Goal: Information Seeking & Learning: Check status

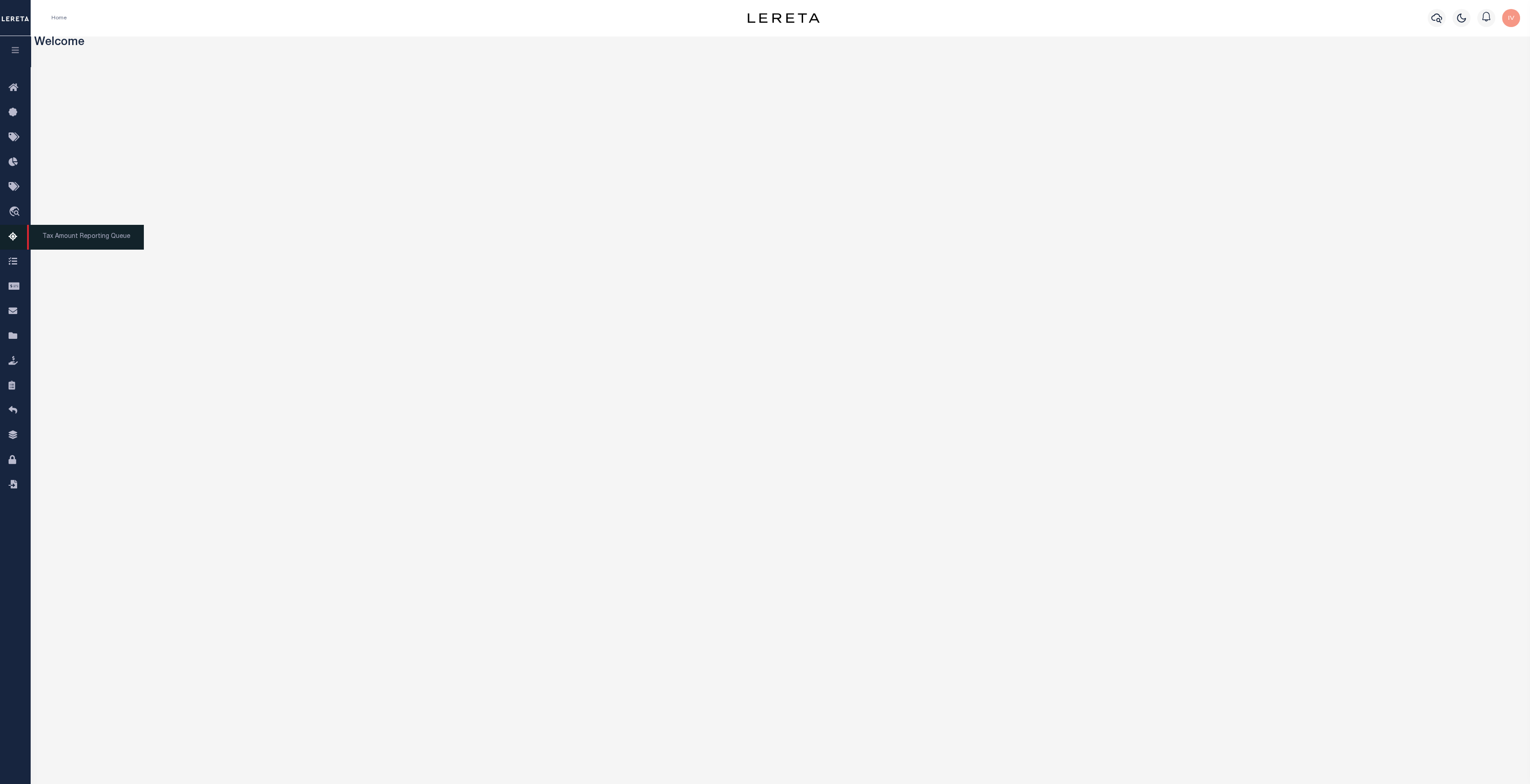
click at [14, 242] on icon at bounding box center [16, 237] width 14 height 11
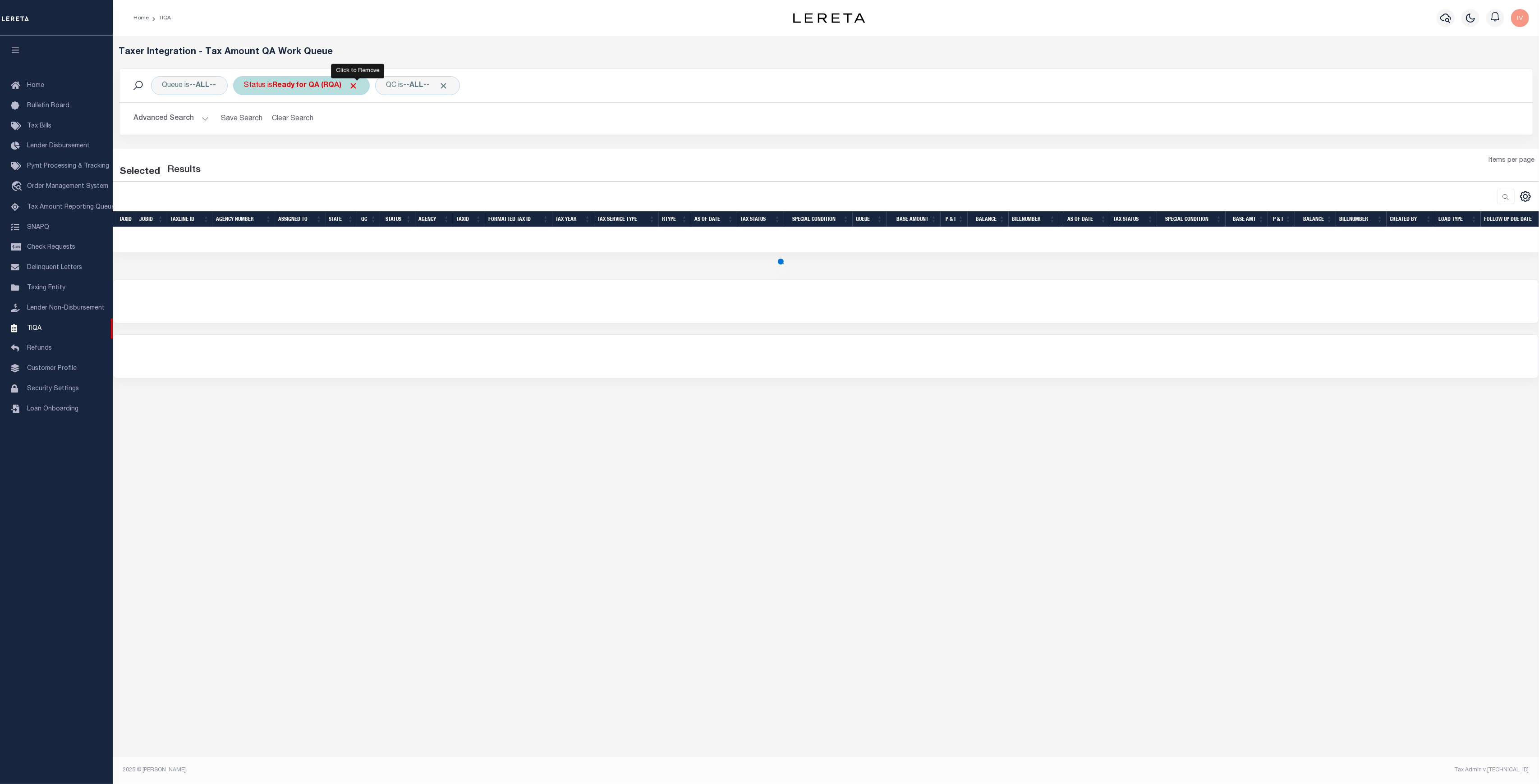
click at [358, 86] on span "Click to Remove" at bounding box center [354, 86] width 10 height 10
click at [202, 78] on div "Queue is --ALL--" at bounding box center [189, 85] width 77 height 19
click at [197, 131] on select "--ALL-- Delinquent Escrow" at bounding box center [229, 130] width 133 height 17
select select "ESC"
click at [162, 121] on select "--ALL-- Delinquent Escrow" at bounding box center [229, 130] width 133 height 17
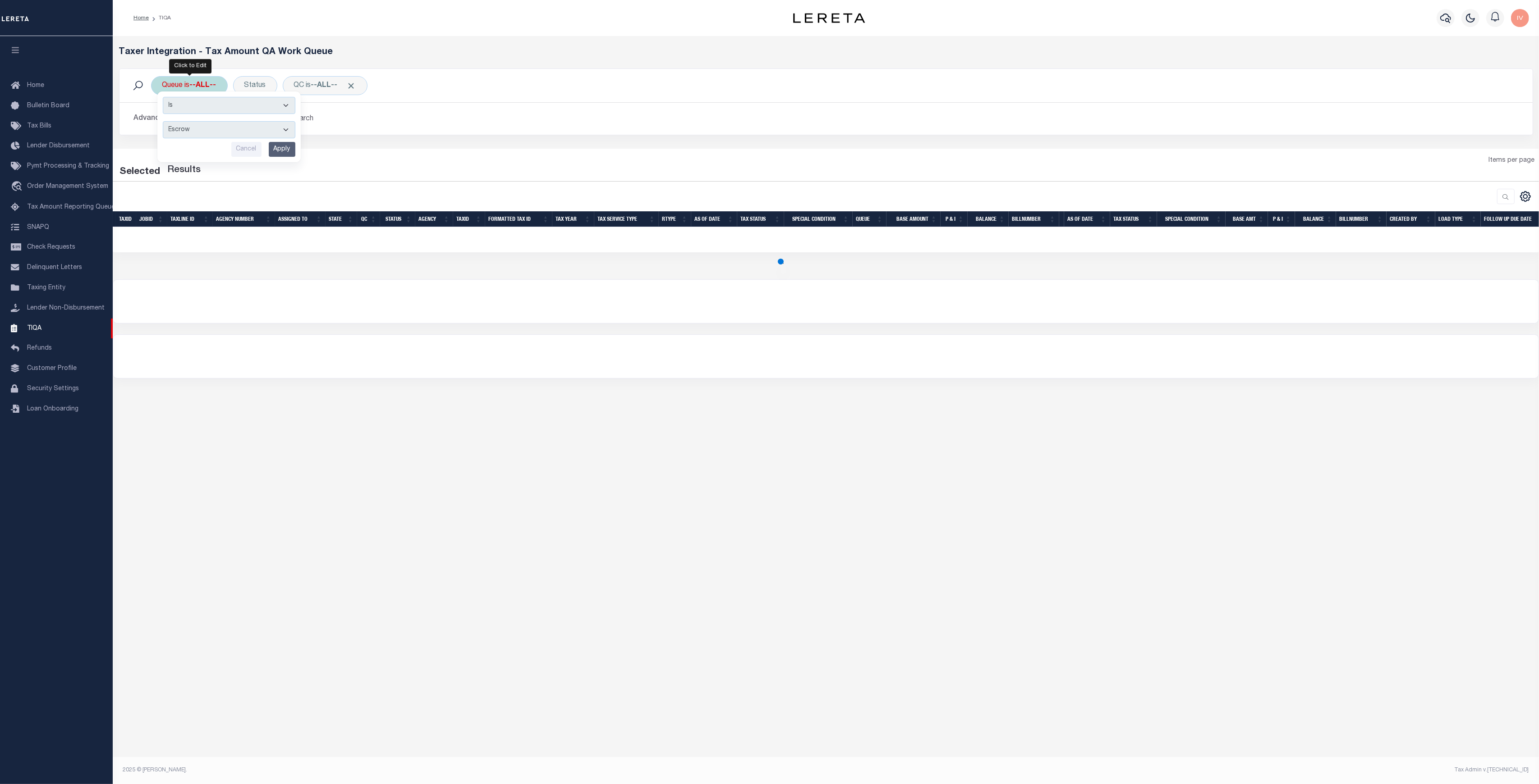
click at [287, 150] on input "Apply" at bounding box center [281, 149] width 27 height 15
click at [640, 611] on div "Loading... Taxer Integration - Tax Amount QA Work Queue Queue is Escrow Status …" at bounding box center [825, 388] width 1426 height 705
select select "200"
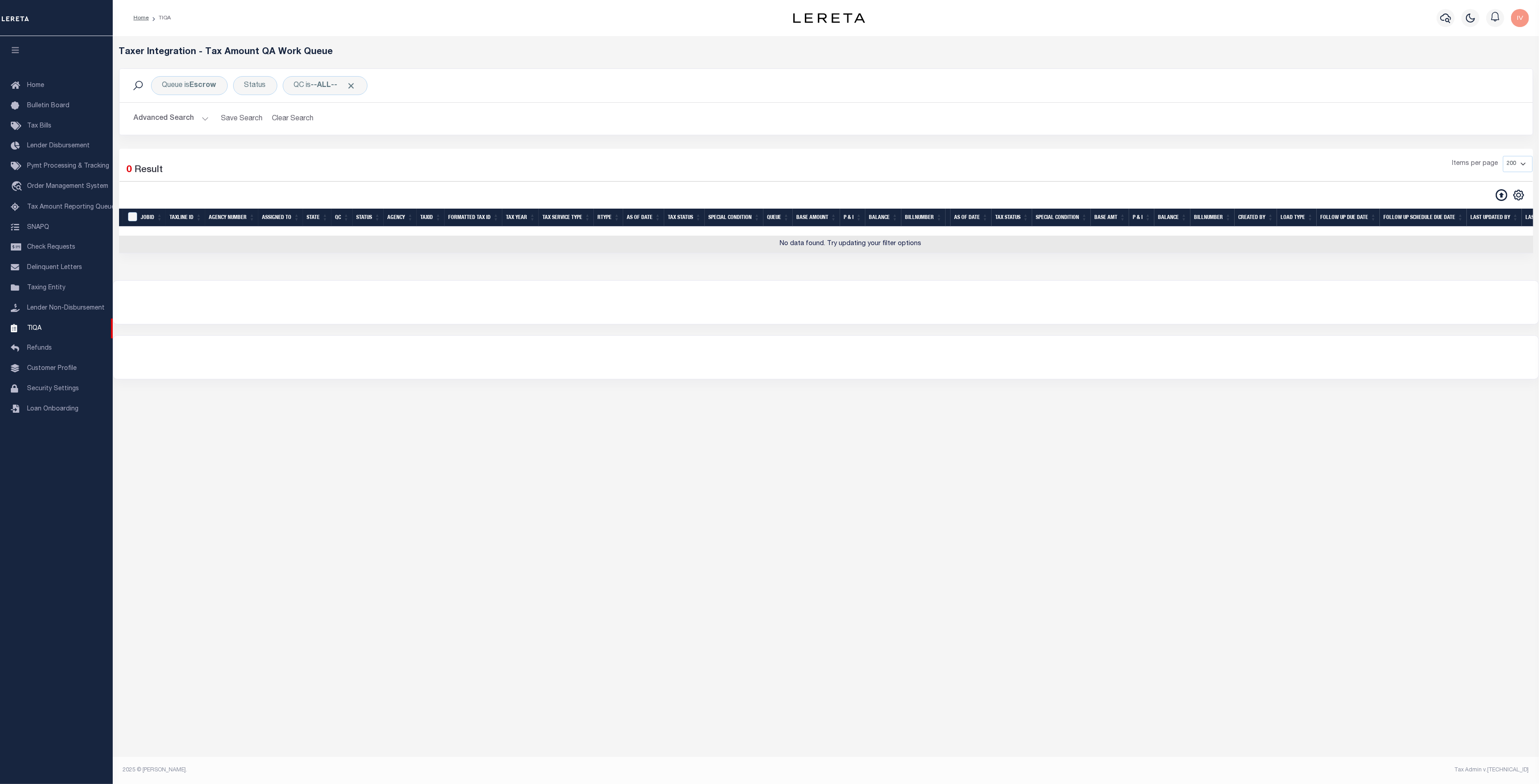
click at [760, 45] on div "Loading... Taxer Integration - Tax Amount QA Work Queue Queue is Escrow Status …" at bounding box center [825, 158] width 1426 height 244
click at [194, 86] on b "Escrow" at bounding box center [203, 85] width 27 height 7
click at [189, 125] on select "--ALL-- Delinquent Escrow" at bounding box center [229, 130] width 133 height 17
select select "DEL"
click at [162, 121] on select "--ALL-- Delinquent Escrow" at bounding box center [229, 130] width 133 height 17
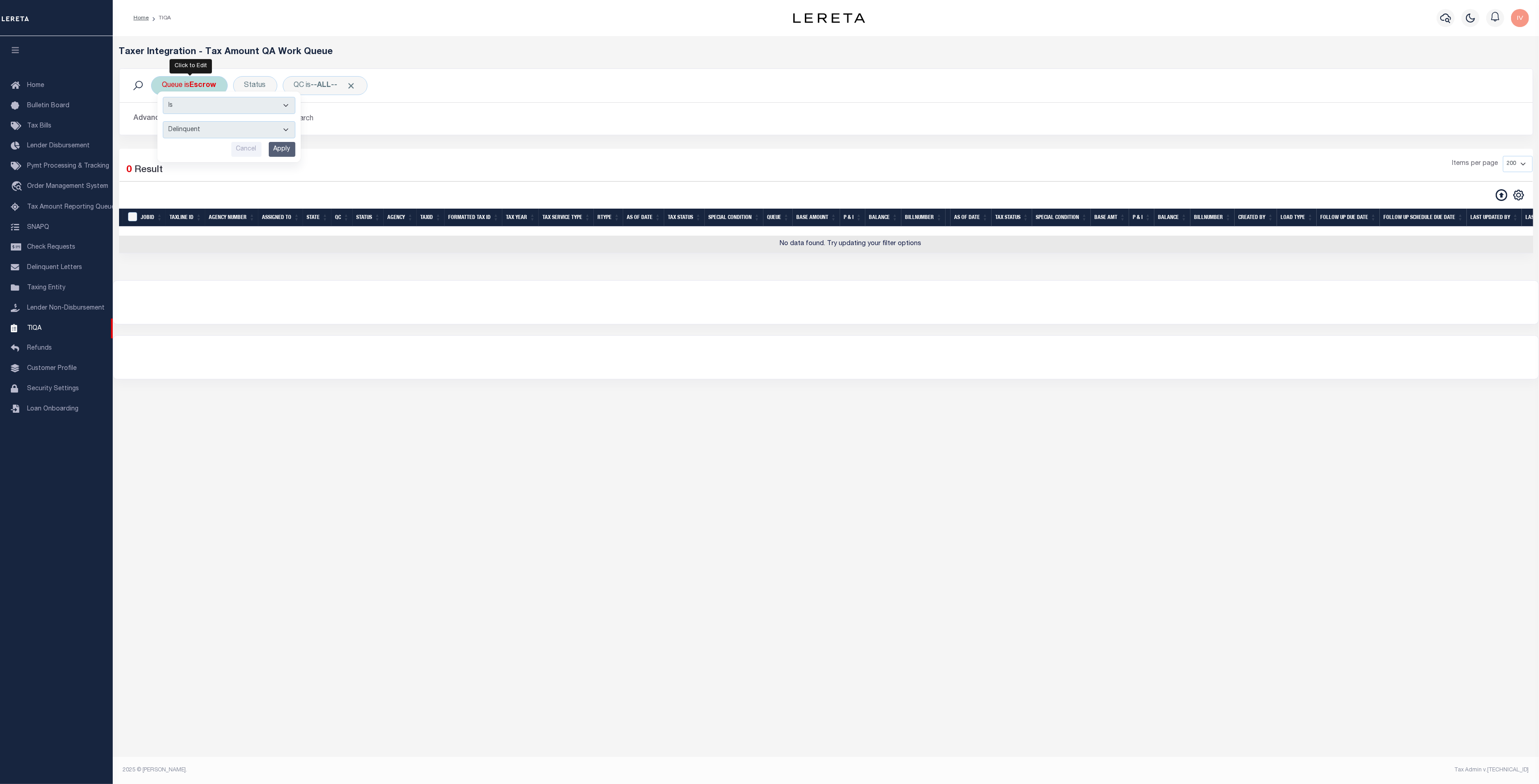
click at [278, 149] on input "Apply" at bounding box center [281, 149] width 27 height 15
click at [201, 125] on button "Advanced Search" at bounding box center [171, 118] width 75 height 18
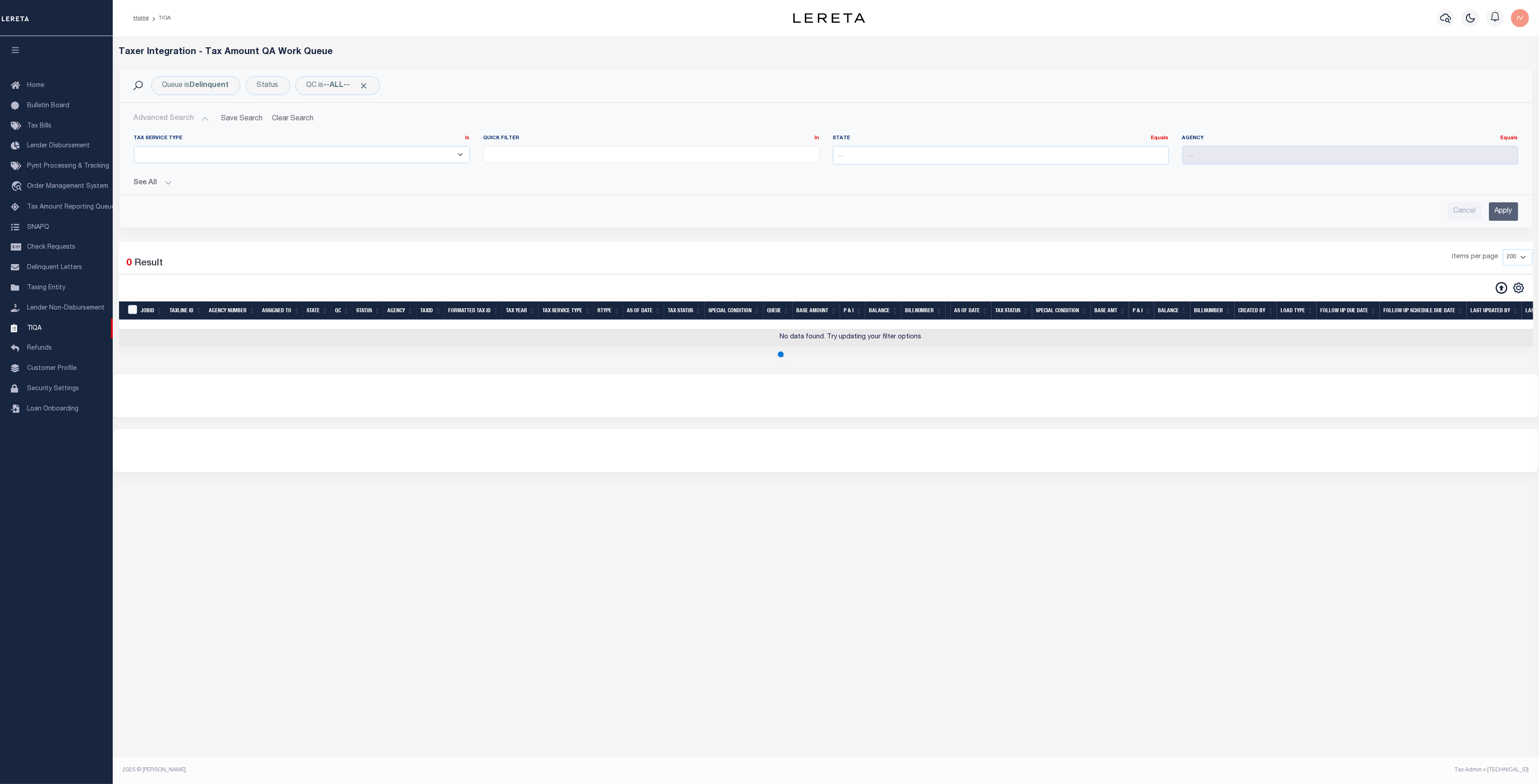
click at [164, 180] on button "See All" at bounding box center [826, 183] width 1384 height 8
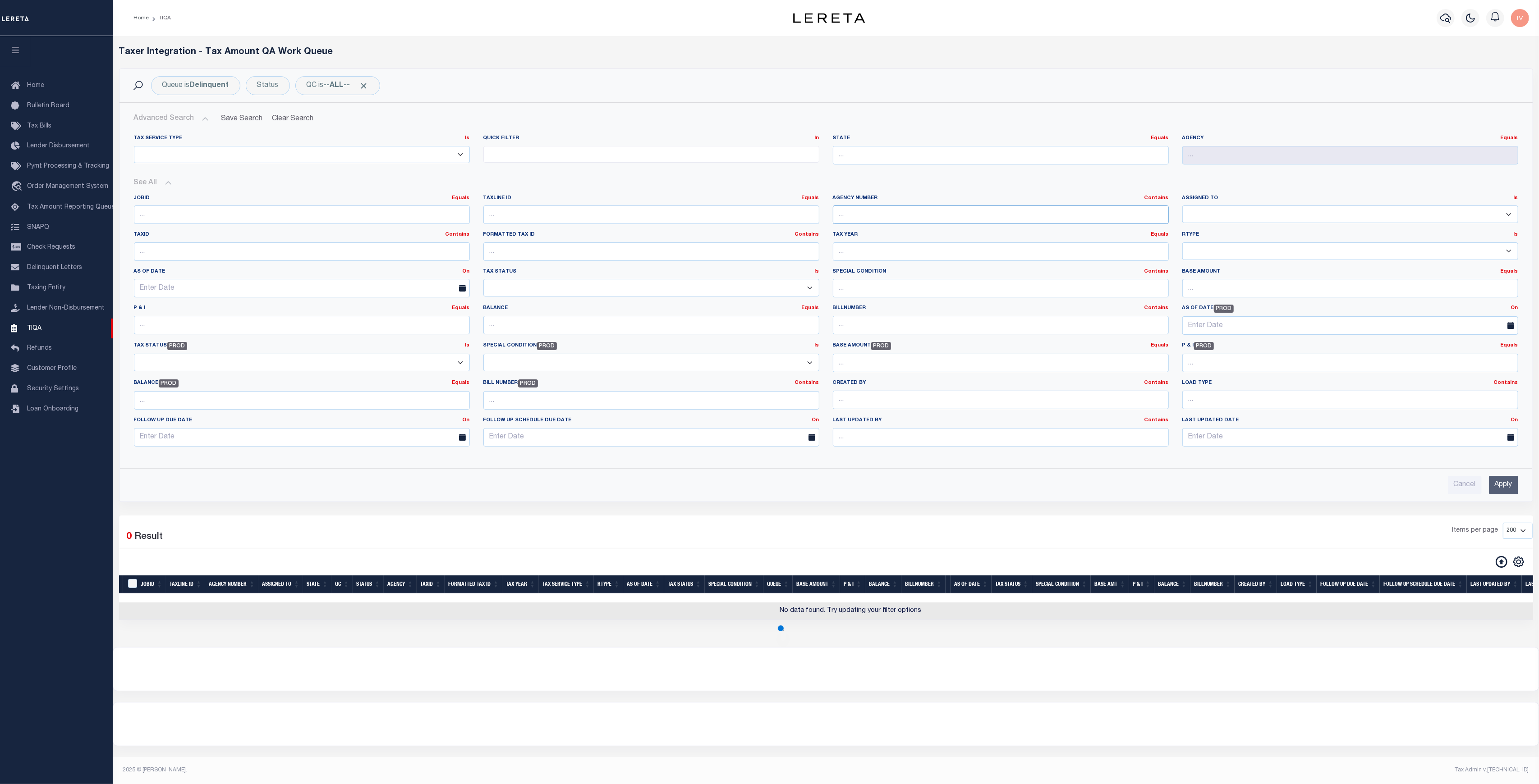
click at [900, 212] on input "text" at bounding box center [1000, 214] width 336 height 18
paste input "060090104"
type input "060090104"
click at [1501, 486] on input "Apply" at bounding box center [1503, 485] width 29 height 18
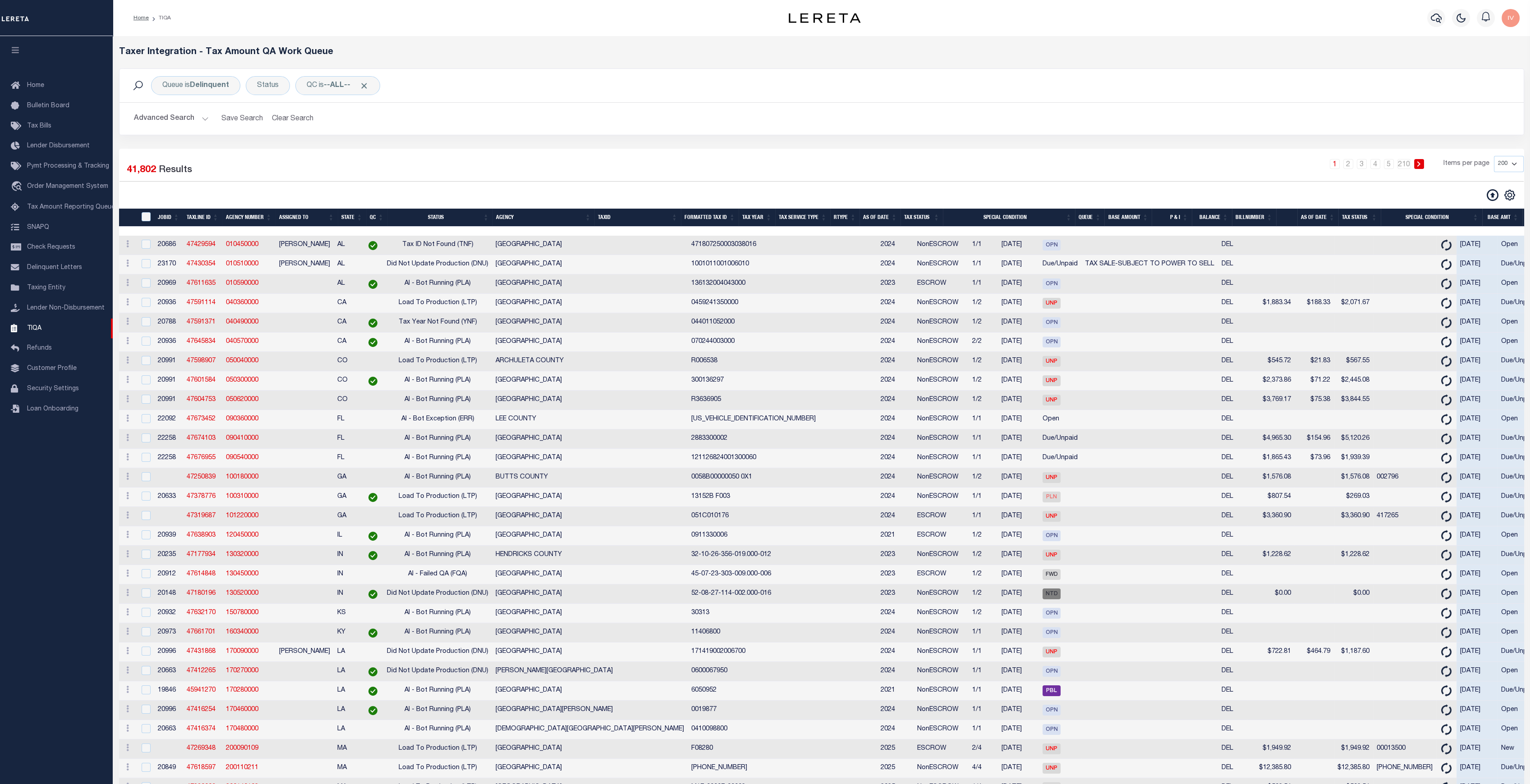
click at [205, 116] on button "Advanced Search" at bounding box center [171, 118] width 75 height 18
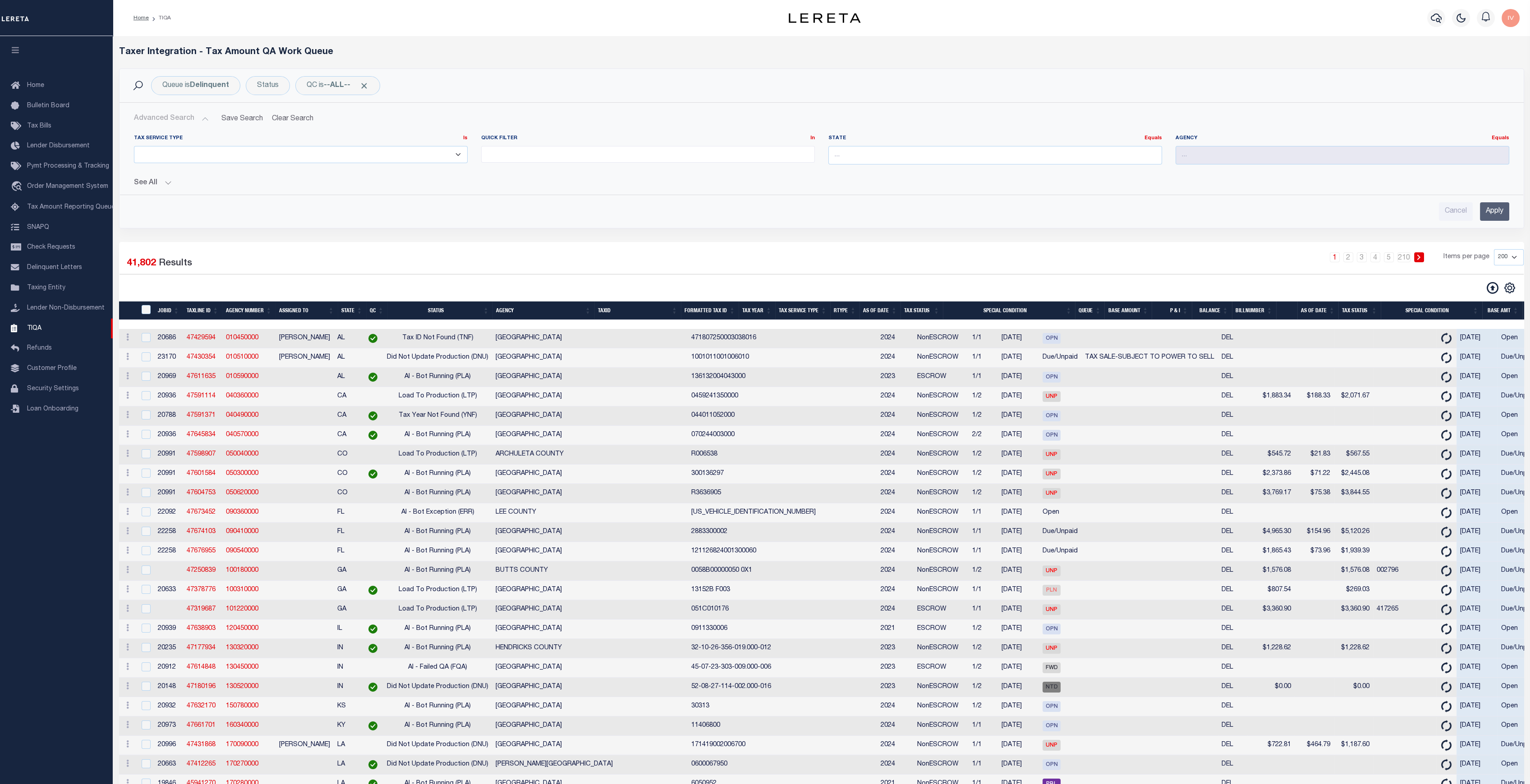
click at [1495, 211] on input "Apply" at bounding box center [1494, 211] width 29 height 18
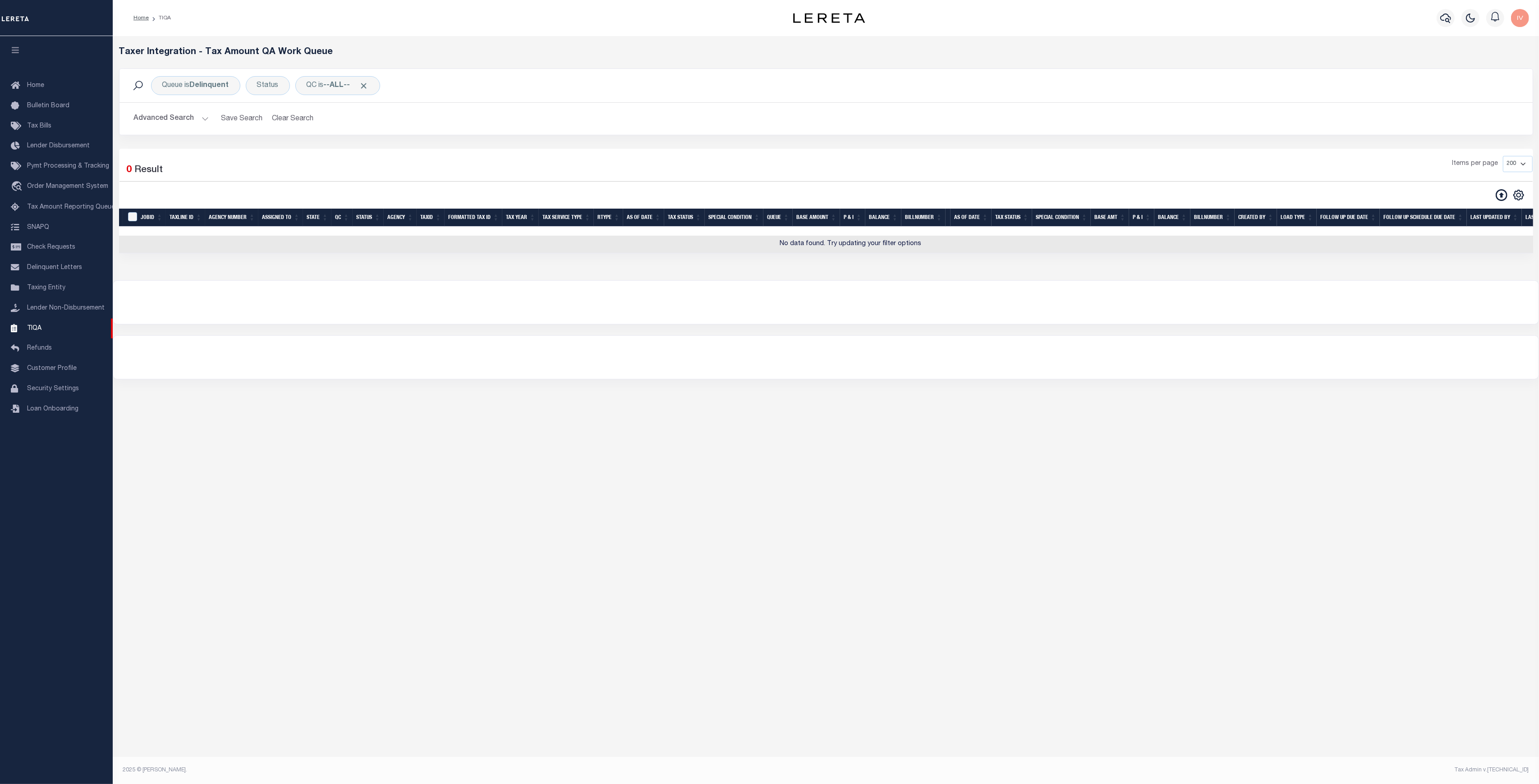
click at [426, 324] on div at bounding box center [825, 302] width 1425 height 44
click at [208, 117] on h2 "Advanced Search Save Search Clear Search TIQATaxLineSearchTable_dynamictable___…" at bounding box center [826, 118] width 1399 height 18
click at [207, 117] on button "Advanced Search" at bounding box center [171, 118] width 75 height 18
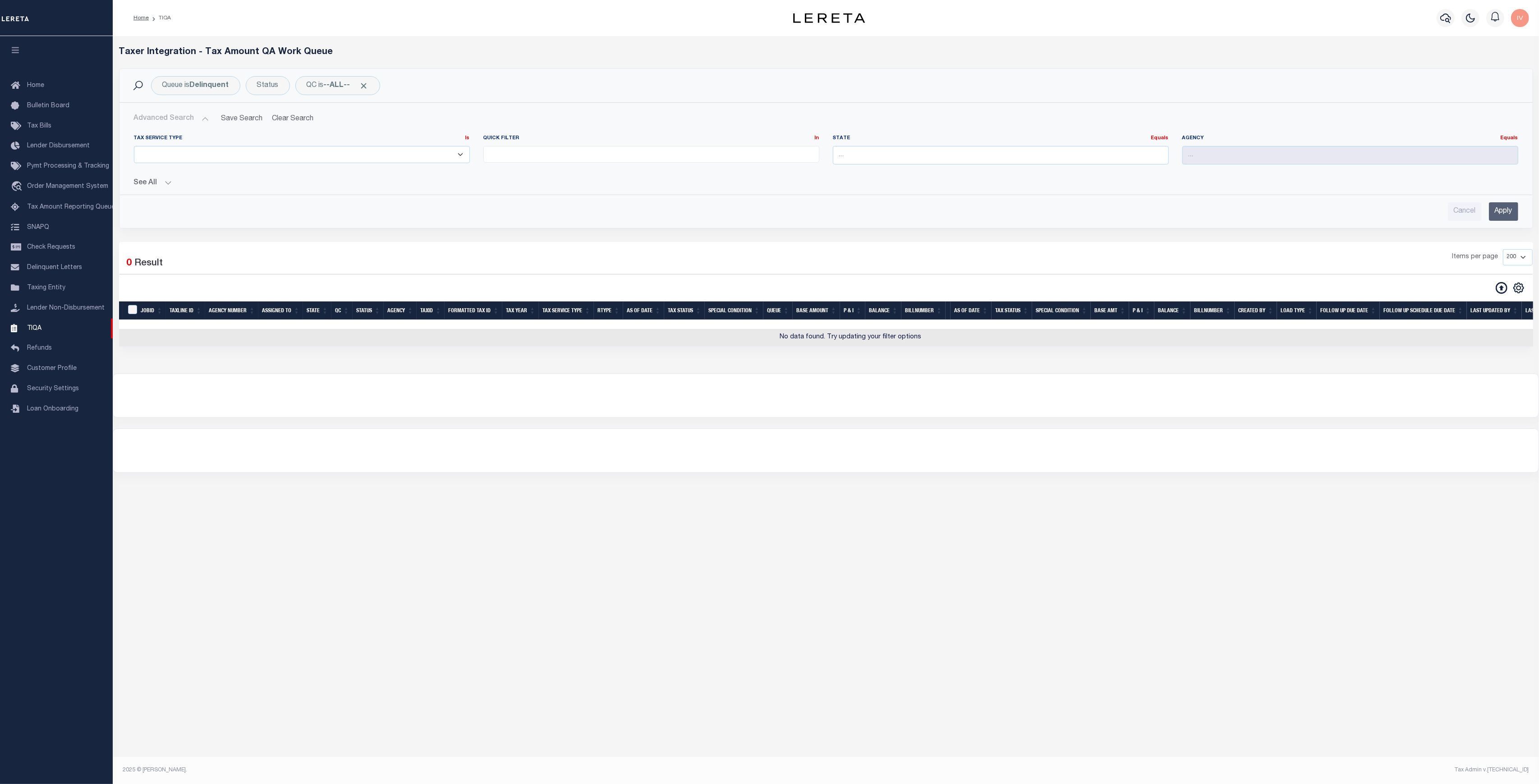
click at [167, 183] on button "See All" at bounding box center [826, 183] width 1384 height 8
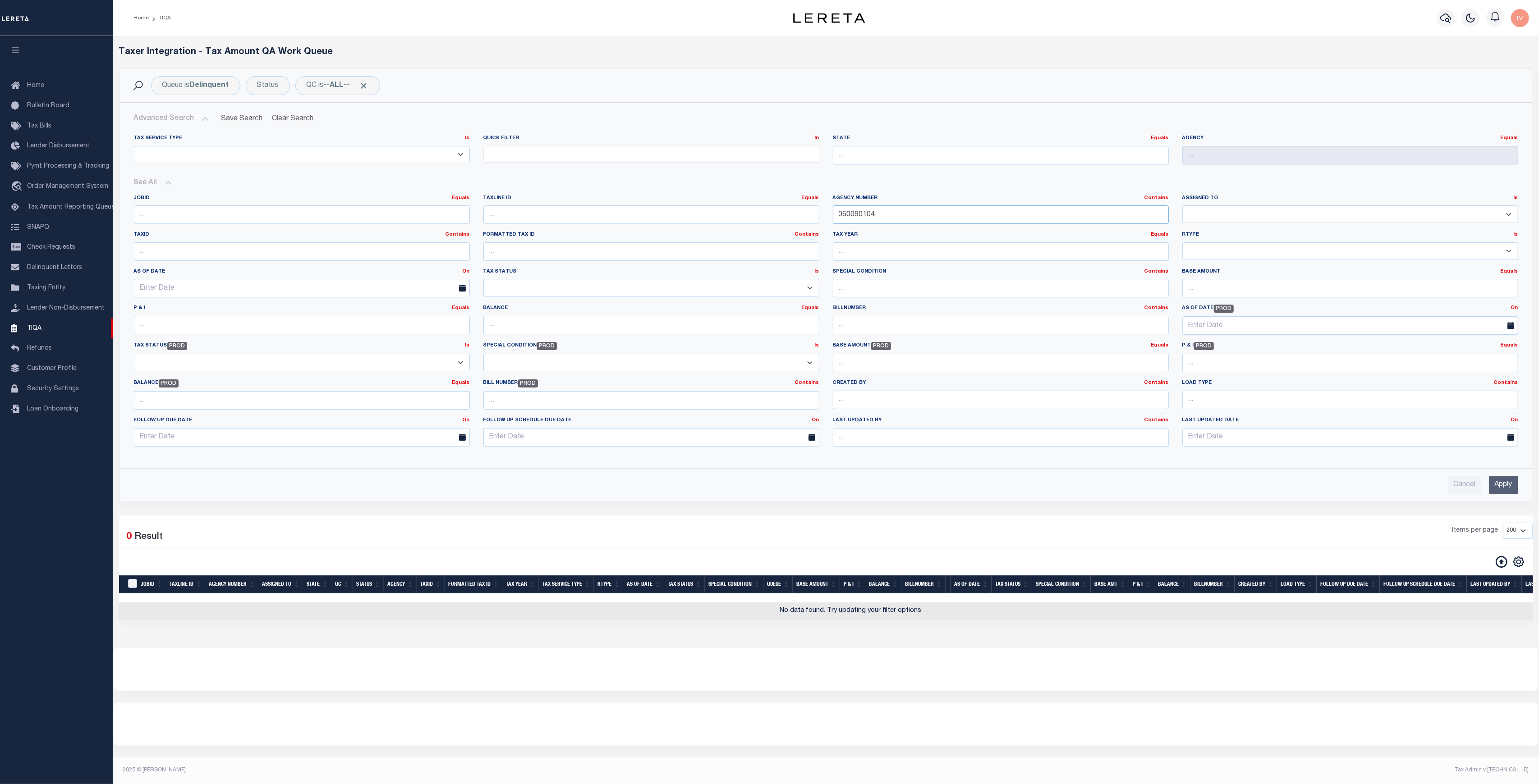
drag, startPoint x: 873, startPoint y: 212, endPoint x: 816, endPoint y: 212, distance: 57.0
click at [816, 212] on div "JobID Equals Equals Is Not Equal To Is Greater Than Is Less Than TaxLine ID Equ…" at bounding box center [826, 324] width 1397 height 259
click at [1501, 562] on icon at bounding box center [1501, 562] width 12 height 12
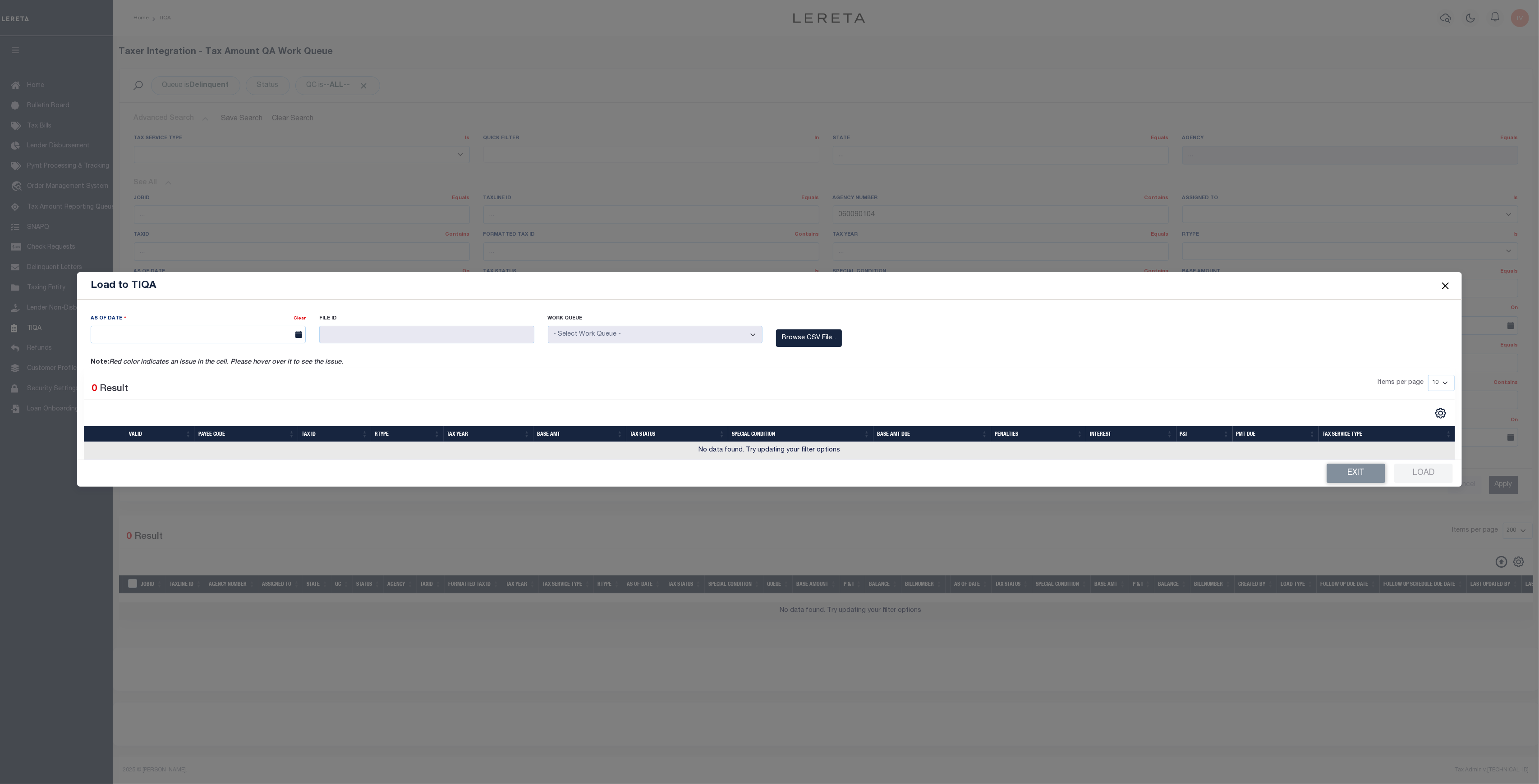
click at [218, 377] on div "Selected 0 Result" at bounding box center [250, 387] width 332 height 25
click at [819, 344] on label "Browse CSV File..." at bounding box center [808, 338] width 66 height 18
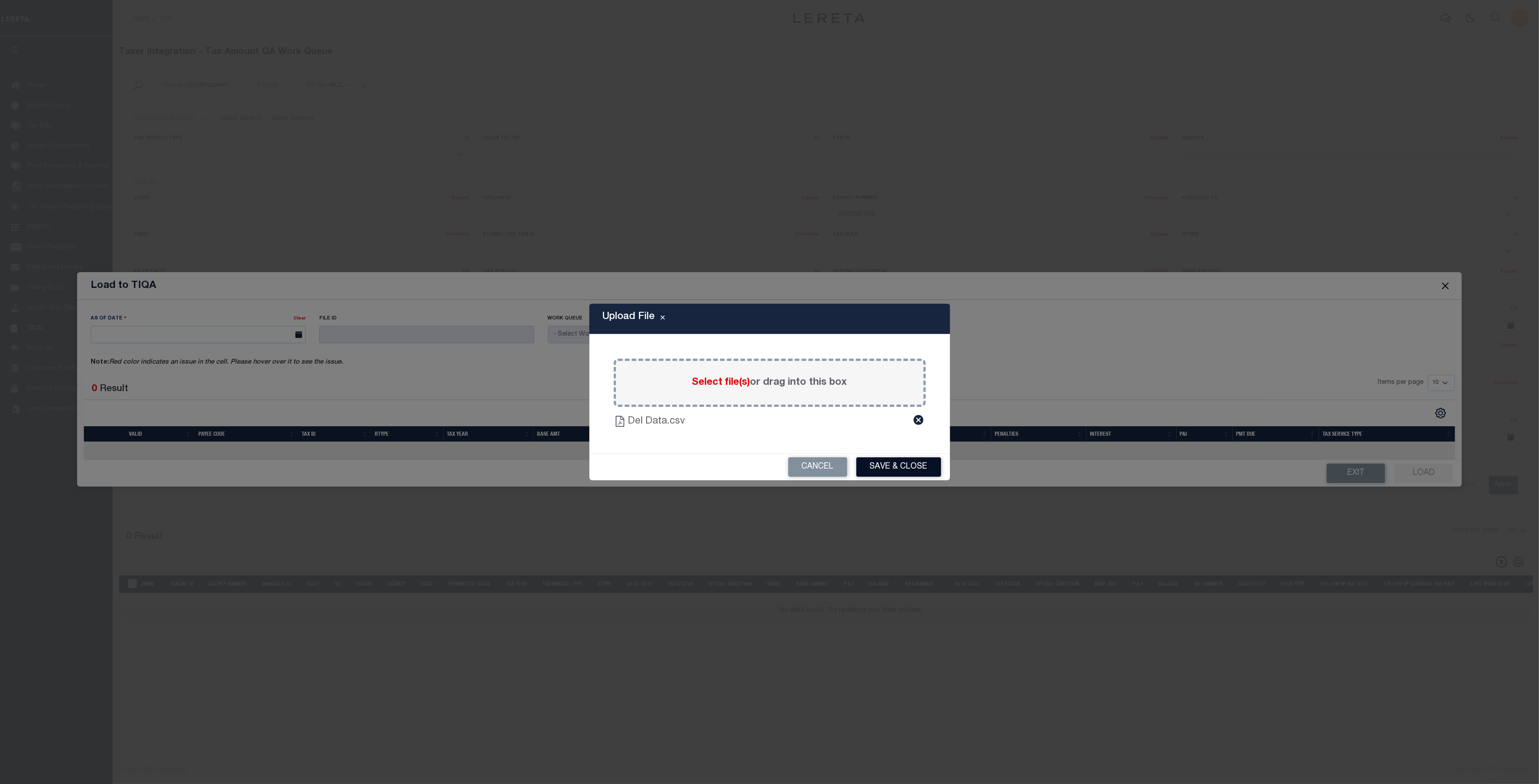
click at [884, 461] on button "Save & Close" at bounding box center [898, 467] width 84 height 19
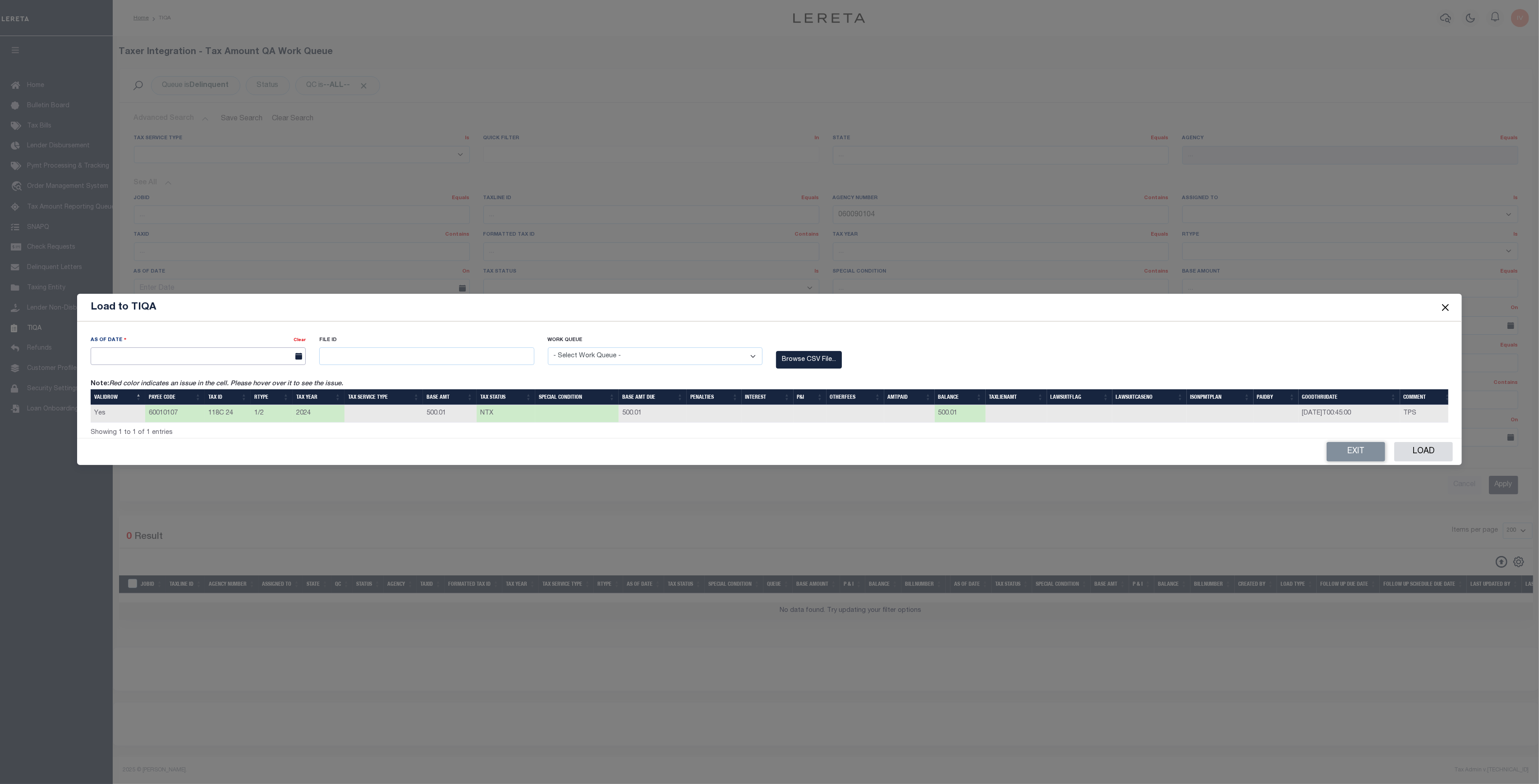
click at [233, 348] on input "text" at bounding box center [198, 356] width 215 height 18
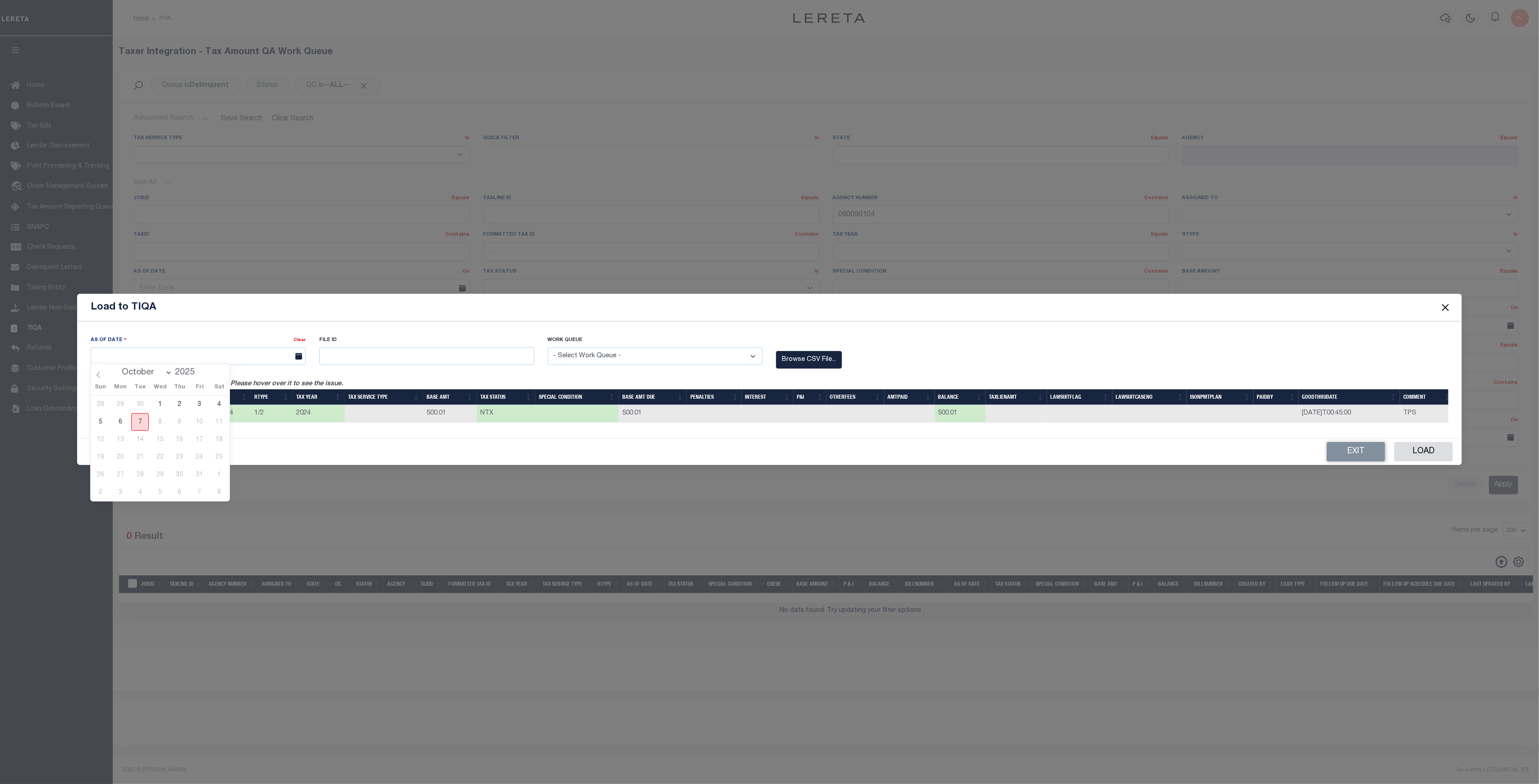
click at [136, 420] on span "7" at bounding box center [140, 422] width 18 height 18
type input "10/07/2025"
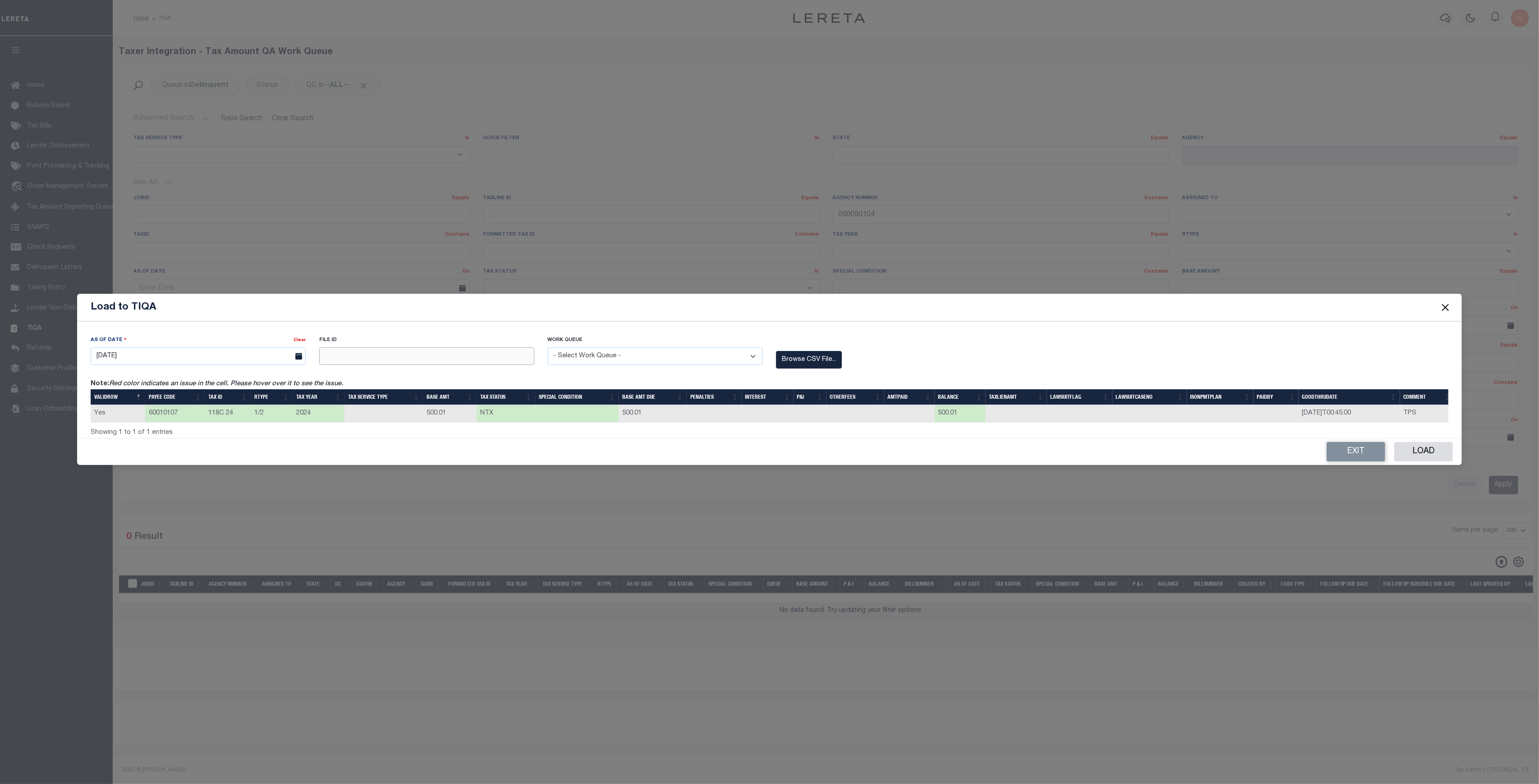
click at [400, 358] on input "text" at bounding box center [426, 356] width 215 height 18
type input "74100"
click at [550, 351] on select "- Select Work Queue - Delinquent Escrow" at bounding box center [655, 356] width 215 height 18
select select "DEL"
click at [548, 348] on select "- Select Work Queue - Delinquent Escrow" at bounding box center [655, 356] width 215 height 18
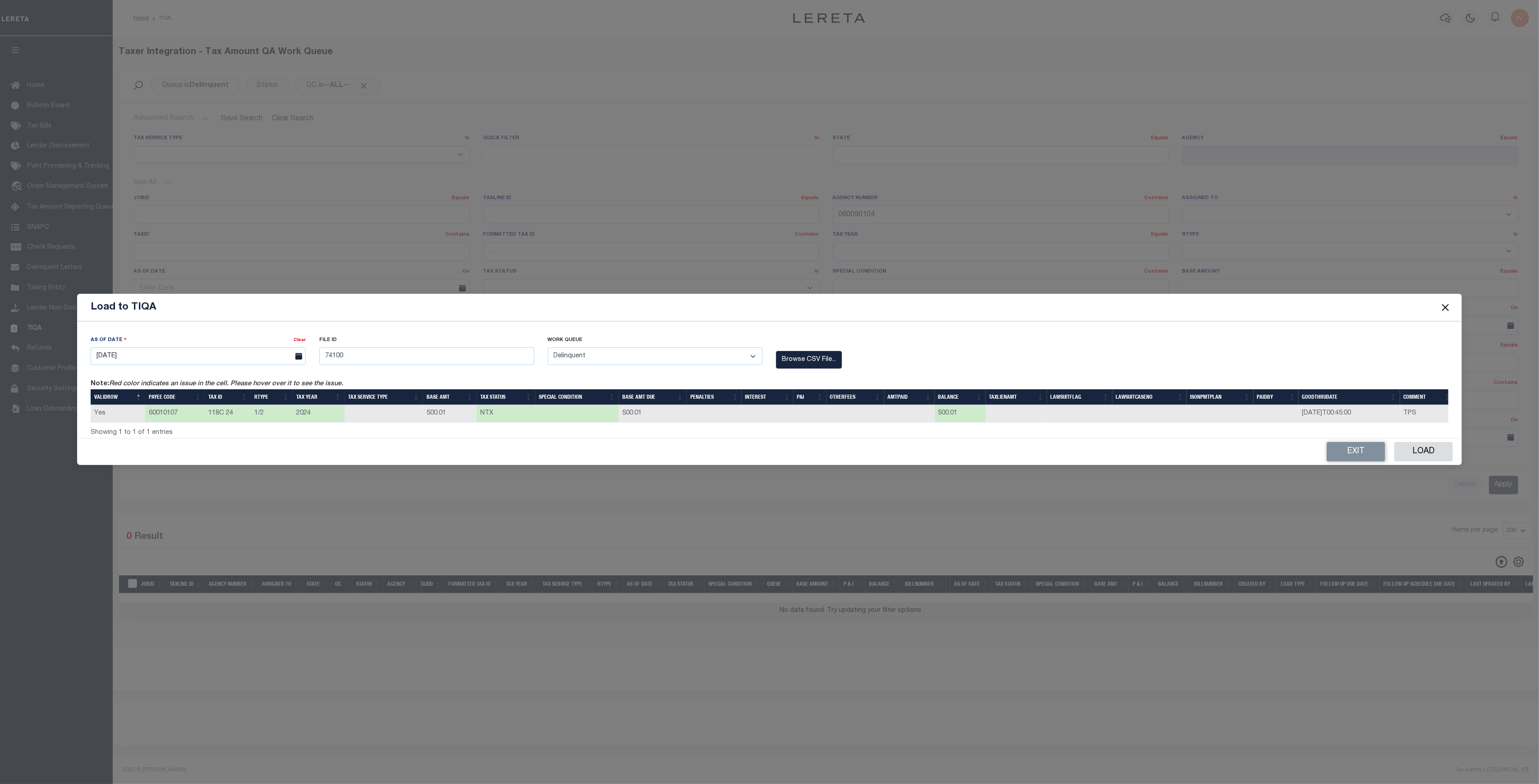
drag, startPoint x: 801, startPoint y: 354, endPoint x: 1112, endPoint y: 362, distance: 311.1
click at [1112, 362] on div "As Of Date Clear 10/07/2025 File ID 74100 Work Queue - Select Work Queue -" at bounding box center [770, 357] width 1371 height 44
drag, startPoint x: 621, startPoint y: 408, endPoint x: 654, endPoint y: 408, distance: 33.0
click at [654, 408] on td "500.01" at bounding box center [653, 414] width 68 height 18
drag, startPoint x: 206, startPoint y: 410, endPoint x: 239, endPoint y: 410, distance: 33.0
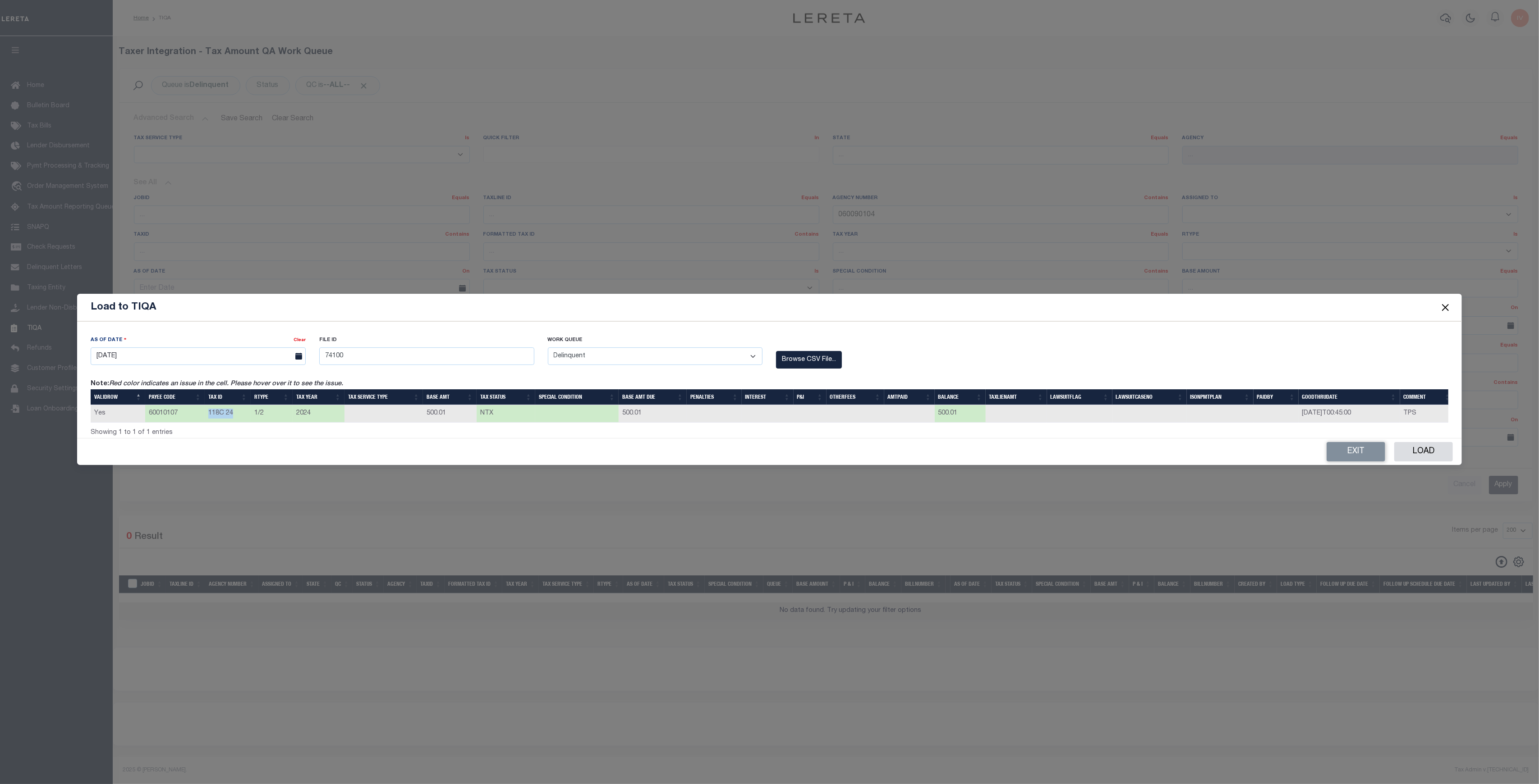
click at [239, 410] on td "118C 24" at bounding box center [227, 414] width 46 height 18
click at [1416, 446] on button "Load" at bounding box center [1423, 452] width 58 height 19
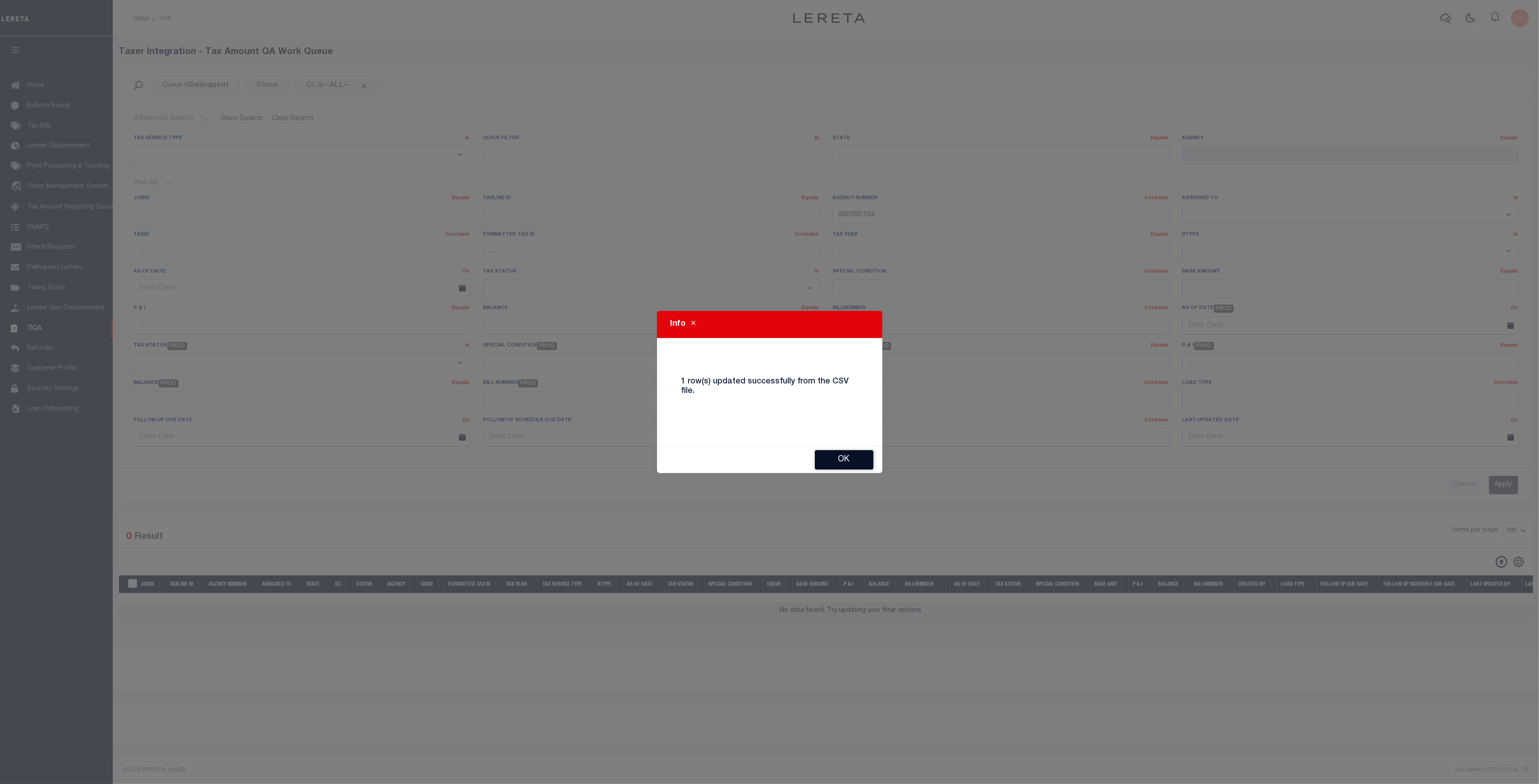
click at [838, 456] on button "Ok" at bounding box center [844, 460] width 58 height 19
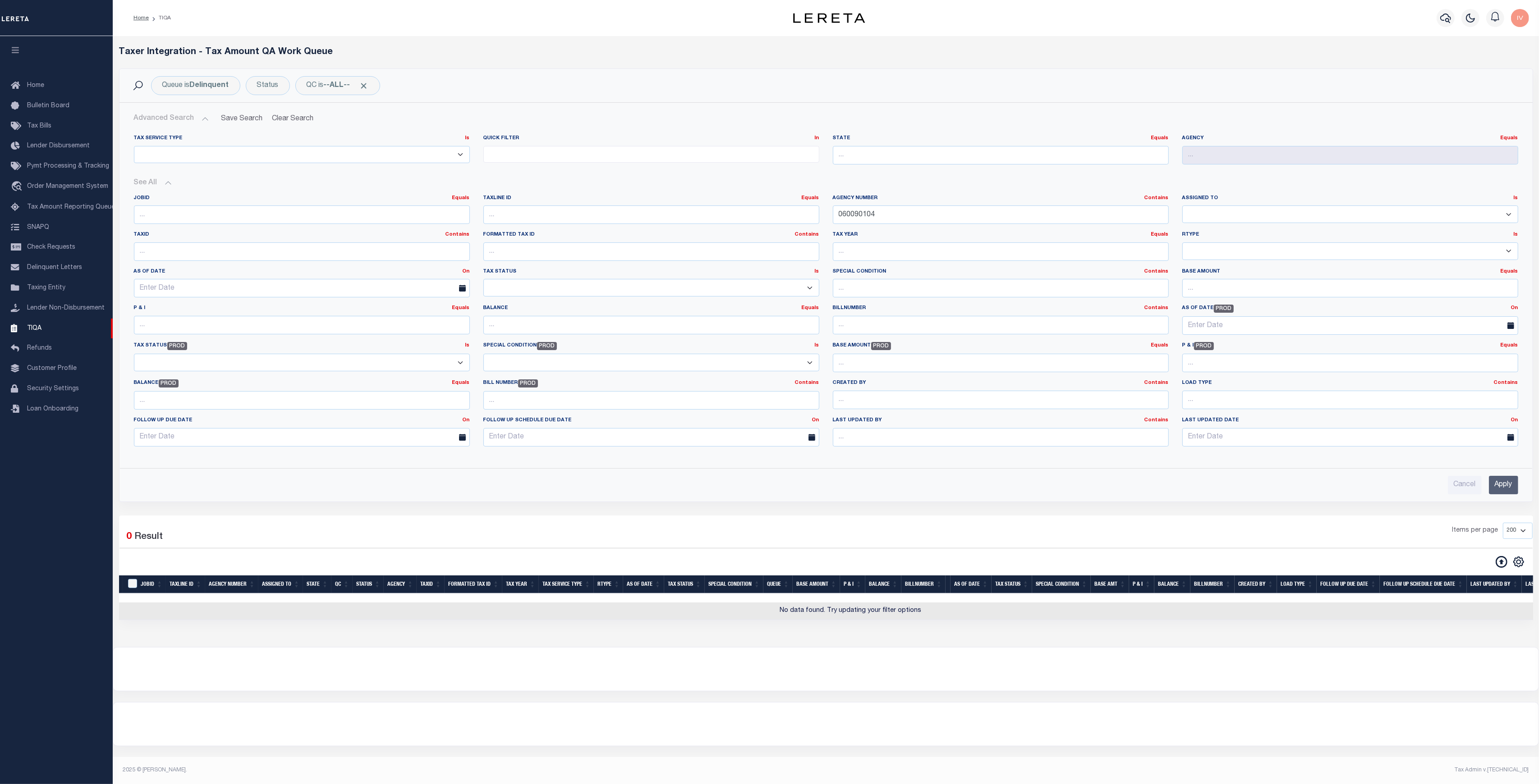
click at [458, 685] on div at bounding box center [825, 669] width 1425 height 44
click at [196, 118] on button "Advanced Search" at bounding box center [171, 118] width 75 height 18
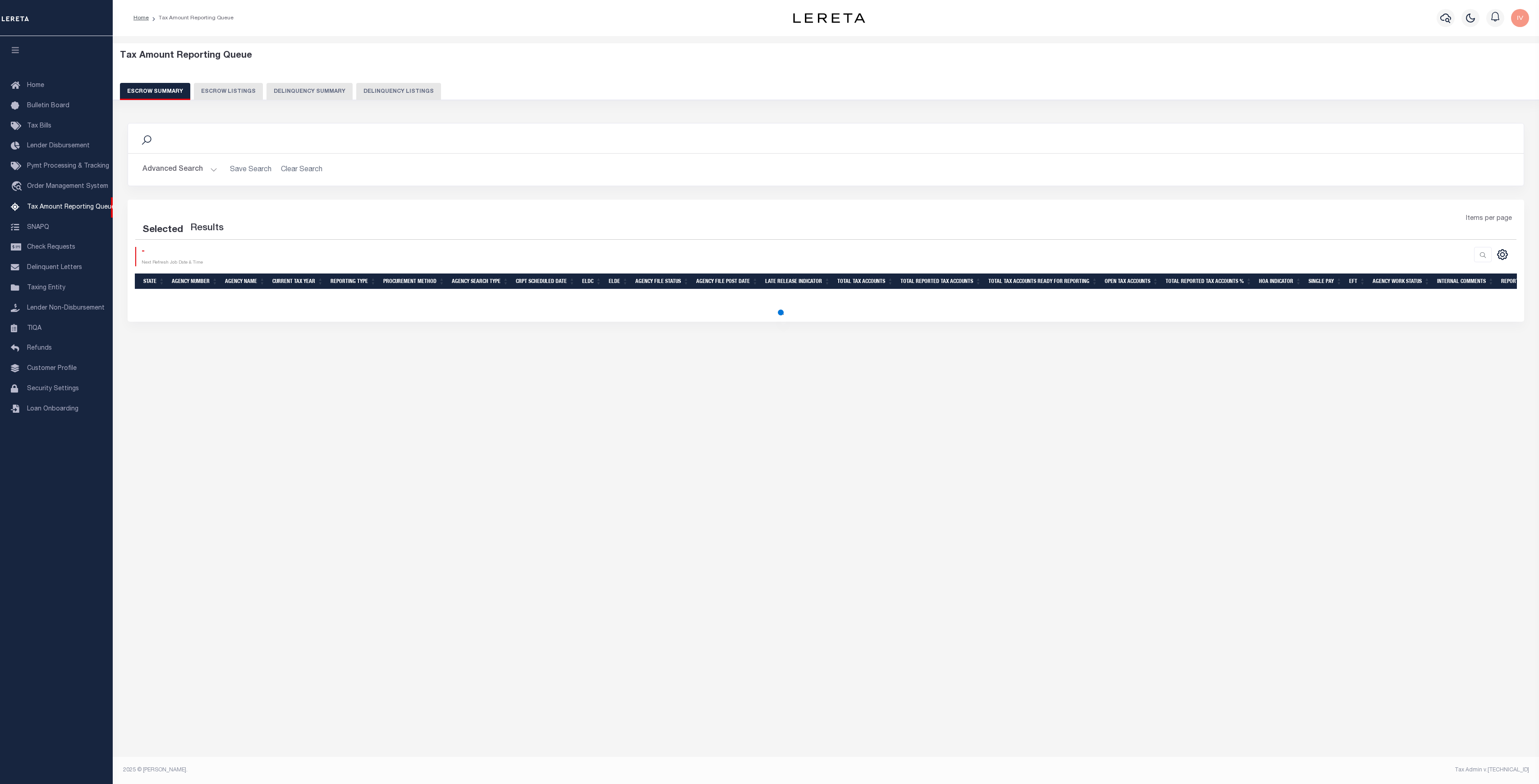
select select "100"
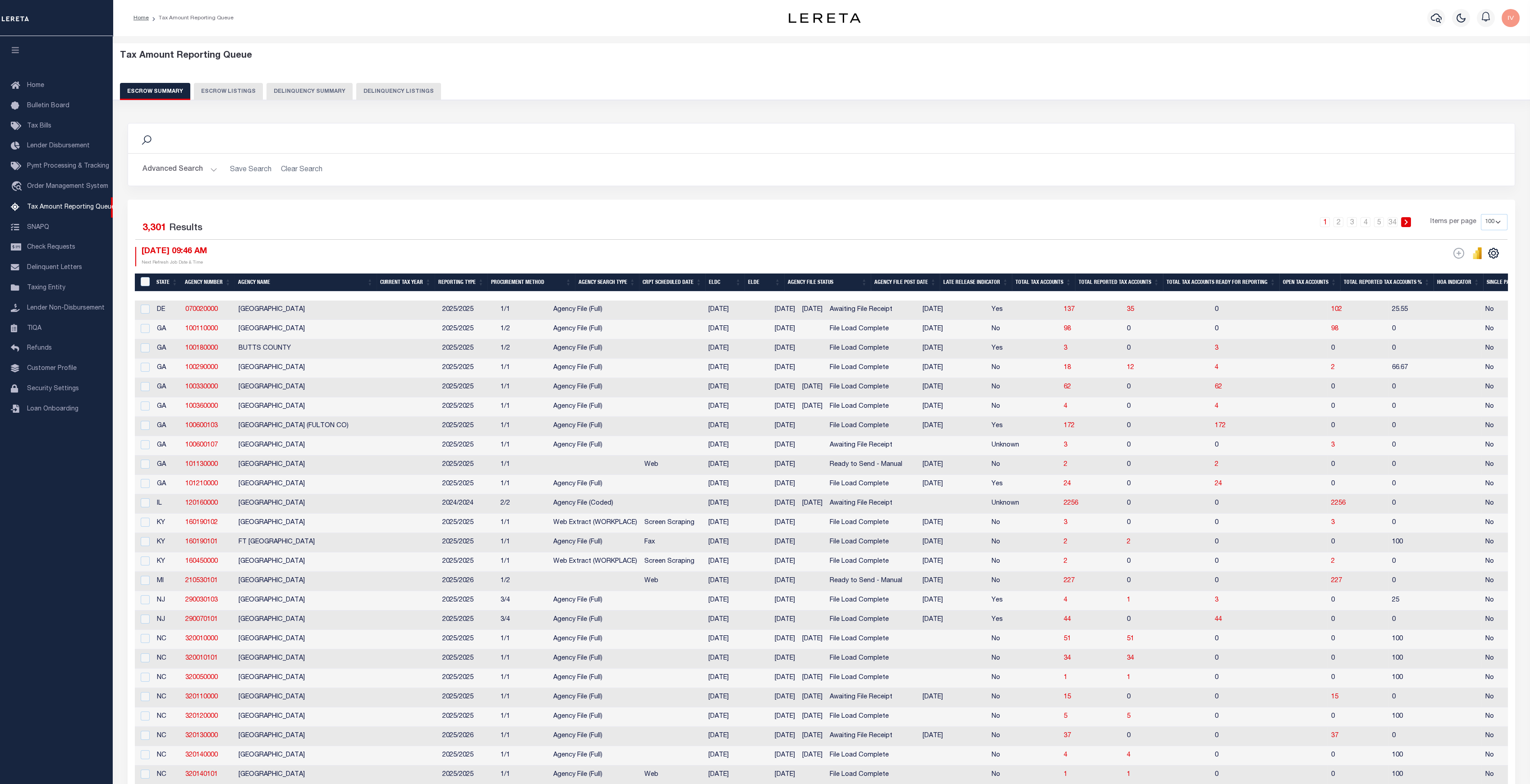
click at [320, 96] on button "Delinquency Summary" at bounding box center [309, 92] width 86 height 17
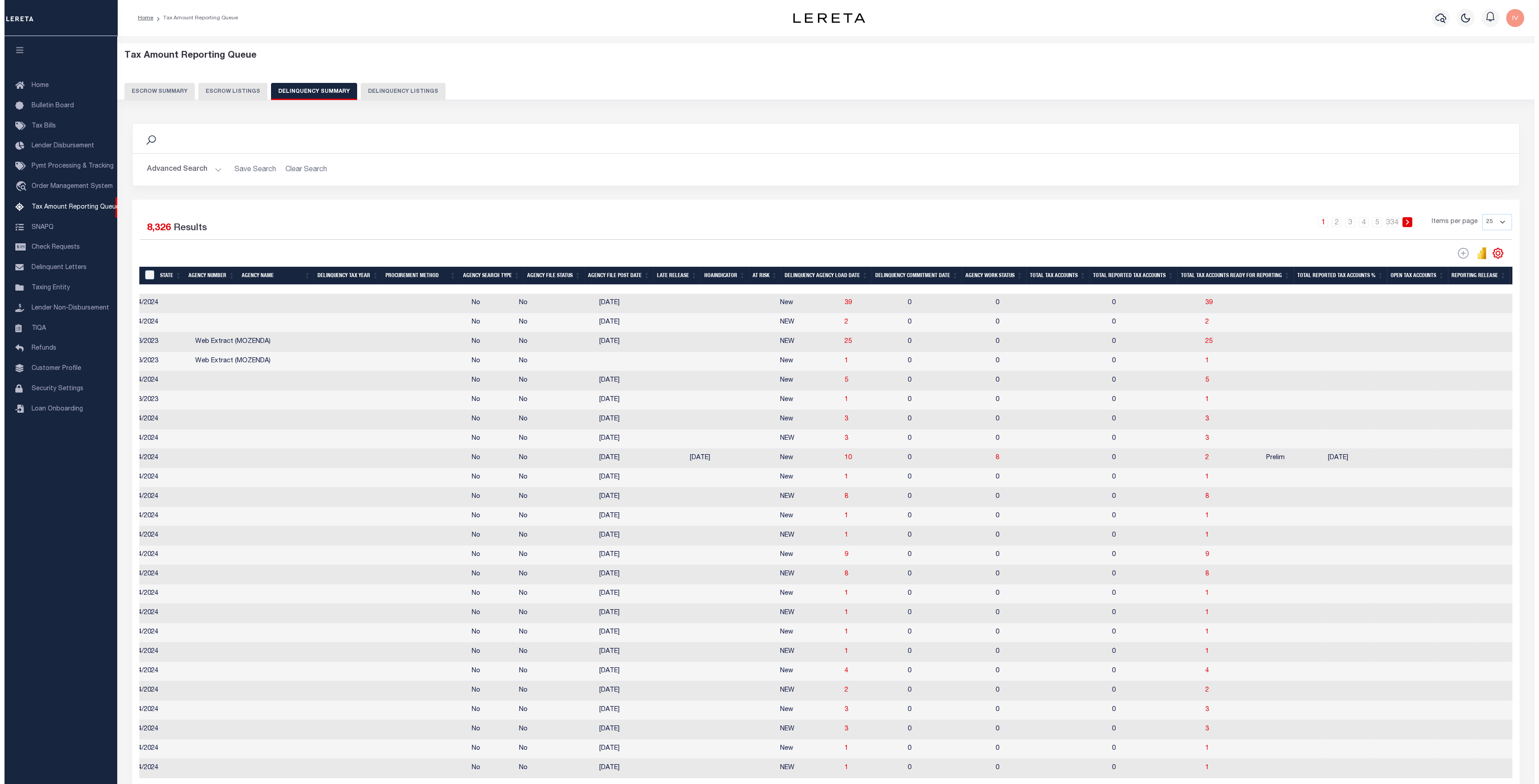
scroll to position [0, 240]
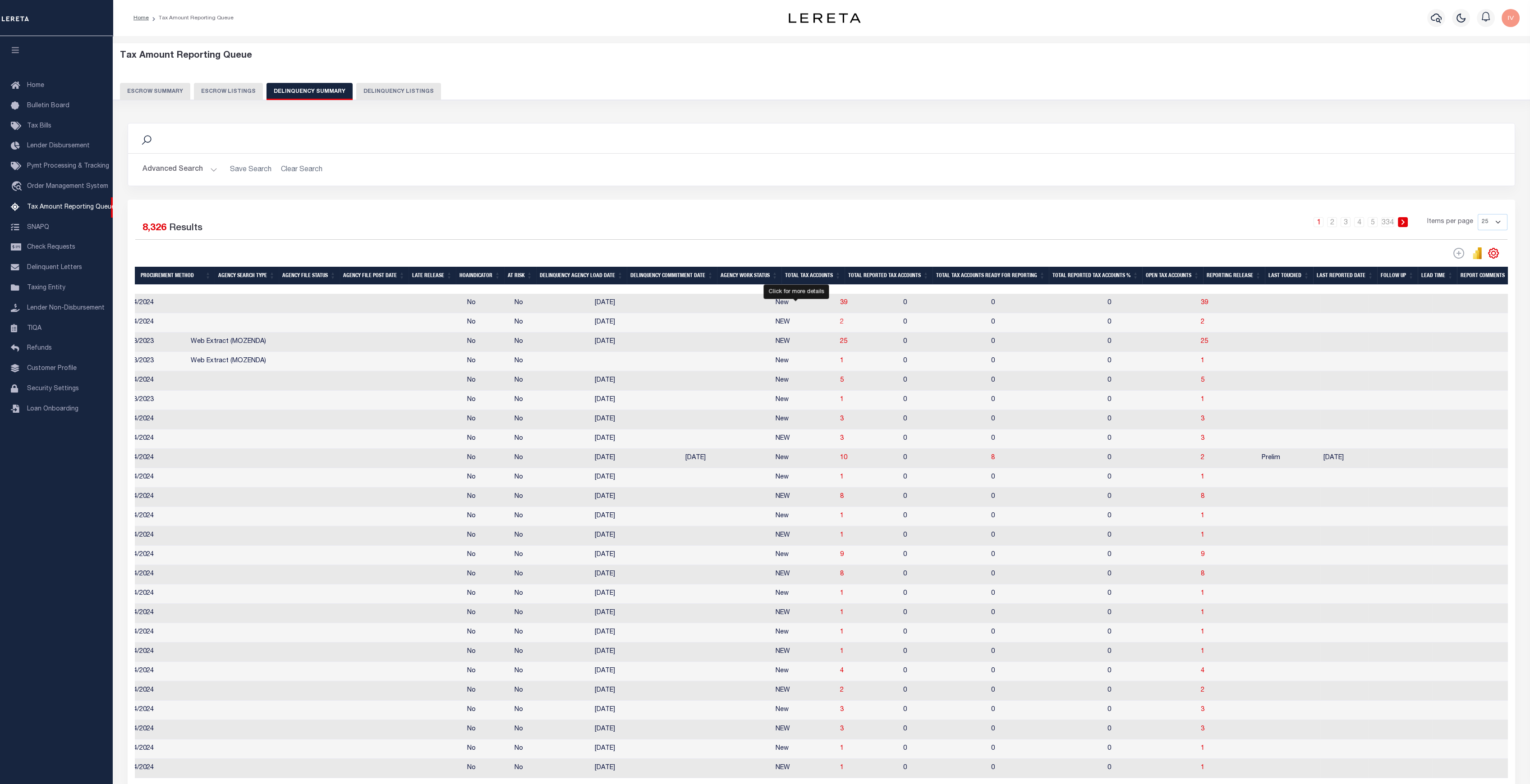
click at [840, 325] on span "2" at bounding box center [842, 322] width 4 height 6
select select "100"
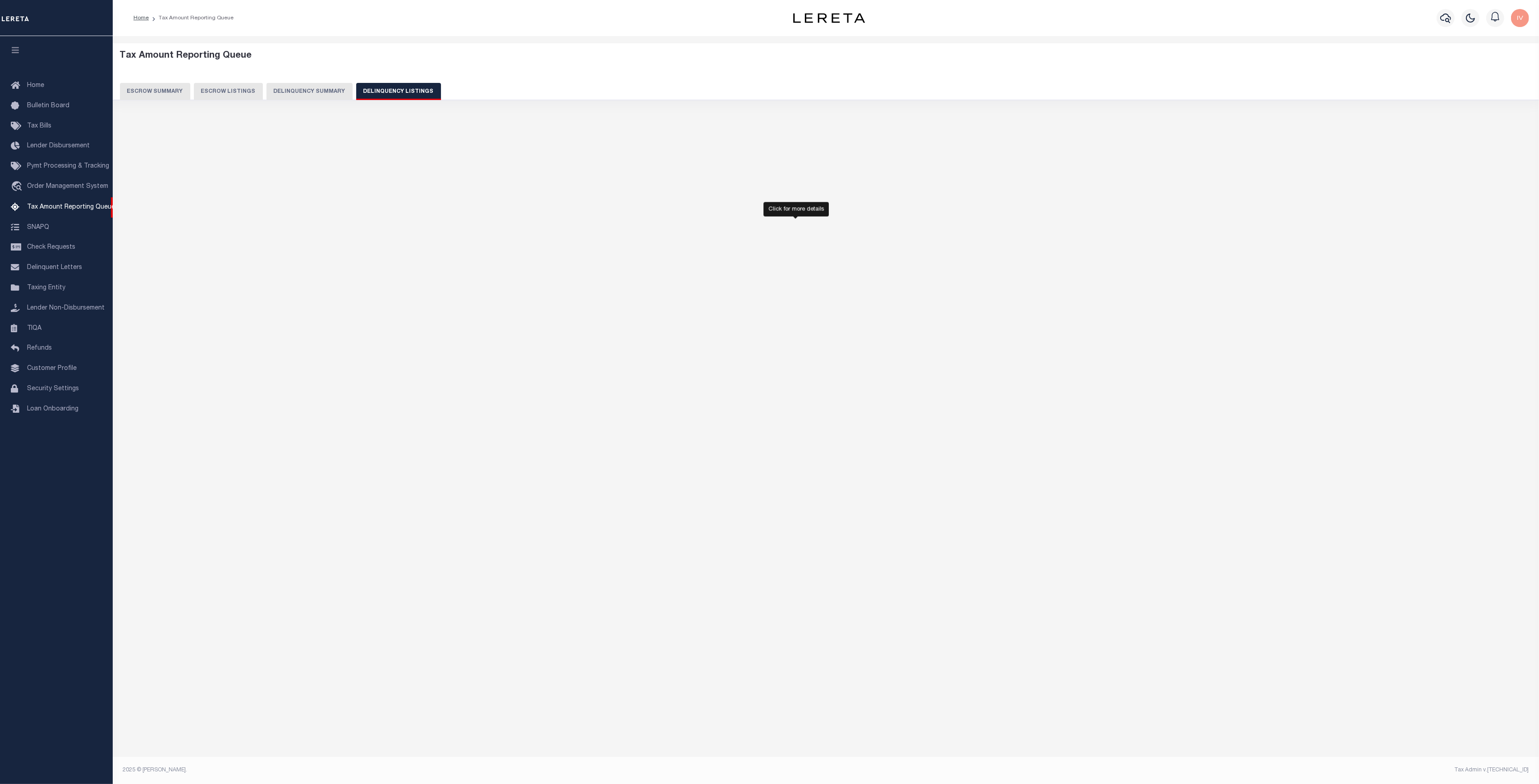
select select "100"
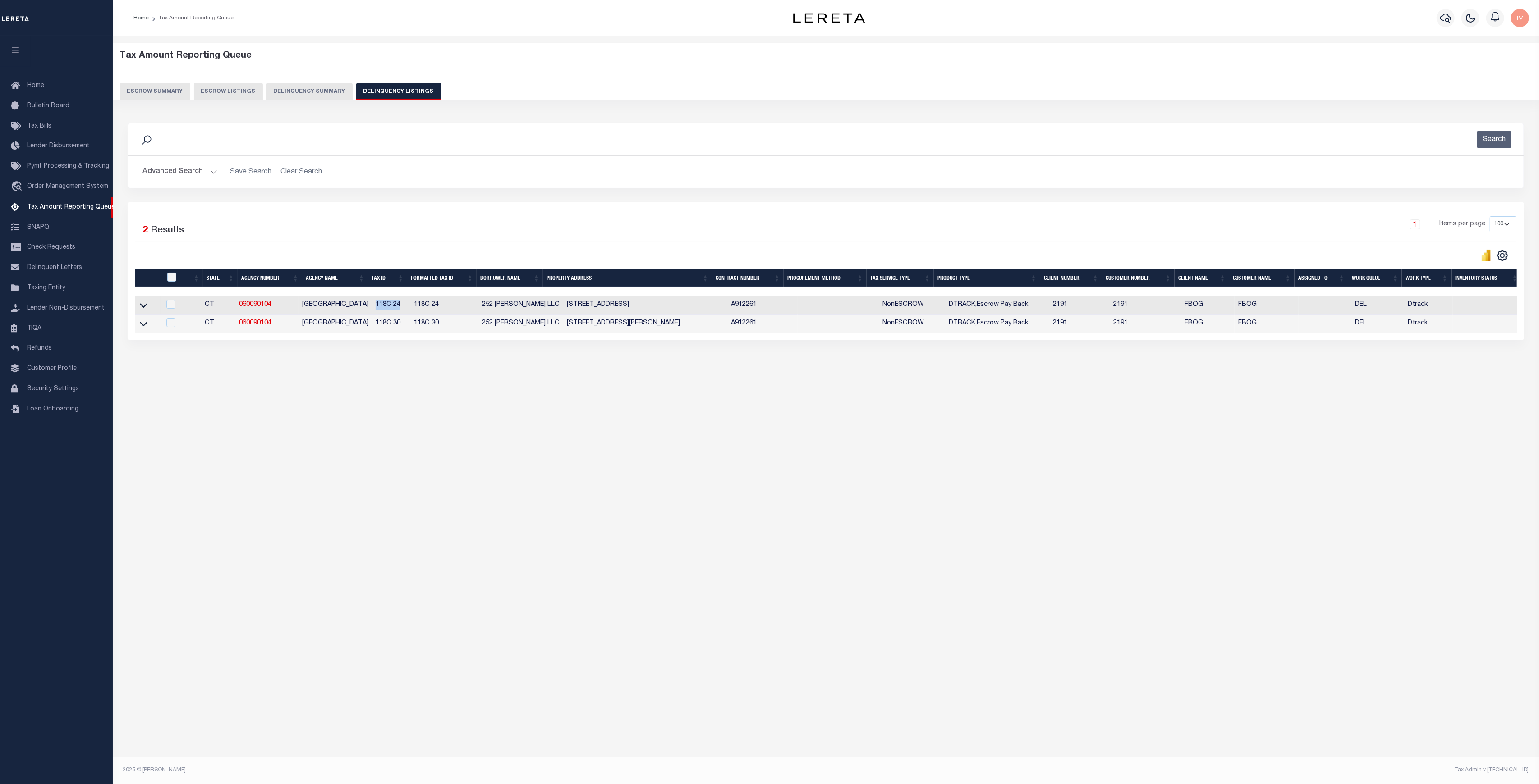
drag, startPoint x: 372, startPoint y: 305, endPoint x: 397, endPoint y: 307, distance: 25.1
click at [397, 307] on td "118C 24" at bounding box center [391, 305] width 38 height 18
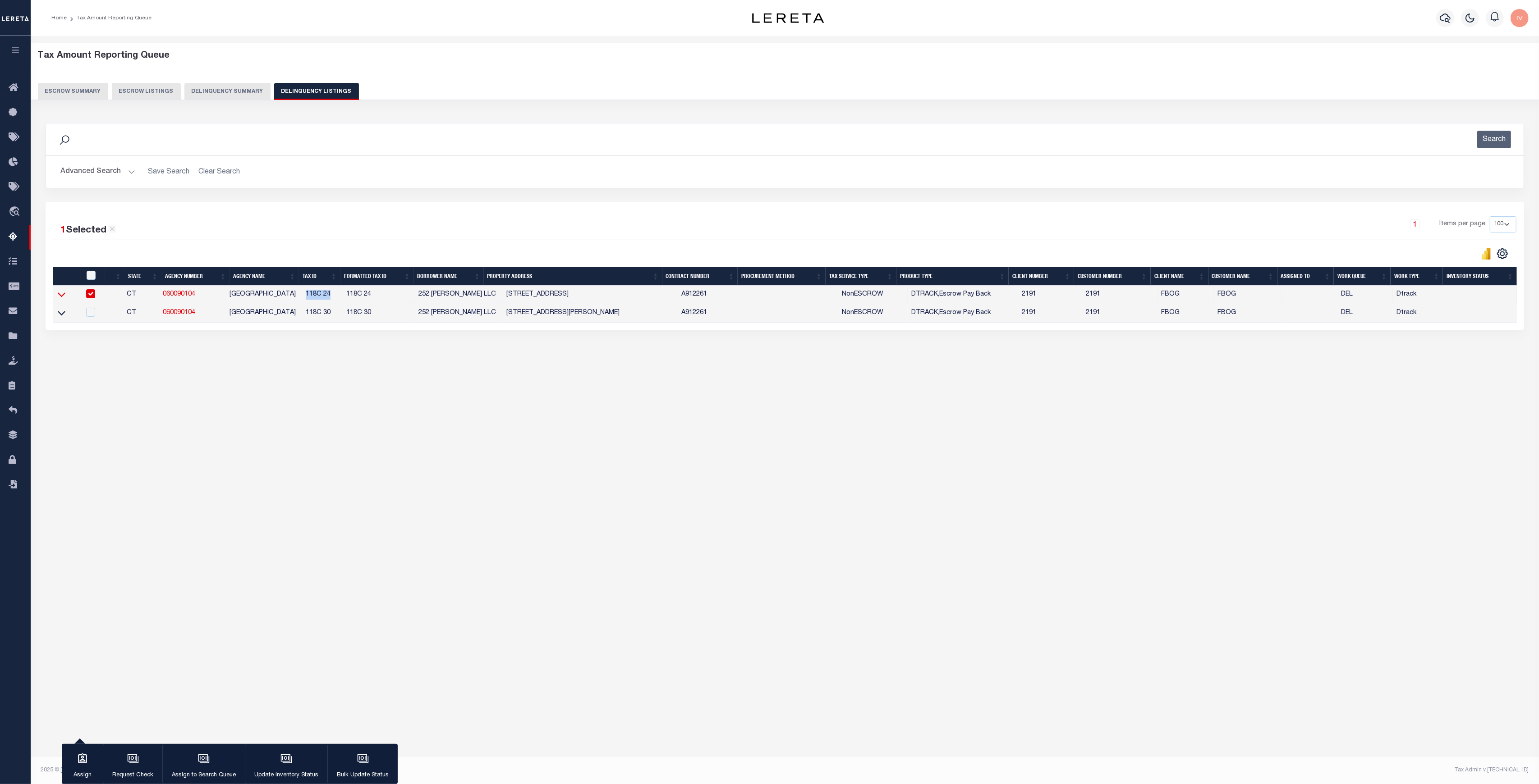
click at [60, 299] on icon at bounding box center [62, 294] width 8 height 10
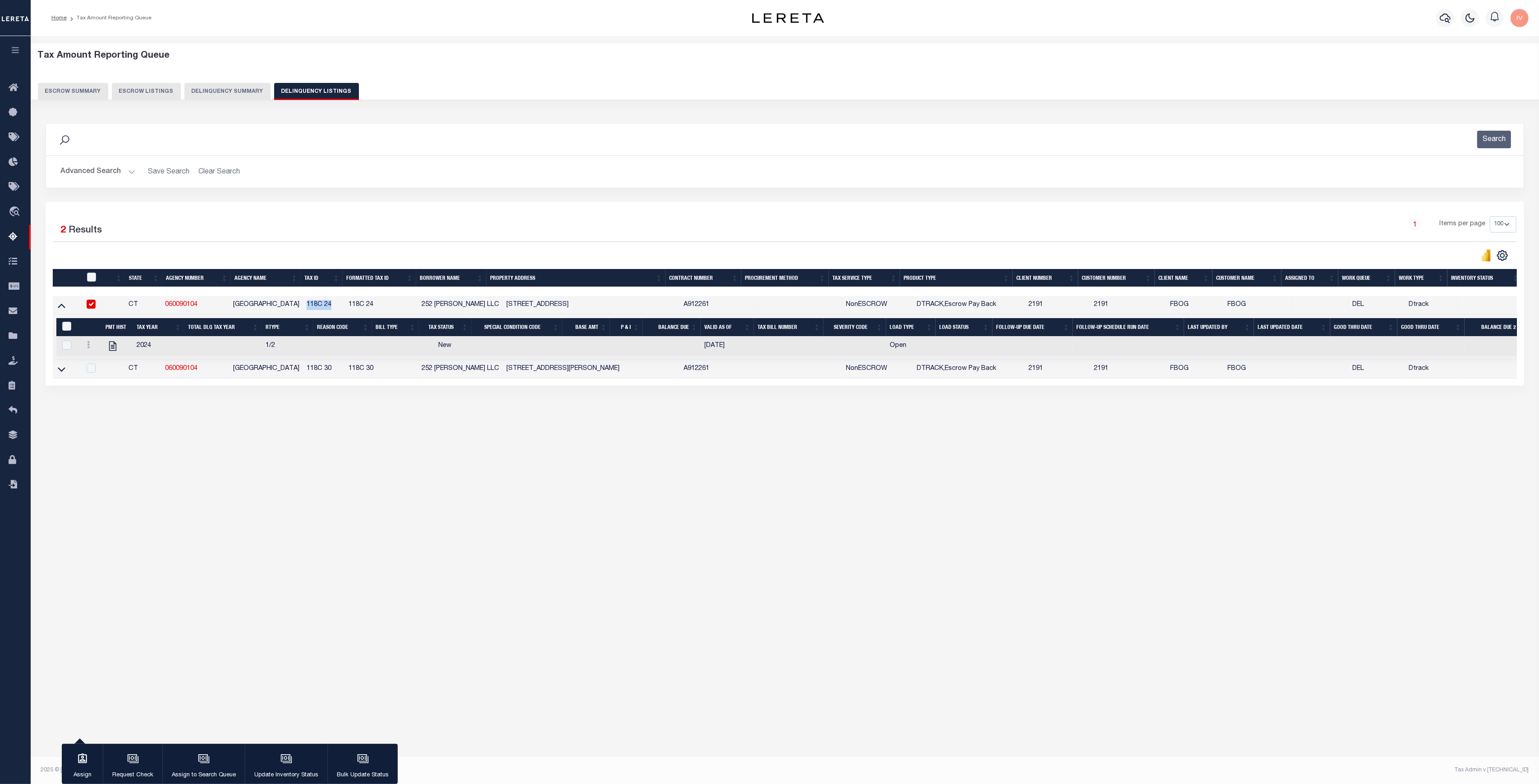
drag, startPoint x: 157, startPoint y: 304, endPoint x: 640, endPoint y: 310, distance: 483.0
click at [660, 308] on tr "CT 060090104 SHELTON CITY 118C 24 118C 24 252 Howe LLC 215 CORAM AVE SHELTON CT…" at bounding box center [792, 305] width 1479 height 18
drag, startPoint x: 244, startPoint y: 348, endPoint x: 539, endPoint y: 346, distance: 295.0
click at [539, 346] on tr "2024 1/2 New 06/27/2025 Open" at bounding box center [792, 346] width 1471 height 19
drag, startPoint x: 877, startPoint y: 346, endPoint x: 931, endPoint y: 349, distance: 54.1
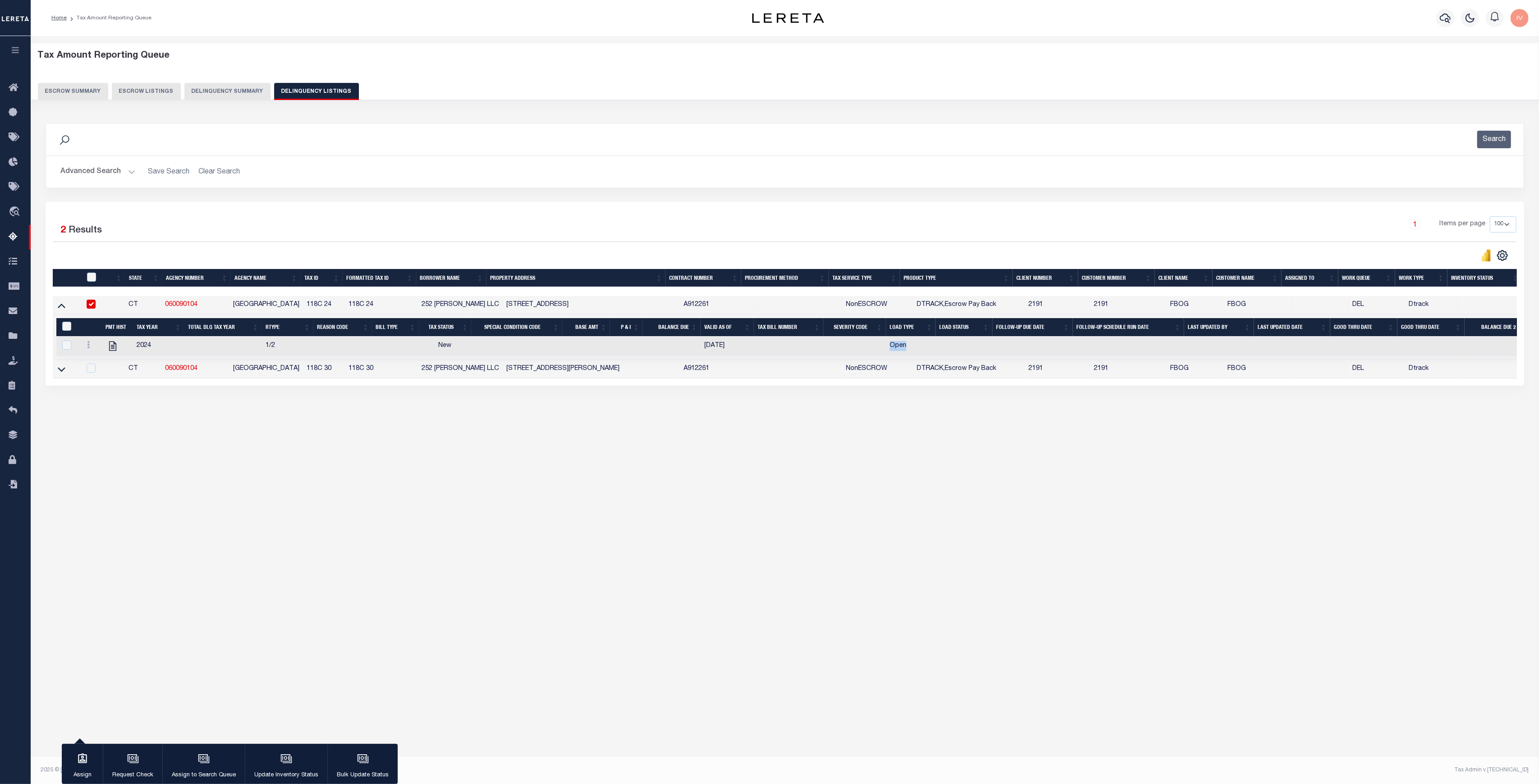
click at [931, 349] on tr "2024 1/2 New 06/27/2025 Open" at bounding box center [792, 346] width 1471 height 19
click at [255, 476] on div "Tax Amount Reporting Queue Escrow Summary Escrow Listings In" at bounding box center [784, 388] width 1508 height 705
drag, startPoint x: 309, startPoint y: 311, endPoint x: 335, endPoint y: 310, distance: 26.0
click at [335, 310] on td "118C 24" at bounding box center [324, 305] width 42 height 18
checkbox input "false"
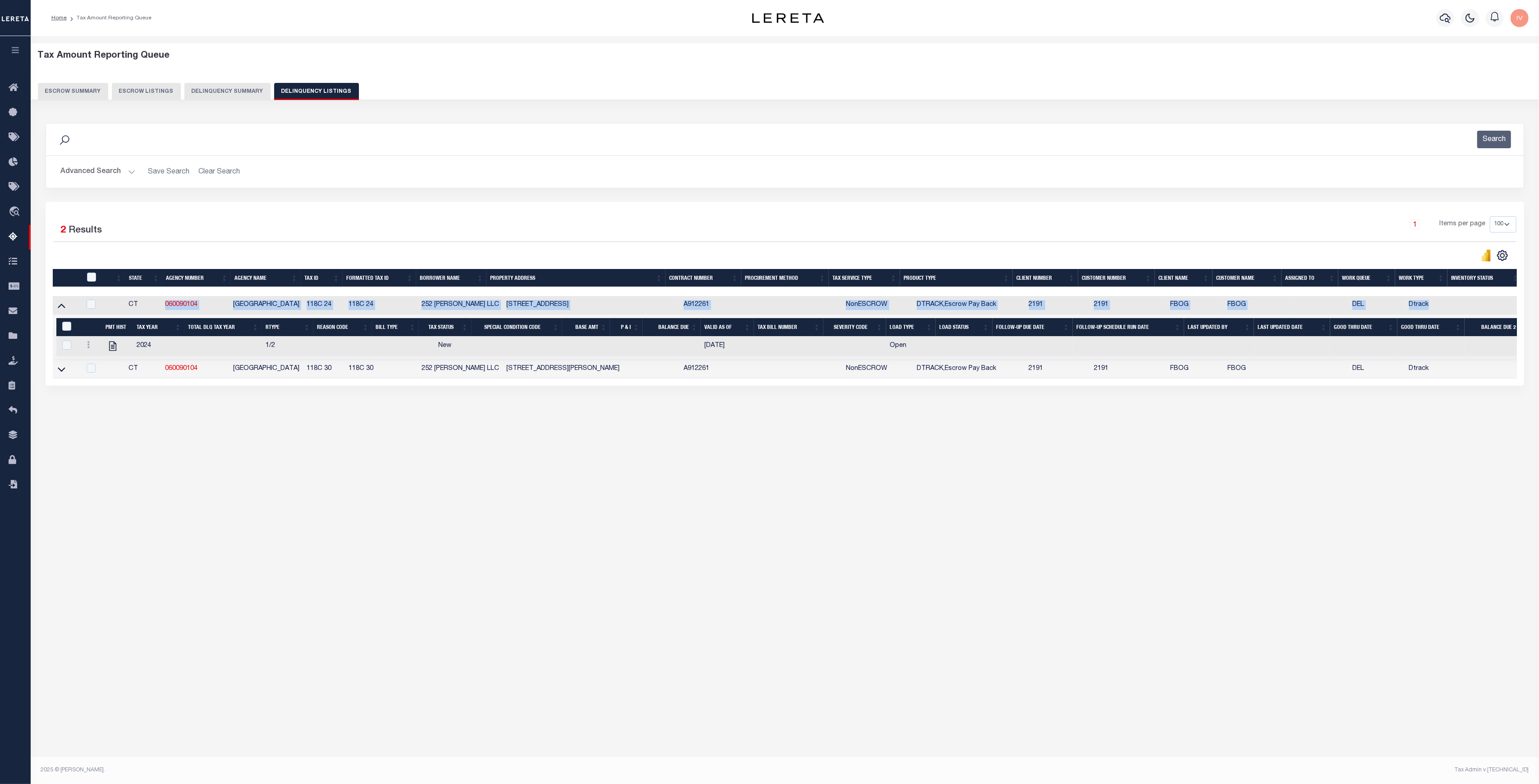
drag, startPoint x: 211, startPoint y: 318, endPoint x: 165, endPoint y: 309, distance: 46.9
click at [165, 309] on tbody "CT 060090104 SHELTON CITY 118C 24 118C 24 252 Howe LLC 215 CORAM AVE SHELTON CT…" at bounding box center [792, 337] width 1479 height 82
click at [229, 461] on div "Tax Amount Reporting Queue Escrow Summary Escrow Listings" at bounding box center [784, 251] width 1508 height 431
drag, startPoint x: 207, startPoint y: 370, endPoint x: 149, endPoint y: 372, distance: 58.0
click at [149, 372] on tr "CT 060090104 SHELTON CITY 118C 30 118C 30 252 Howe LLC 252 HOWE AVE SHELTON CT …" at bounding box center [792, 369] width 1479 height 18
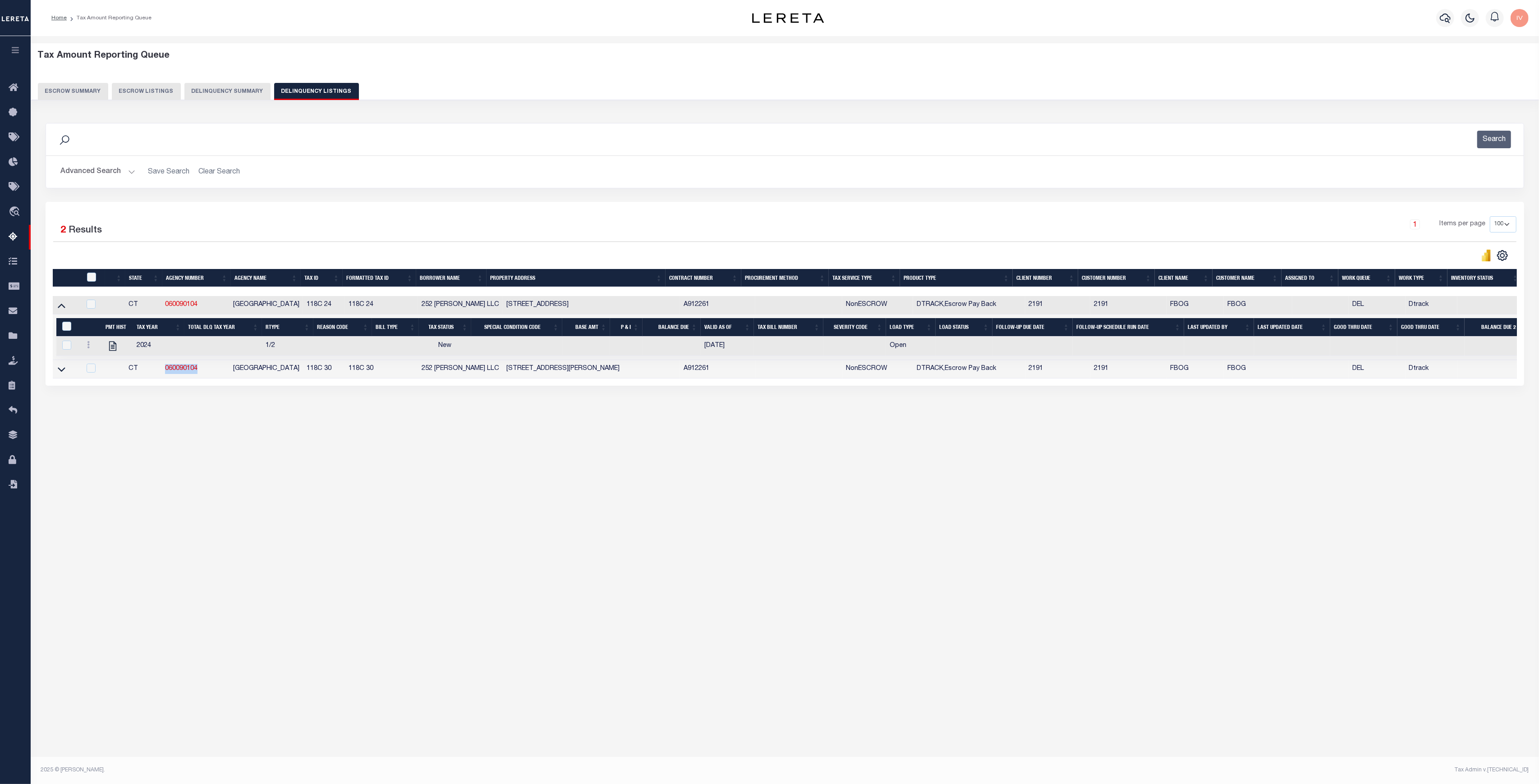
copy tr "060090104"
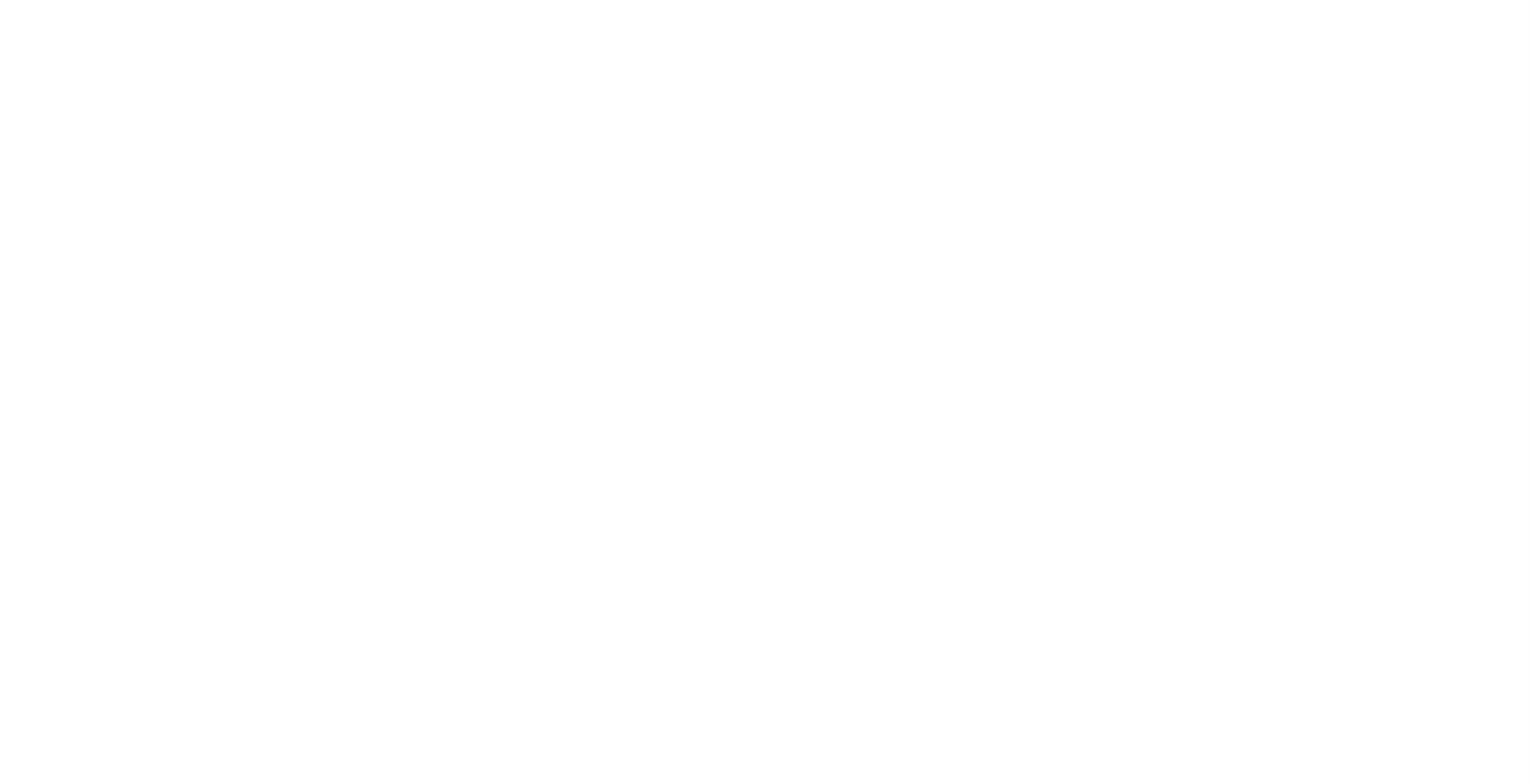
select select
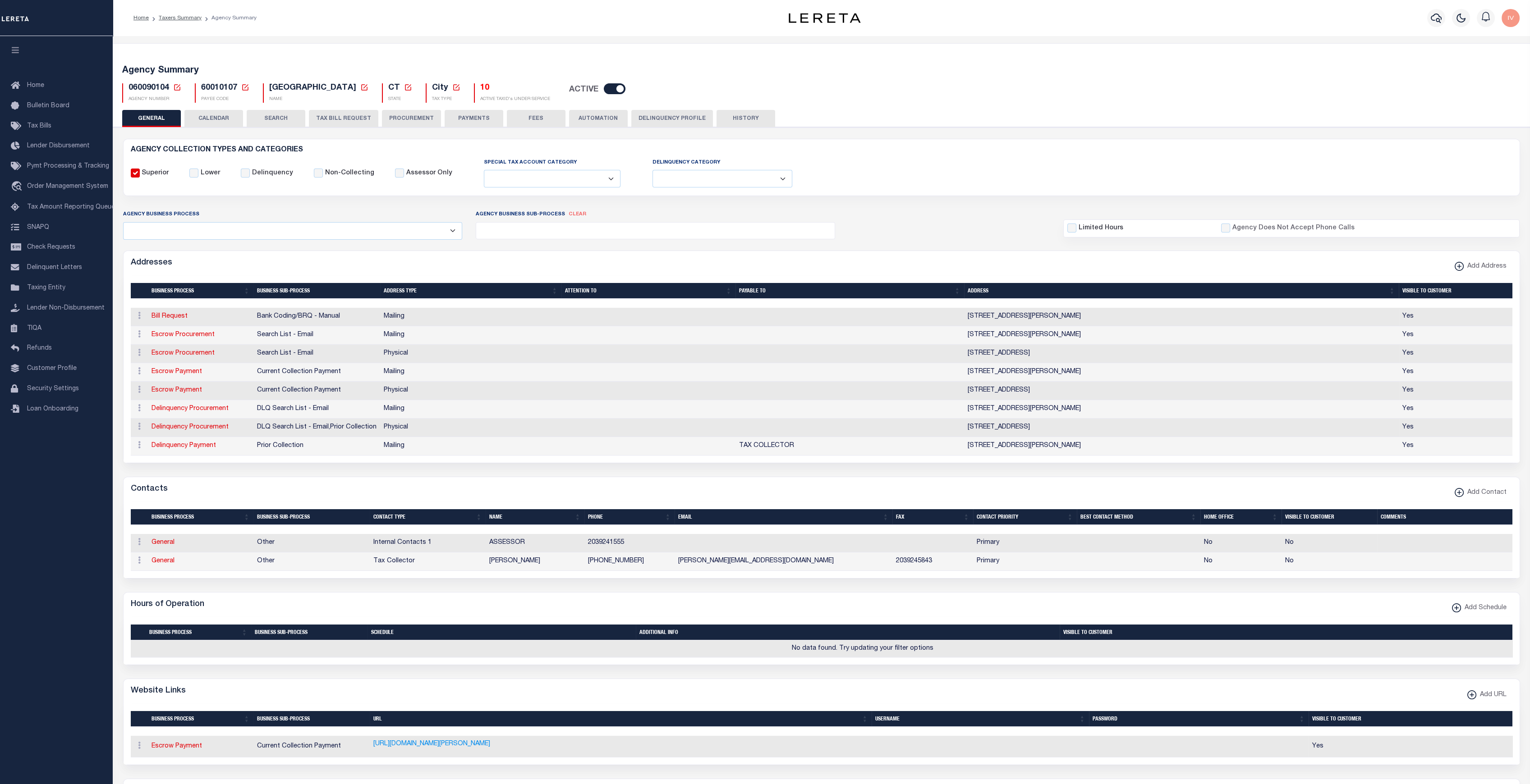
click at [224, 86] on span "60010107" at bounding box center [218, 88] width 36 height 8
copy span "60010107"
click at [155, 88] on span "060090104" at bounding box center [149, 88] width 40 height 8
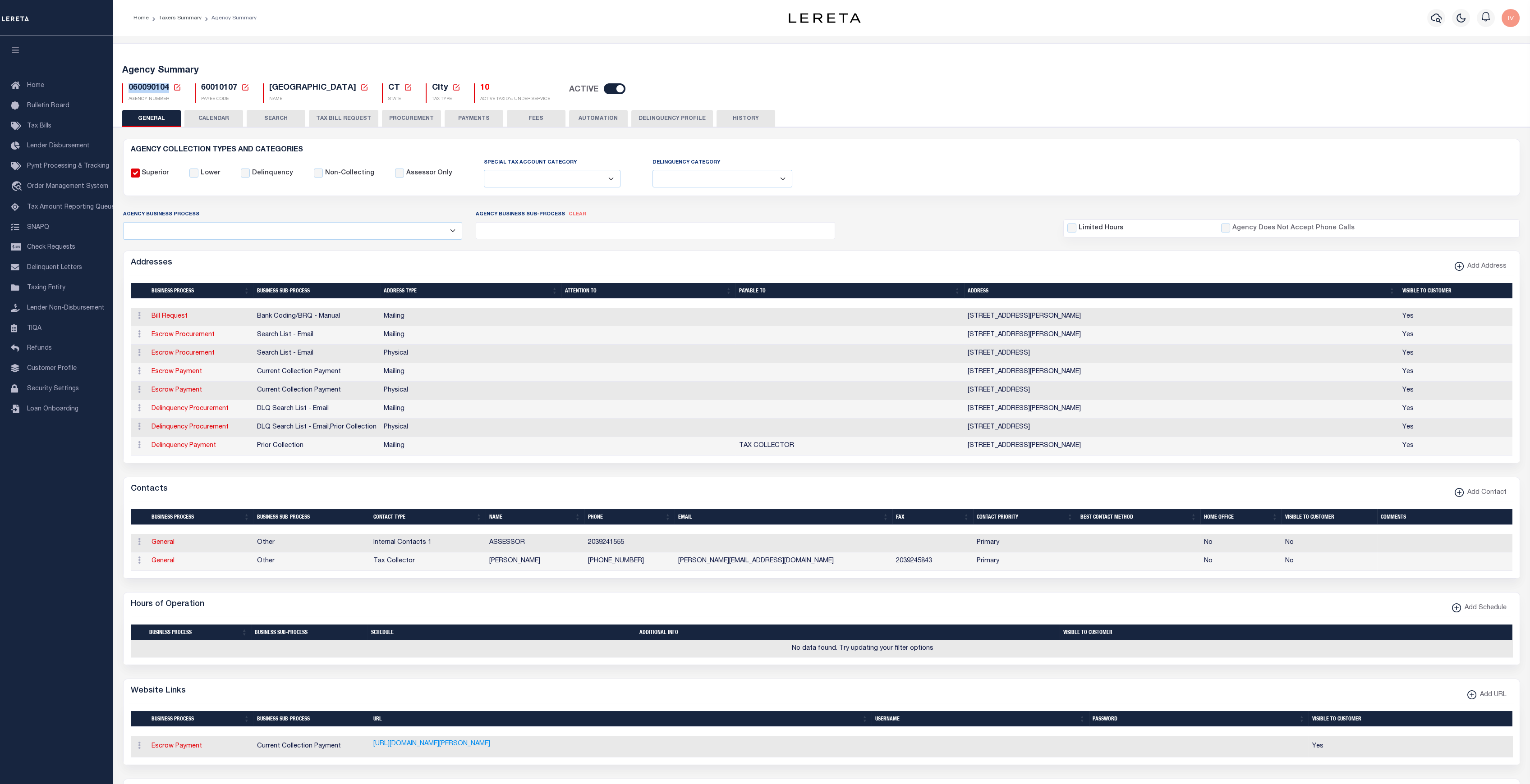
copy span "060090104"
click at [216, 88] on span "60010107" at bounding box center [218, 88] width 36 height 8
click at [153, 88] on span "060090104" at bounding box center [149, 88] width 40 height 8
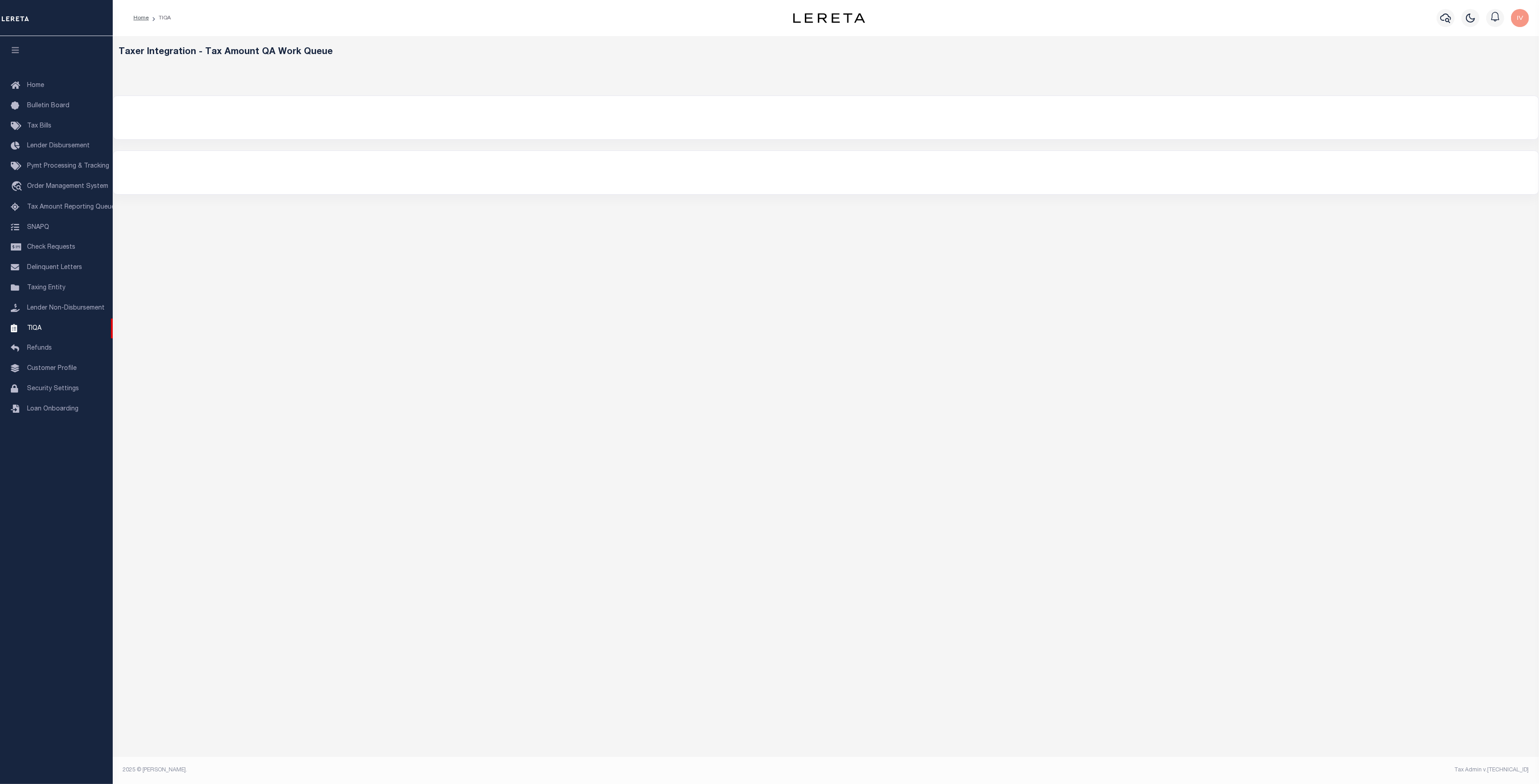
select select "200"
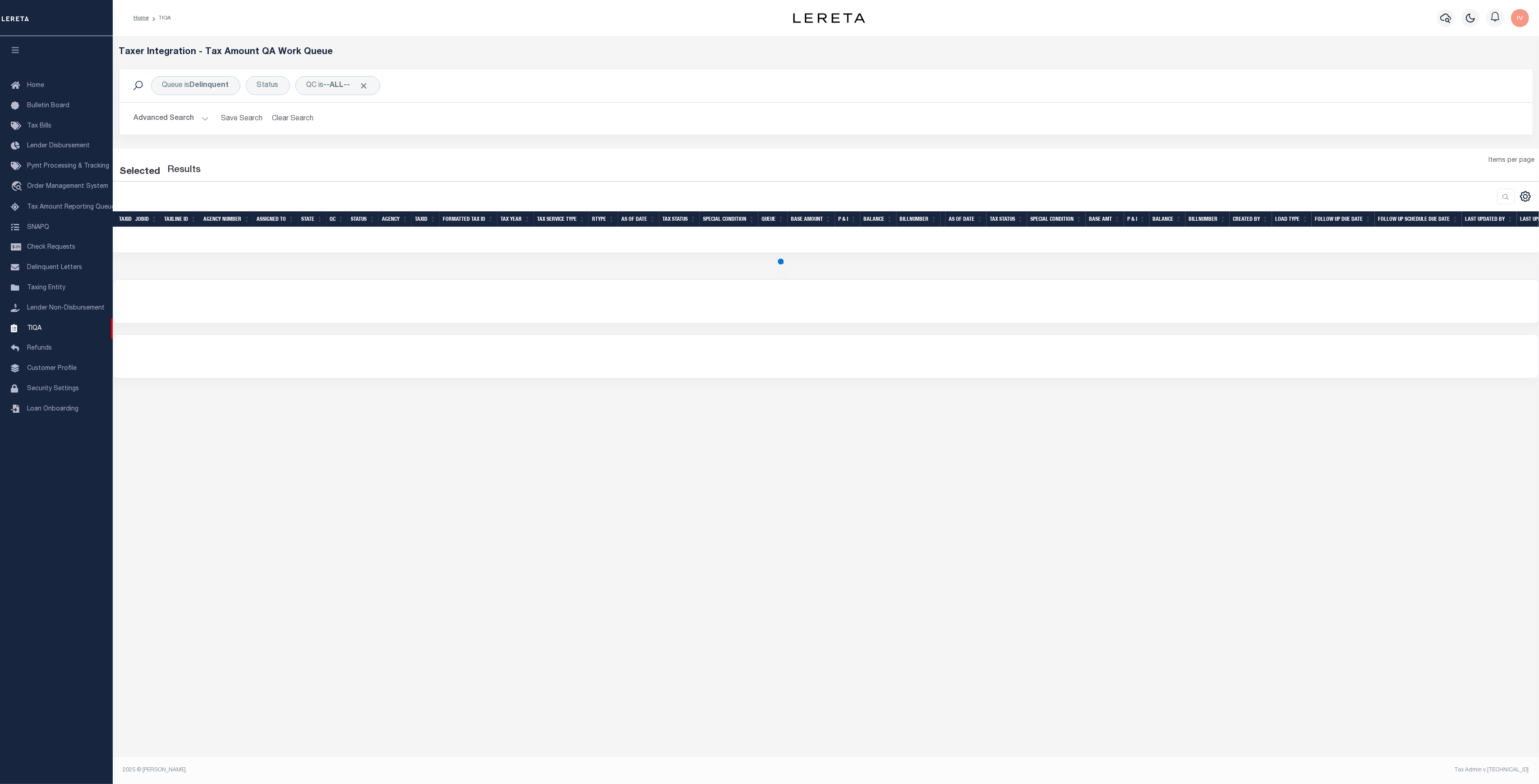
select select "200"
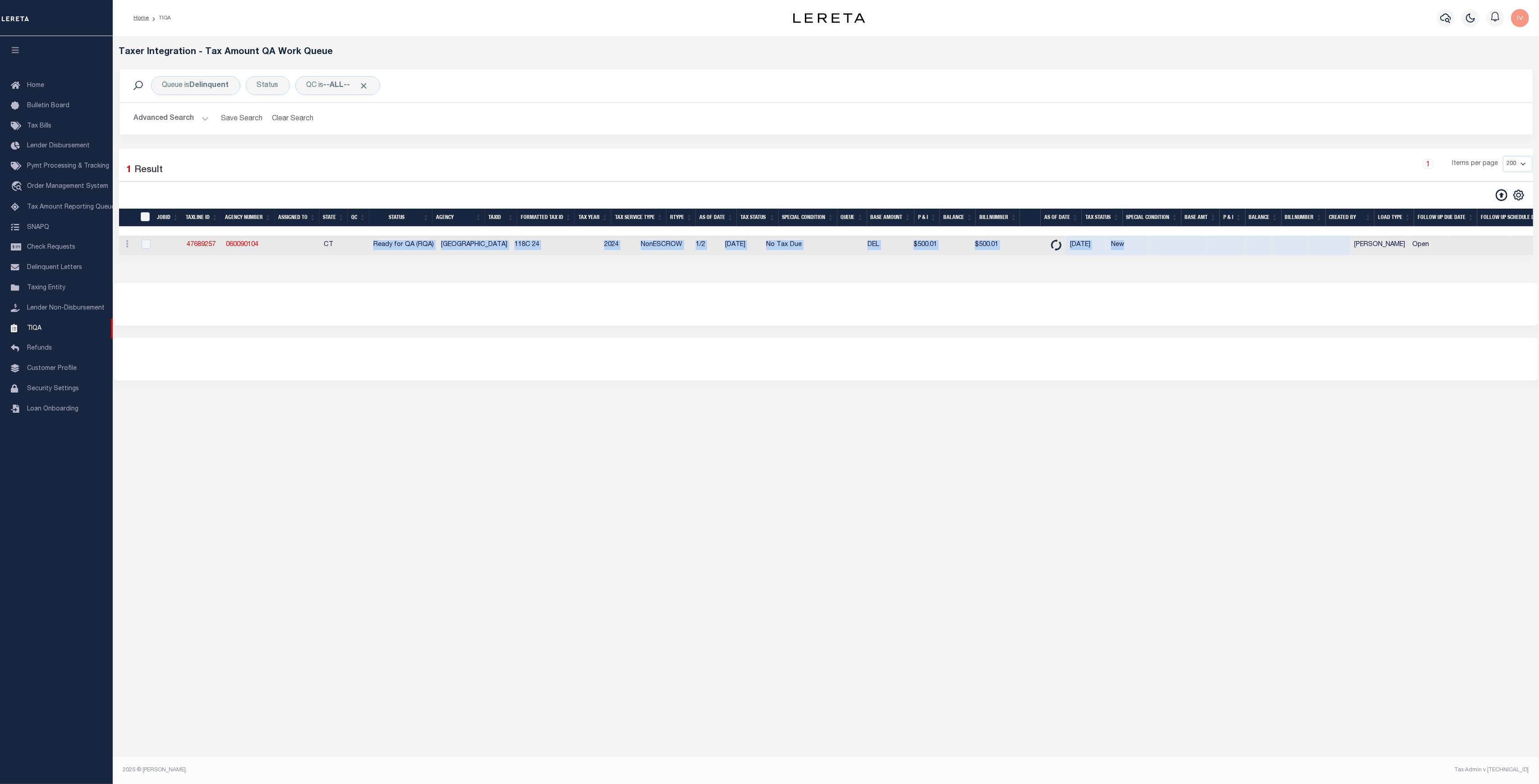
drag, startPoint x: 372, startPoint y: 246, endPoint x: 1111, endPoint y: 244, distance: 739.0
click at [1111, 244] on tr "ACTIONS View Detail Delete View in [GEOGRAPHIC_DATA] 47689257 060090104 CT Read…" at bounding box center [916, 246] width 1595 height 19
click at [1132, 299] on div at bounding box center [825, 304] width 1425 height 44
click at [387, 248] on span "Ready for QA (RQA)" at bounding box center [403, 245] width 60 height 6
checkbox input "true"
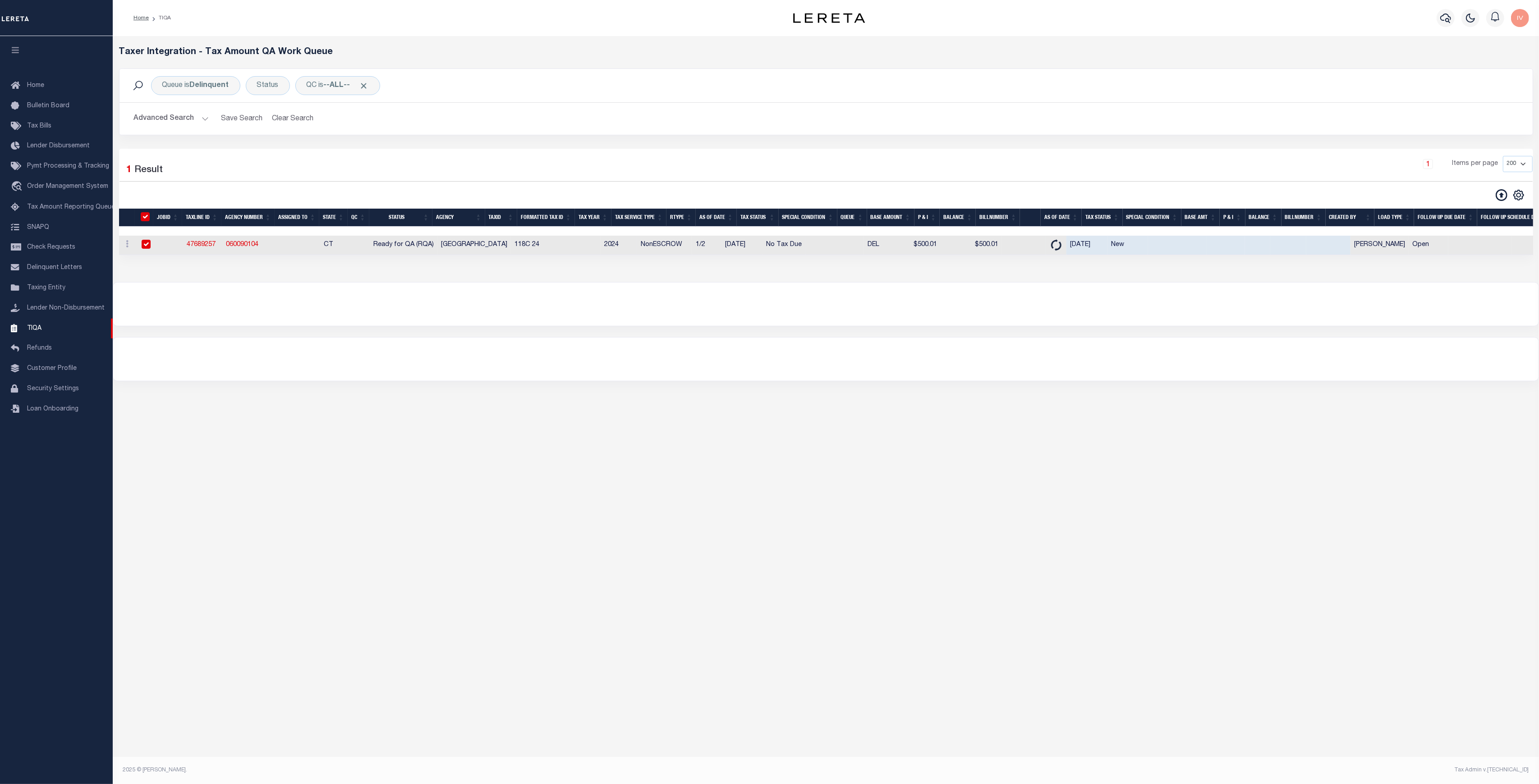
checkbox input "true"
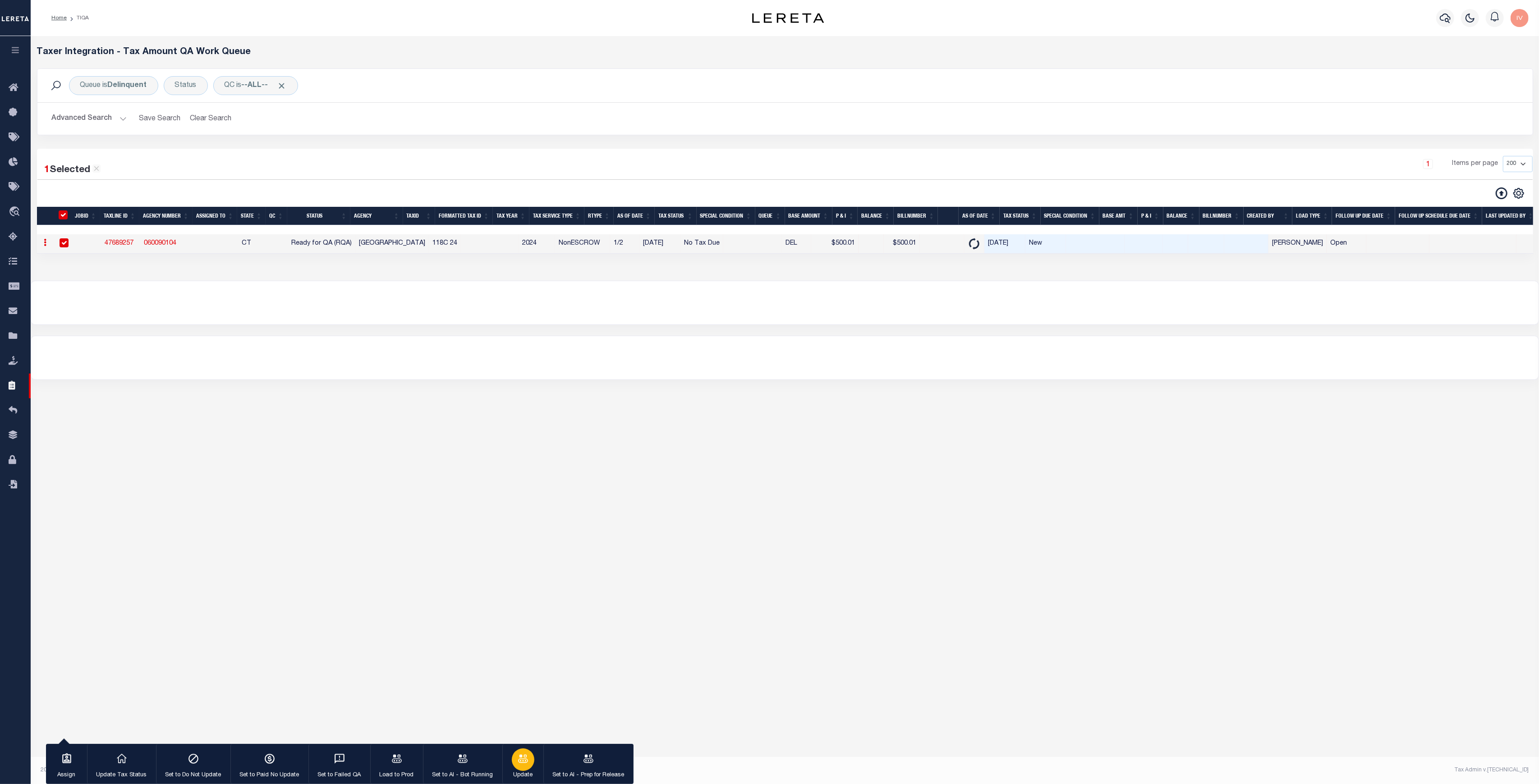
click at [526, 760] on div "button" at bounding box center [523, 759] width 23 height 23
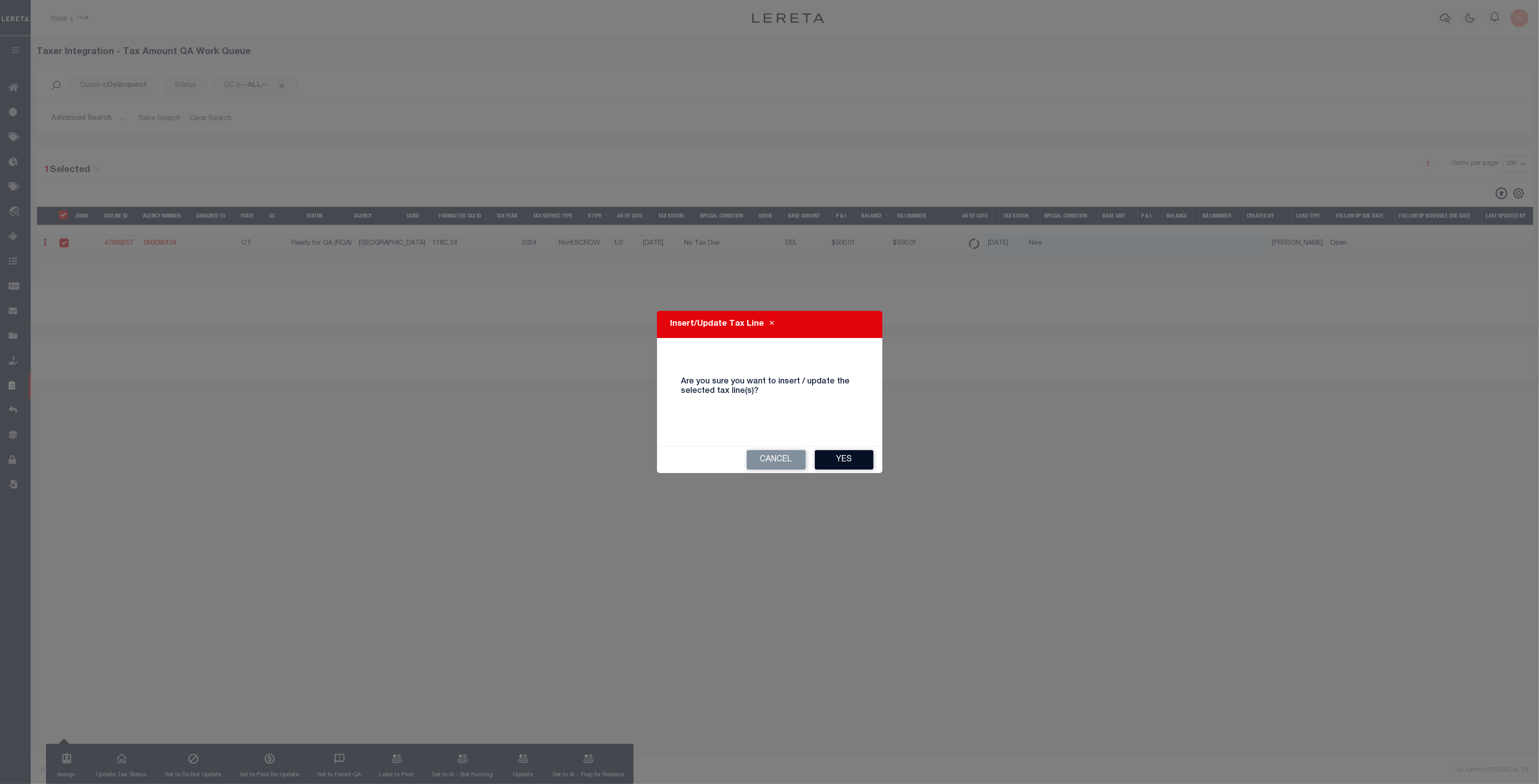
click at [844, 454] on button "Yes" at bounding box center [844, 460] width 58 height 19
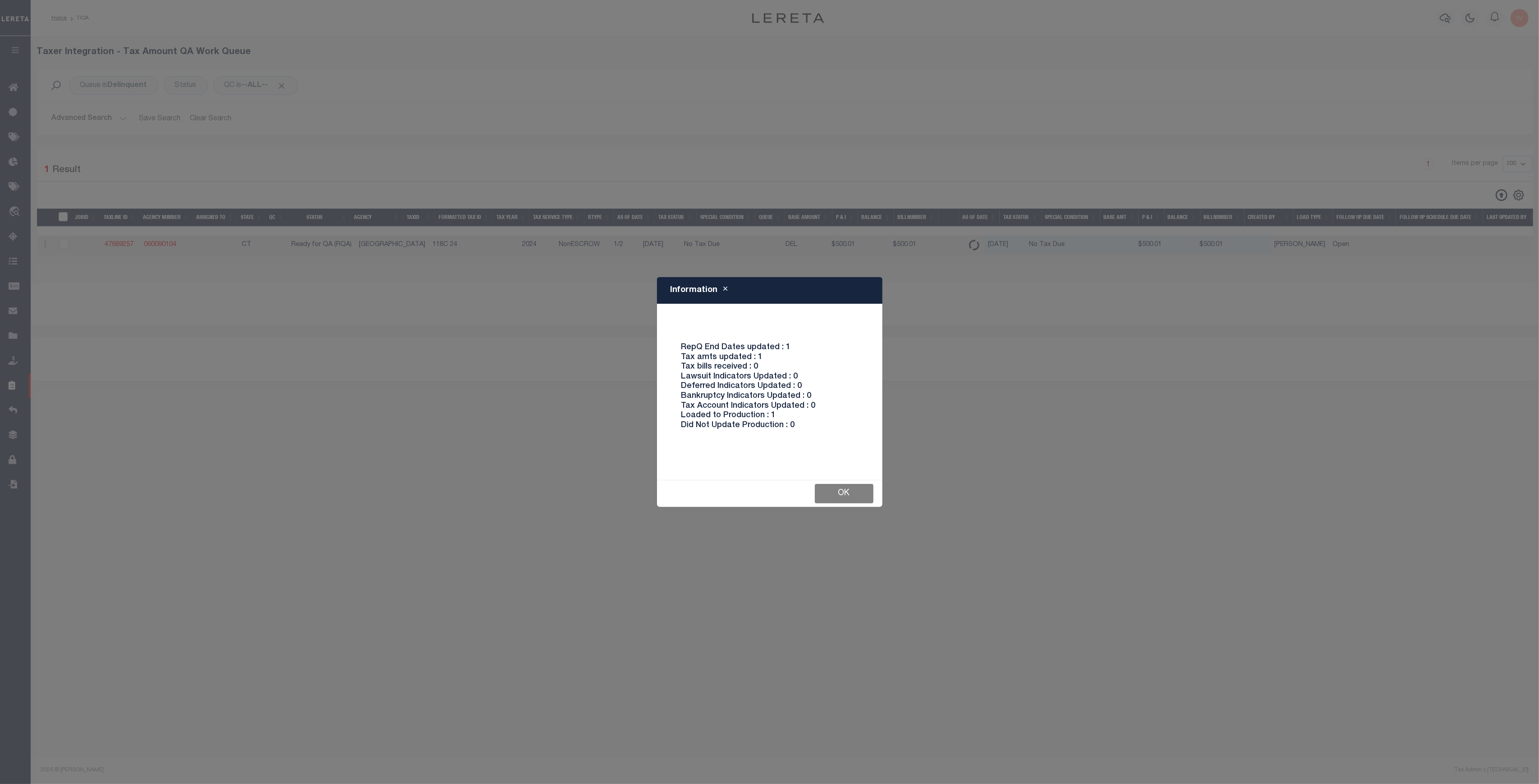
click at [844, 492] on button "Ok" at bounding box center [844, 494] width 58 height 19
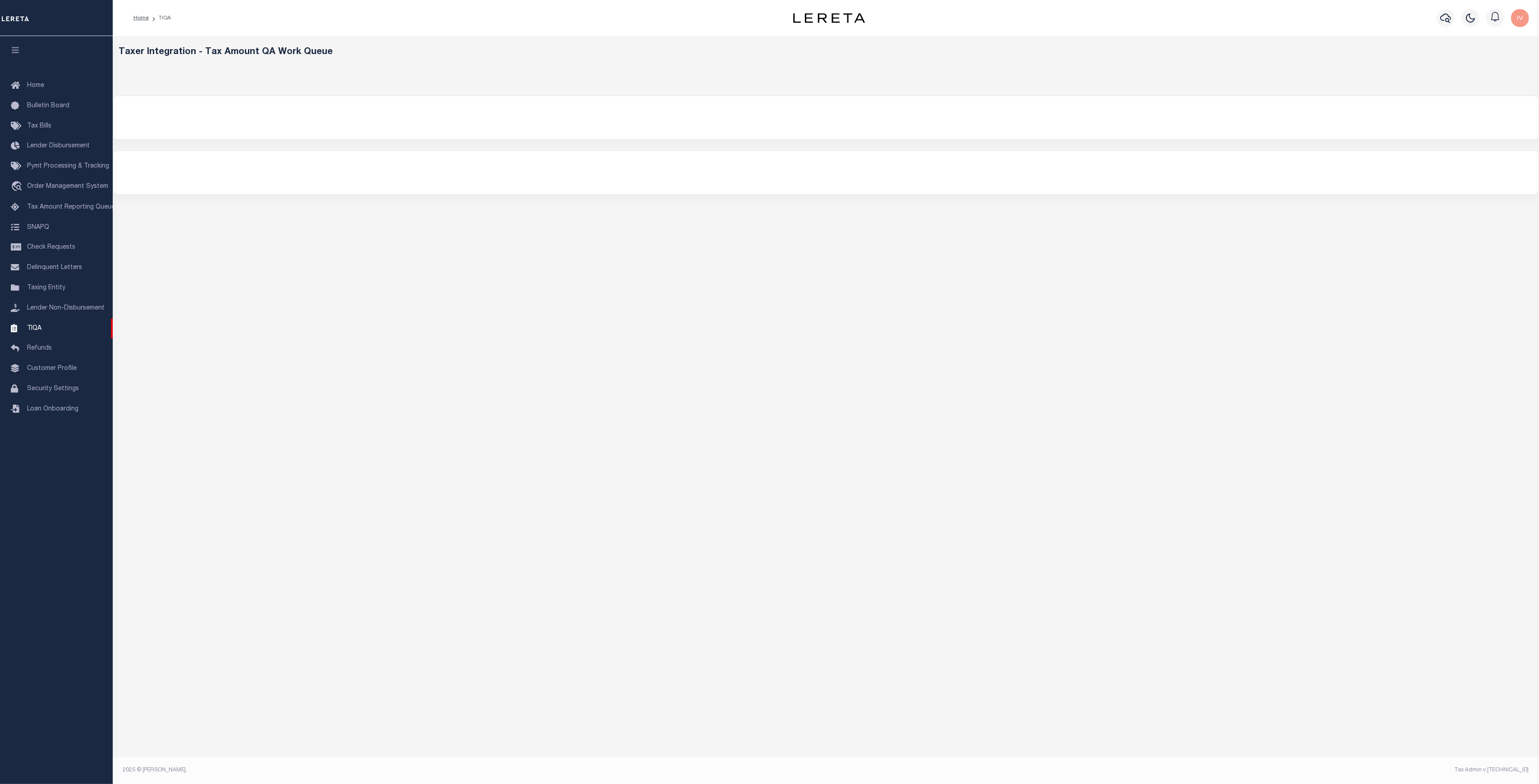
select select "200"
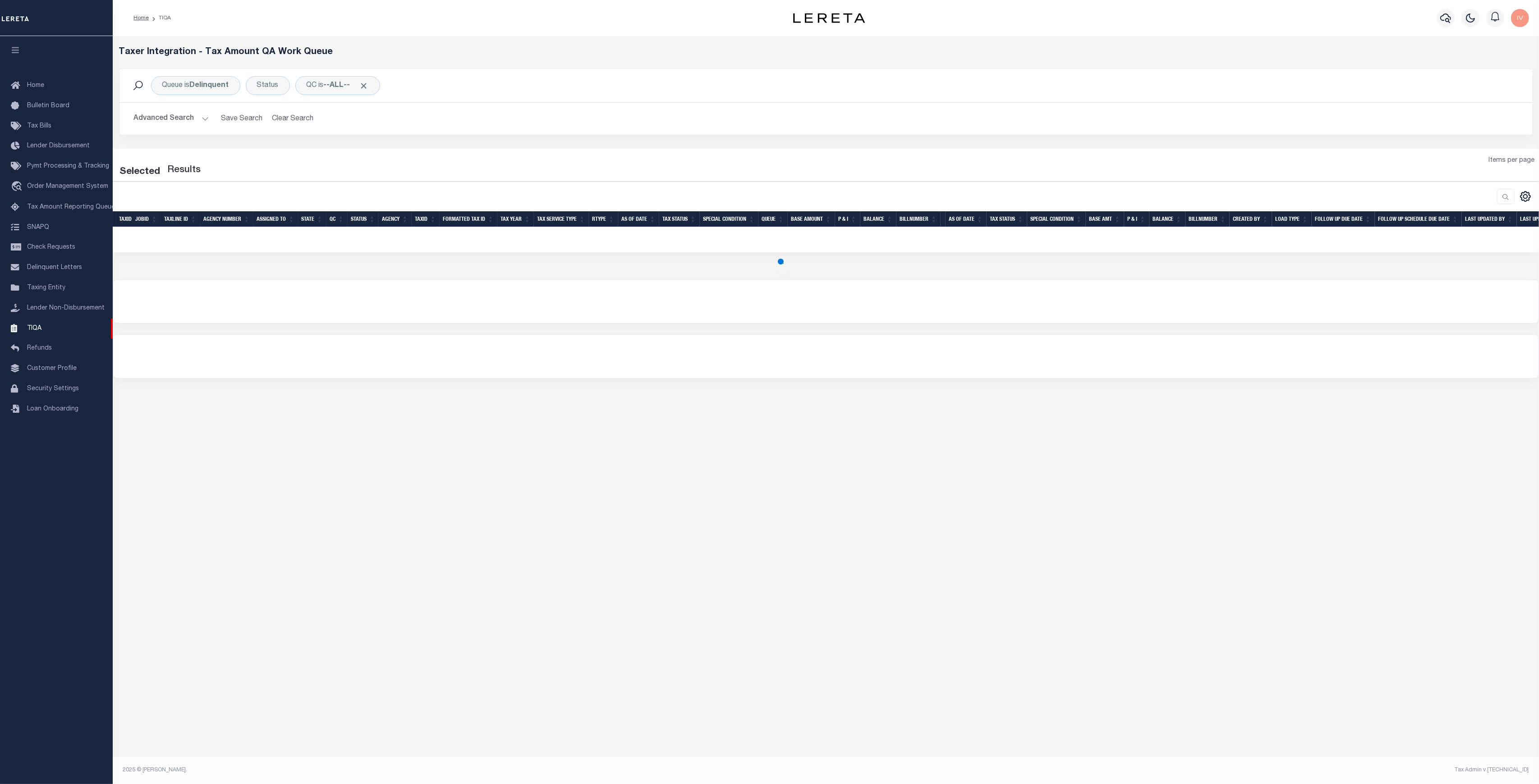
select select "200"
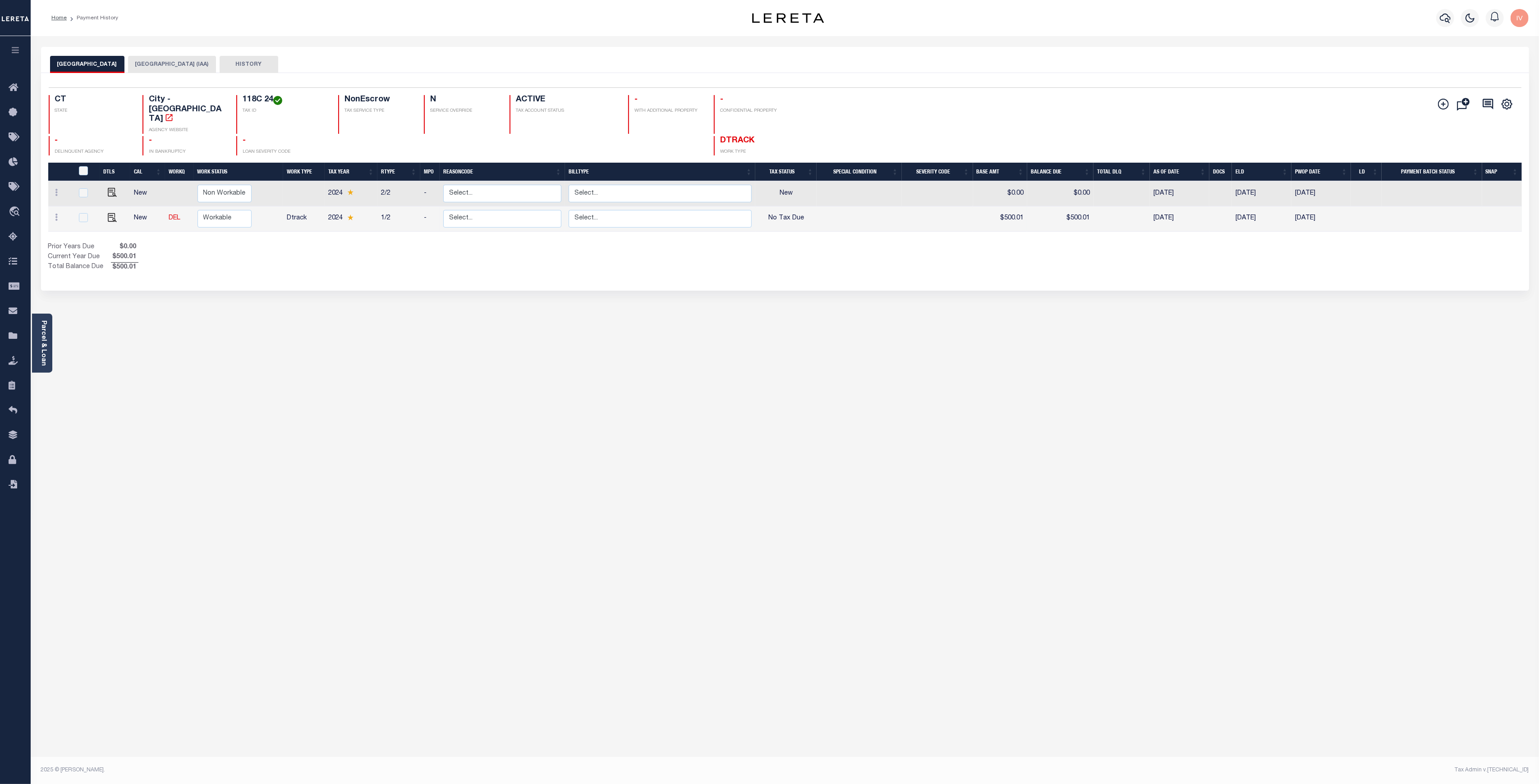
drag, startPoint x: 279, startPoint y: 201, endPoint x: 829, endPoint y: 214, distance: 550.2
click at [829, 214] on tr "New DEL Non Workable Workable Dtrack 2024 1/2 - Select... Payment Reversal Taxa…" at bounding box center [784, 219] width 1473 height 25
drag, startPoint x: 826, startPoint y: 210, endPoint x: 996, endPoint y: 216, distance: 170.1
click at [1121, 207] on tr "New DEL Non Workable Workable Dtrack 2024 1/2 - Select... Payment Reversal Taxa…" at bounding box center [784, 219] width 1473 height 25
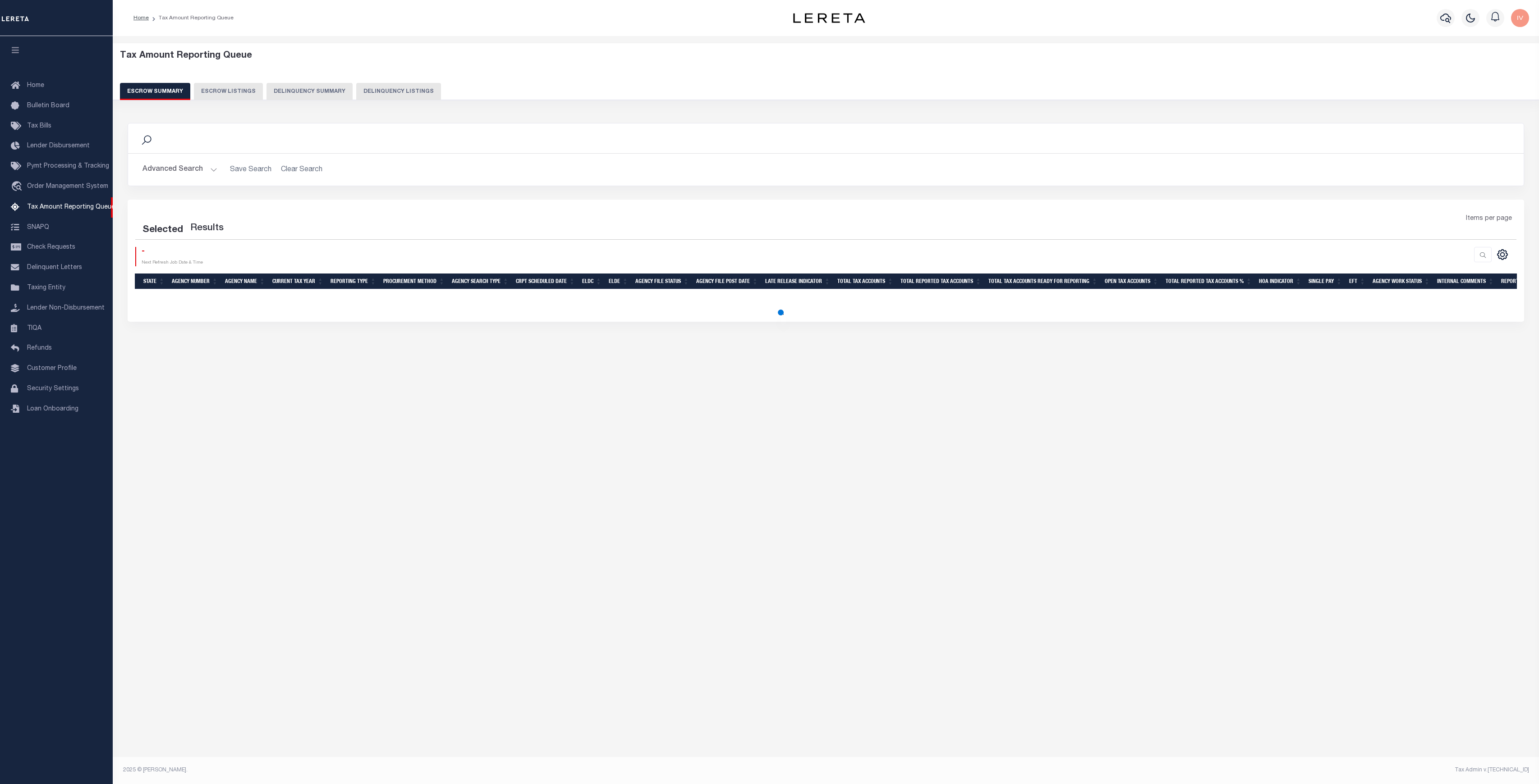
select select "100"
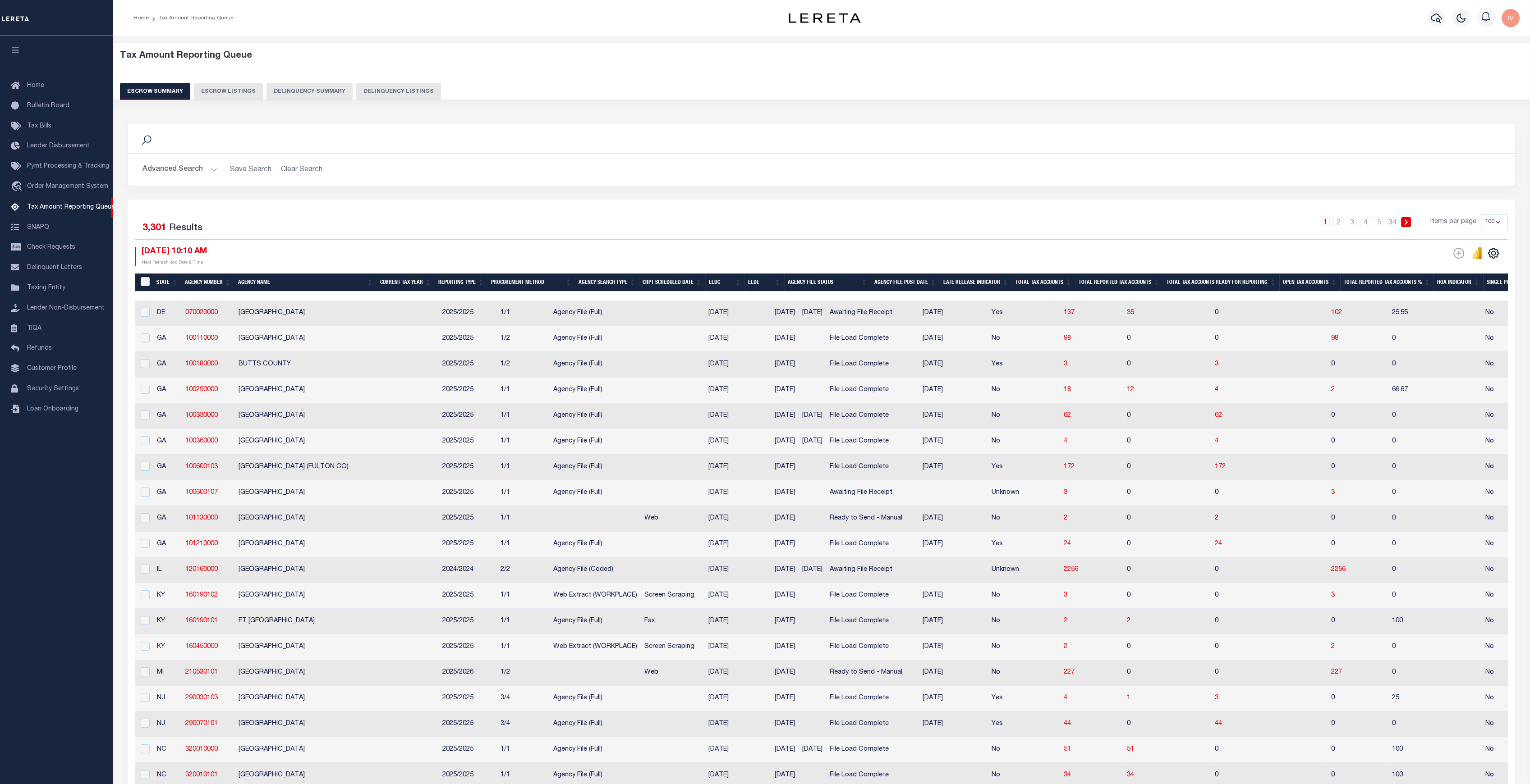
click at [301, 94] on button "Delinquency Summary" at bounding box center [309, 92] width 86 height 17
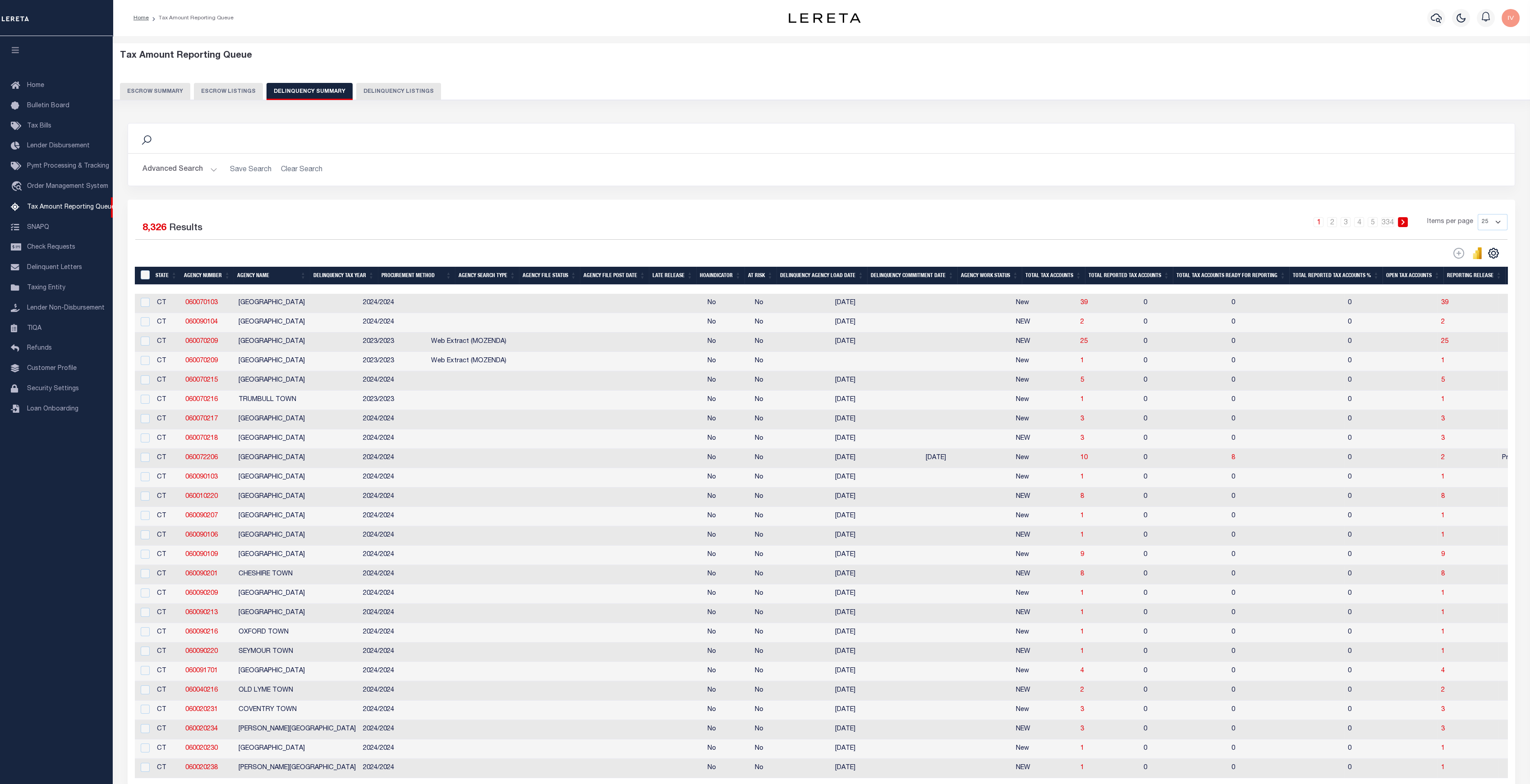
click at [214, 170] on button "Advanced Search" at bounding box center [179, 170] width 75 height 18
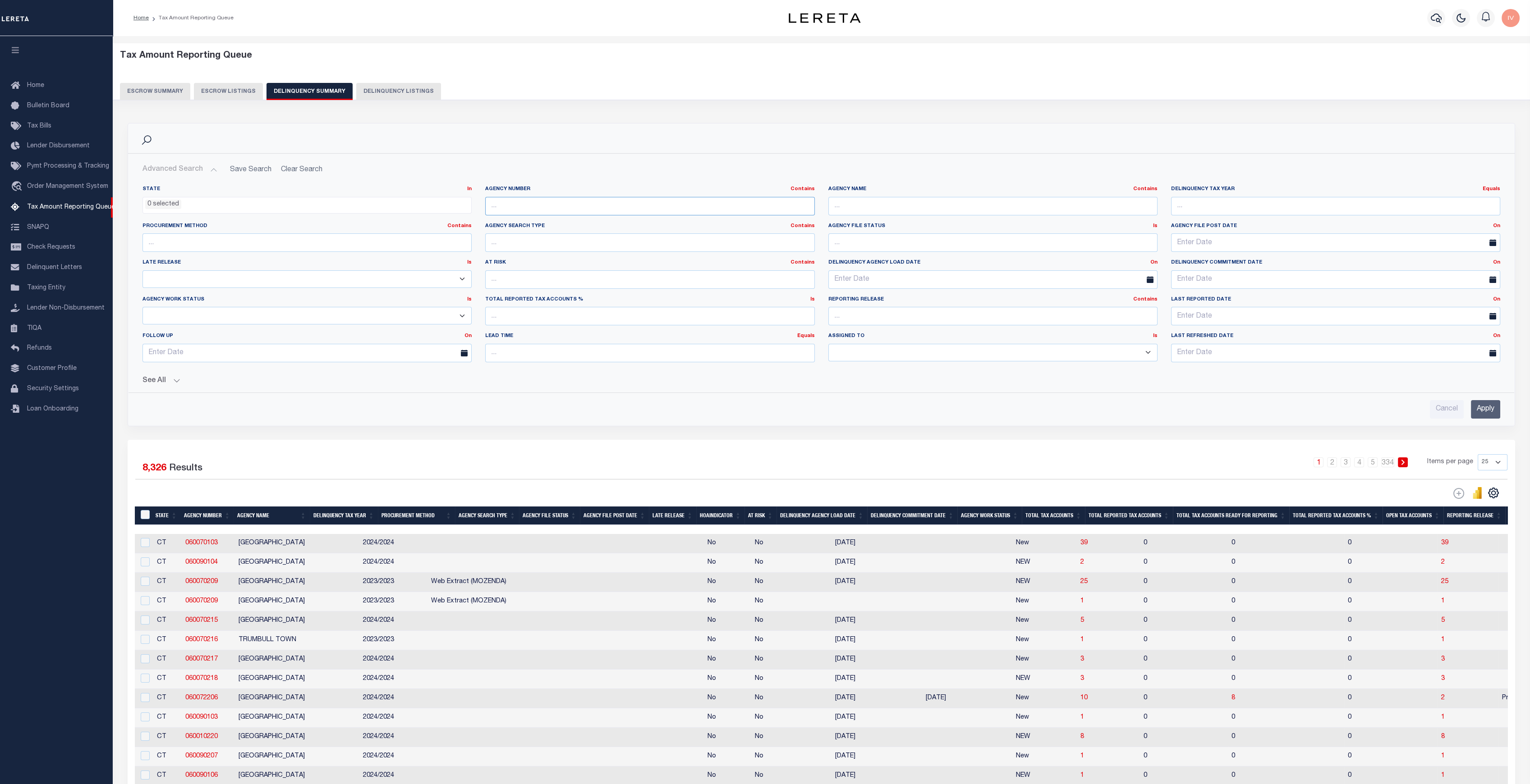
click at [519, 203] on input "text" at bounding box center [649, 206] width 329 height 18
paste input "060090104"
type input "060090104"
click at [1486, 407] on input "Apply" at bounding box center [1485, 409] width 29 height 18
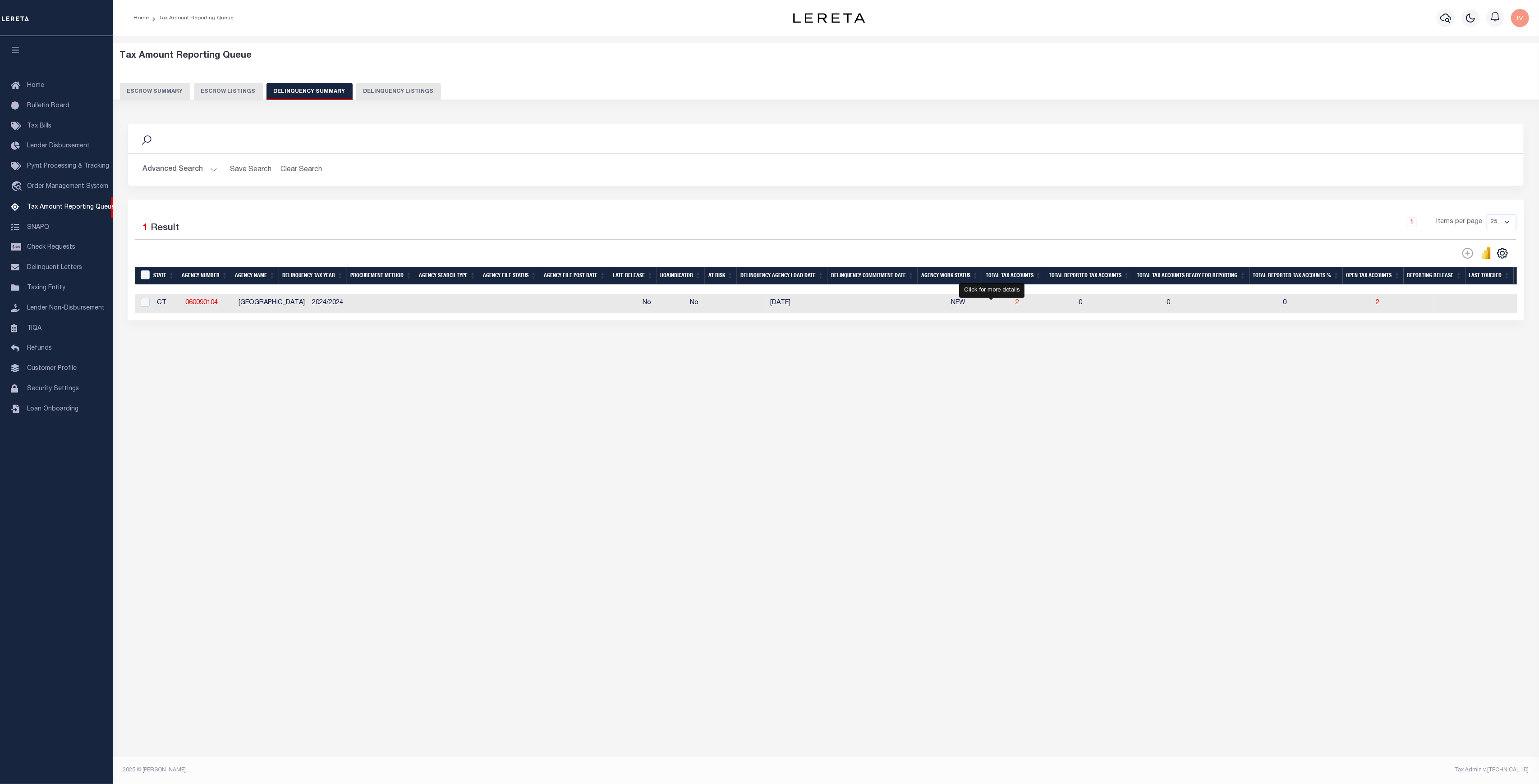
click at [1015, 305] on span "2" at bounding box center [1017, 303] width 4 height 6
select select "100"
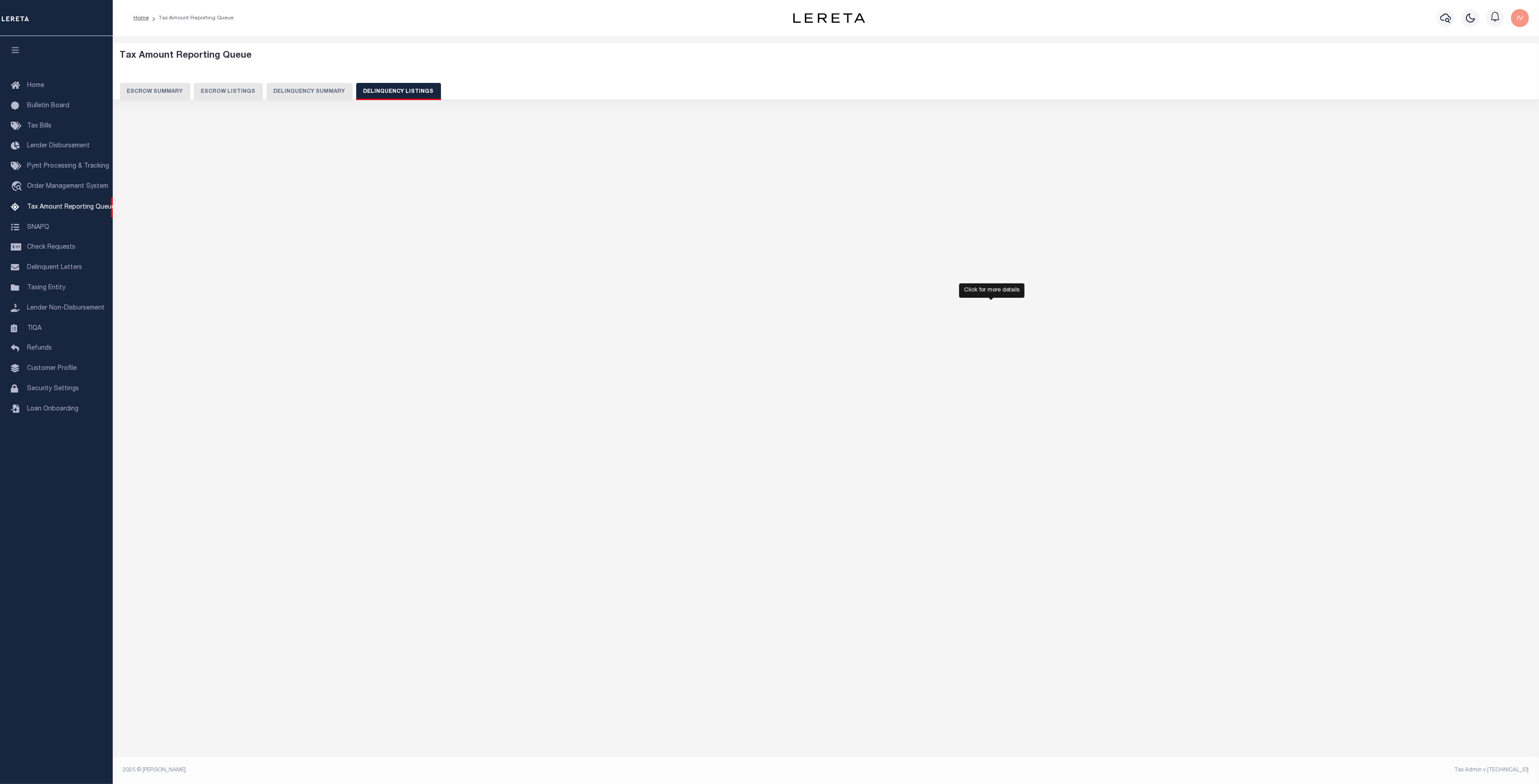
select select "100"
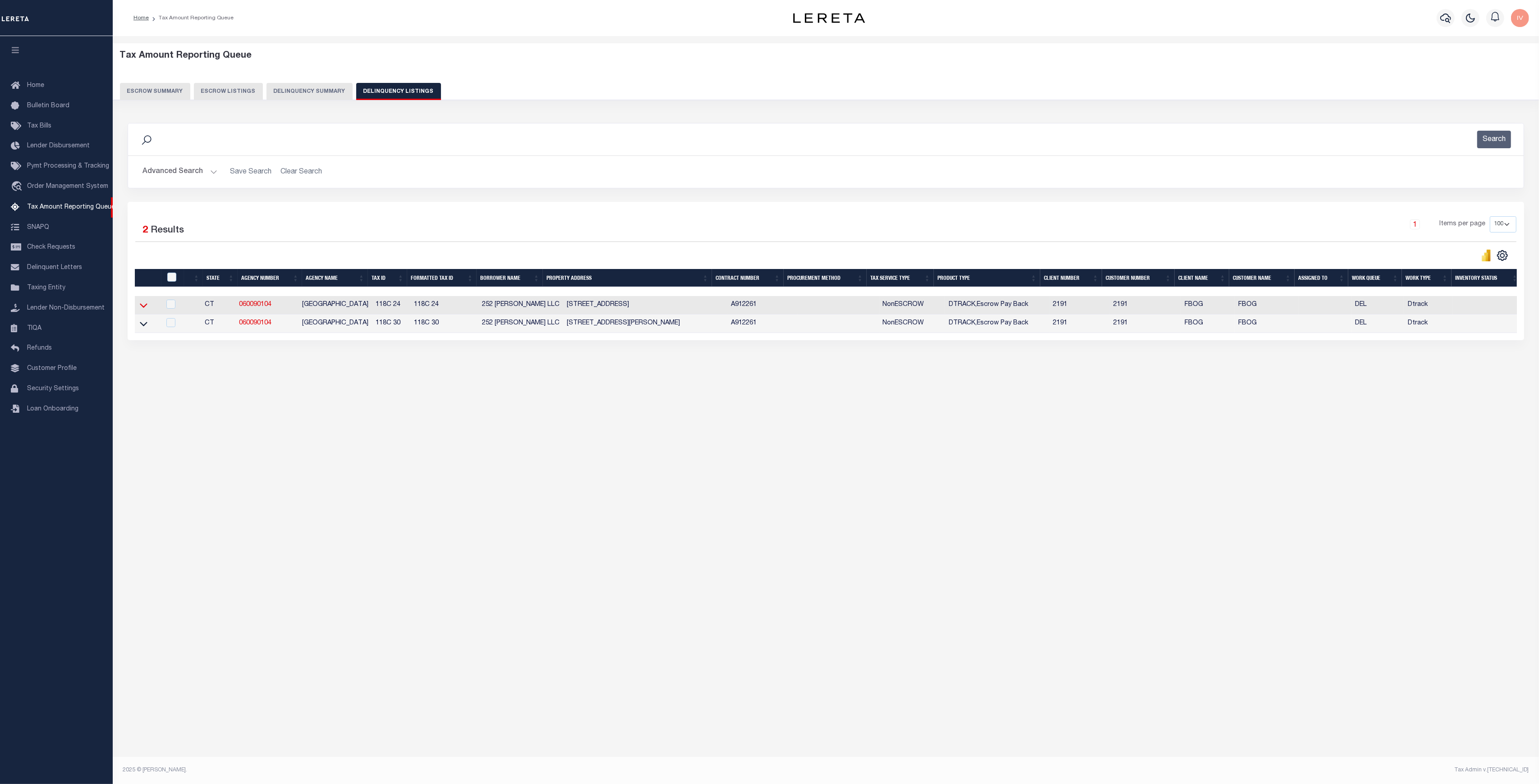
click at [145, 307] on icon at bounding box center [144, 306] width 8 height 5
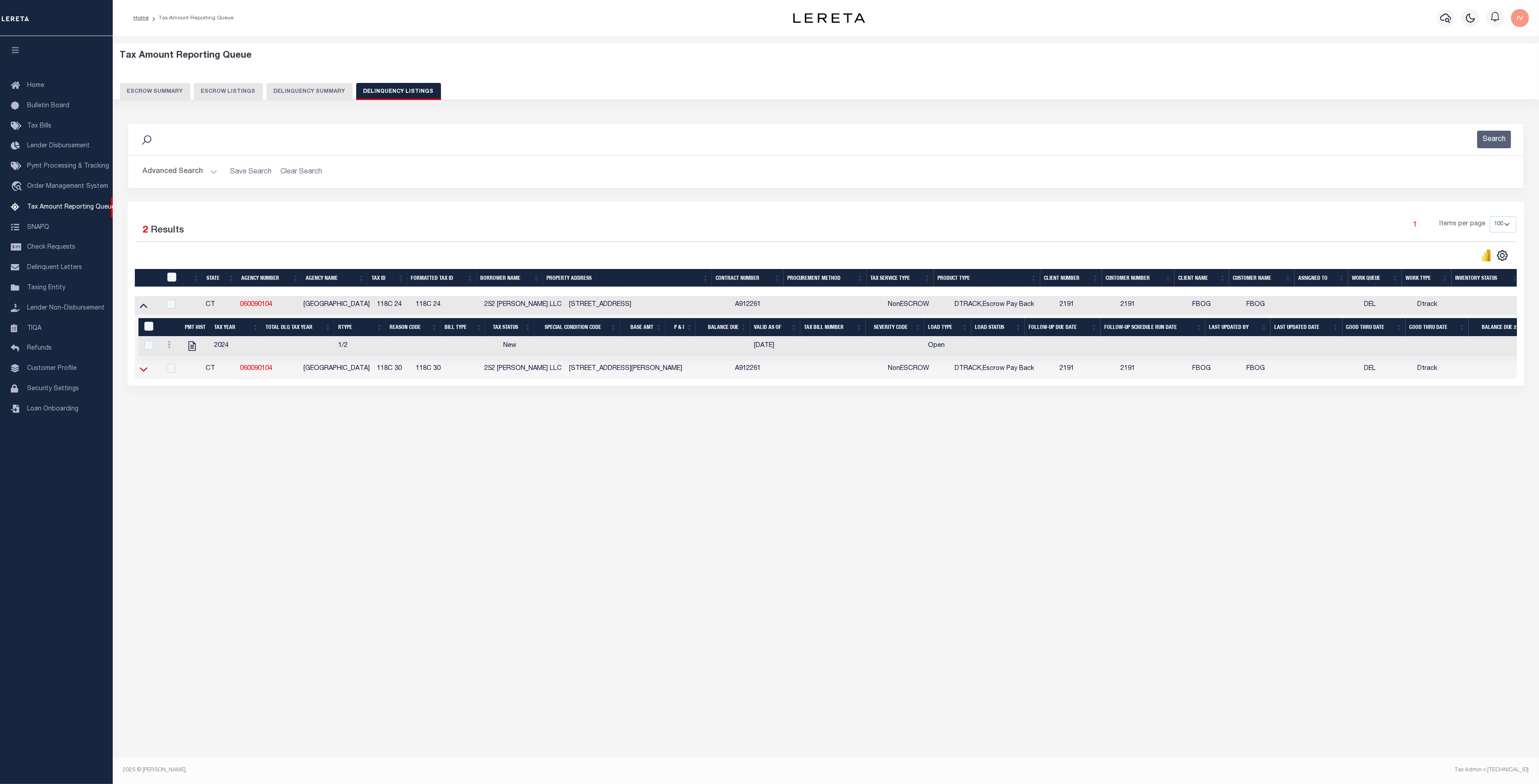
click at [144, 370] on icon at bounding box center [144, 369] width 8 height 10
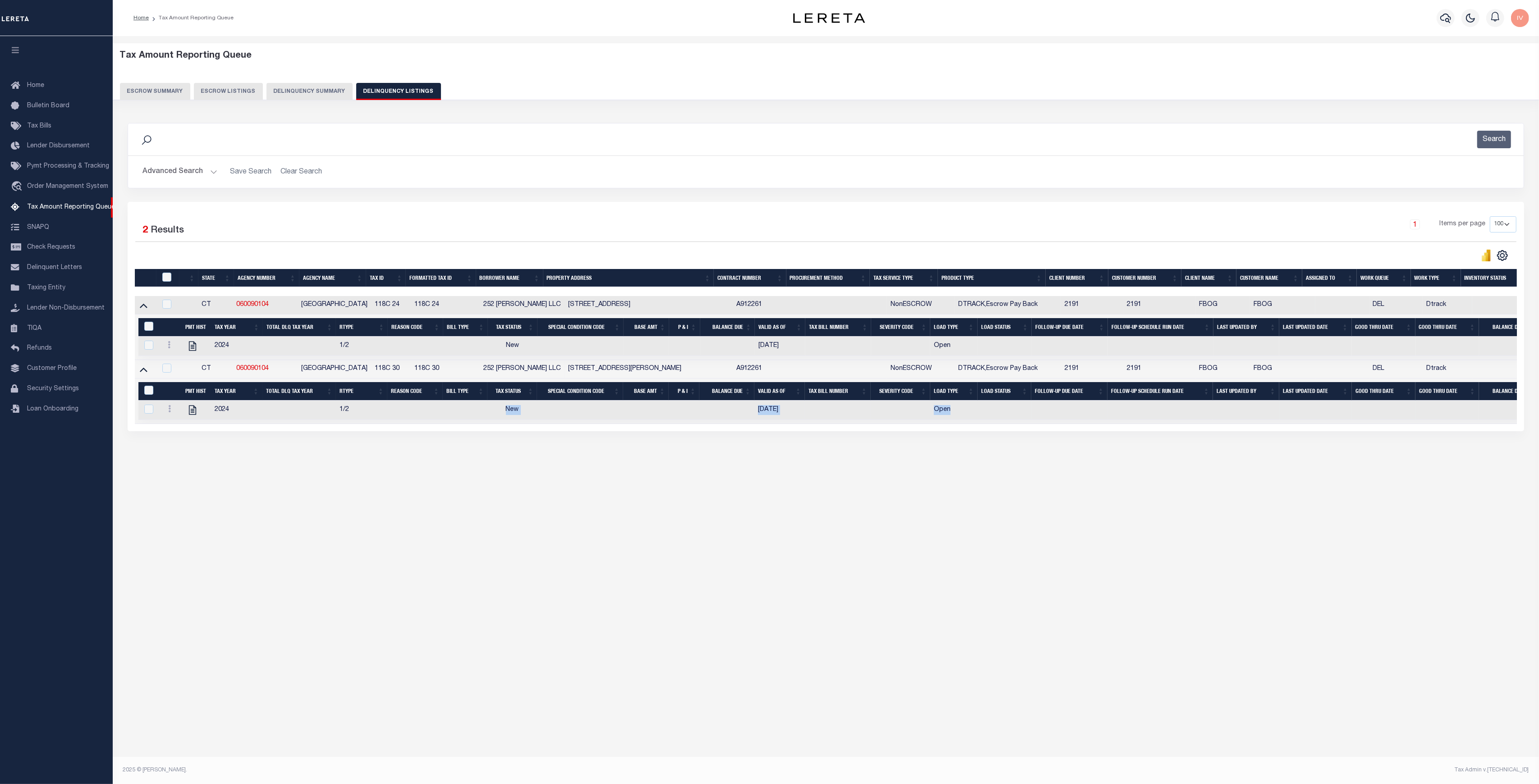
drag, startPoint x: 482, startPoint y: 413, endPoint x: 955, endPoint y: 411, distance: 473.0
click at [955, 411] on tr "2024 1/2 New 06/27/2025 Open" at bounding box center [838, 411] width 1401 height 19
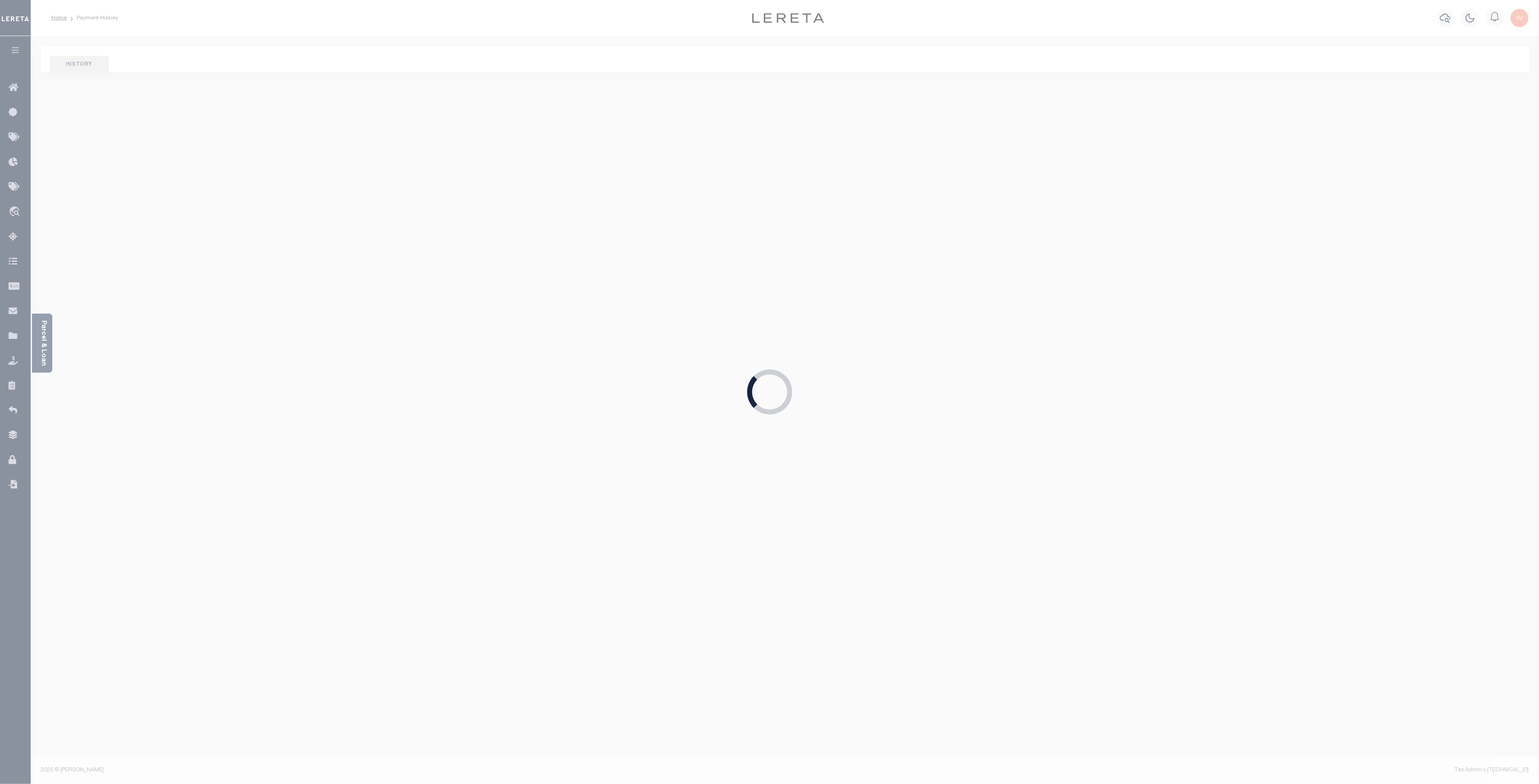
click at [495, 55] on div "Loading..." at bounding box center [770, 392] width 1539 height 784
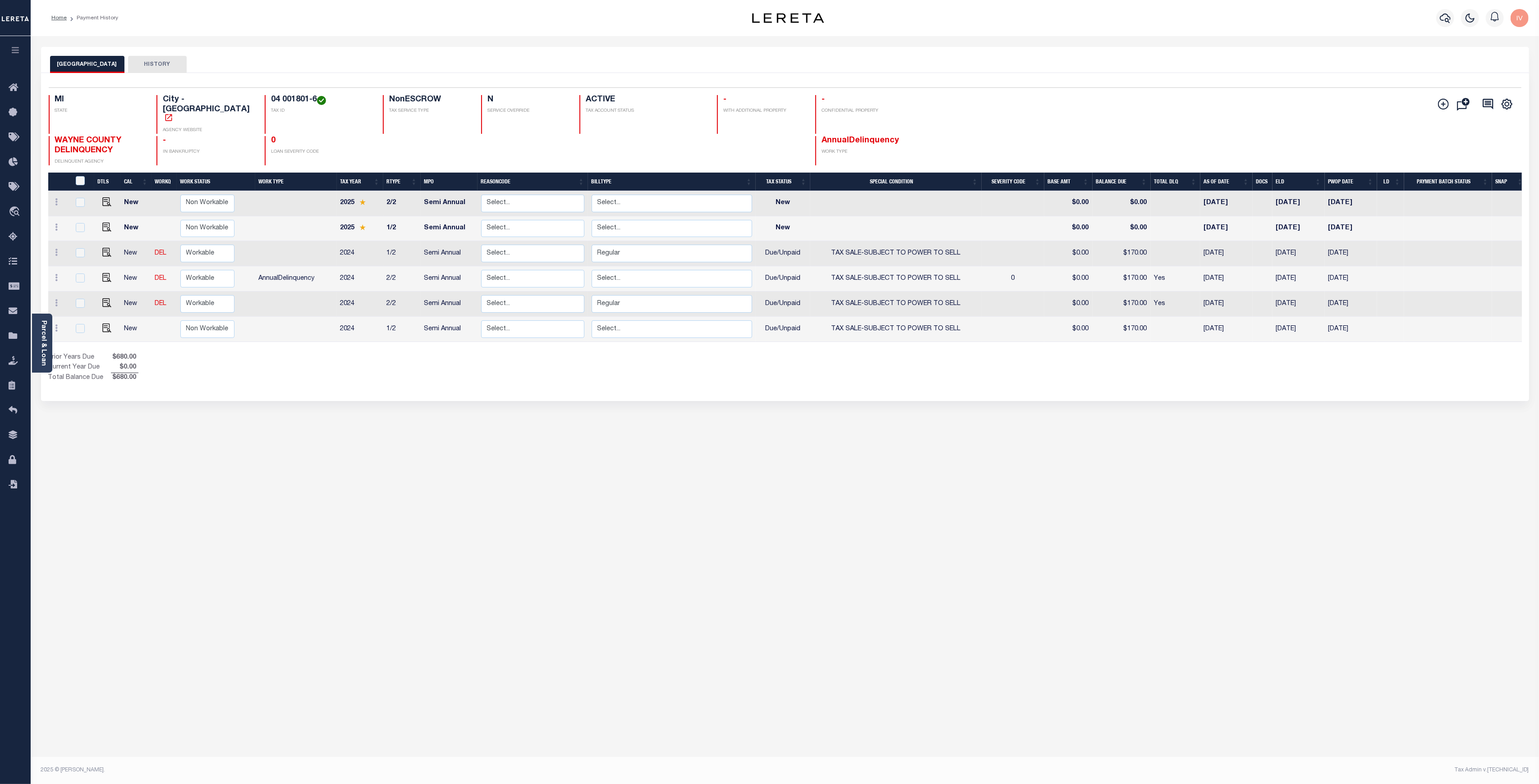
click at [392, 380] on div "Selected 6 Results 1 Items per page 25 50 100 MI STATE City - [GEOGRAPHIC_DATA]" at bounding box center [784, 236] width 1488 height 328
click at [52, 344] on div "Parcel & Loan Loan Details 40000745 LOAN NO NEW" at bounding box center [785, 296] width 1501 height 520
click at [47, 340] on div "Parcel & Loan" at bounding box center [42, 343] width 20 height 59
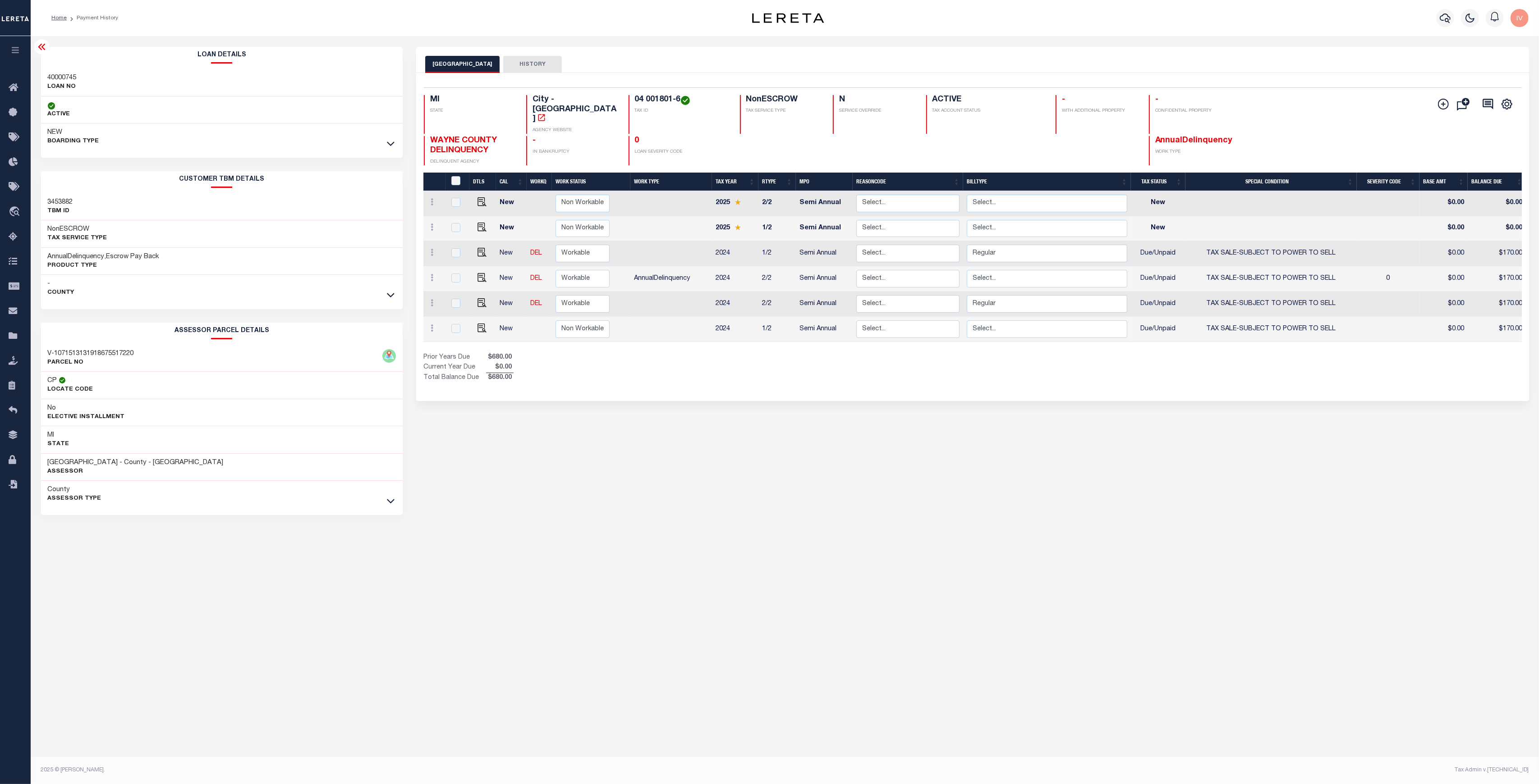
click at [588, 434] on div "DETROIT CITY HISTORY Selected 6 Results" at bounding box center [972, 301] width 1126 height 509
click at [381, 142] on div "NEW BOARDING TYPE" at bounding box center [222, 137] width 362 height 27
click at [389, 142] on icon at bounding box center [391, 144] width 8 height 10
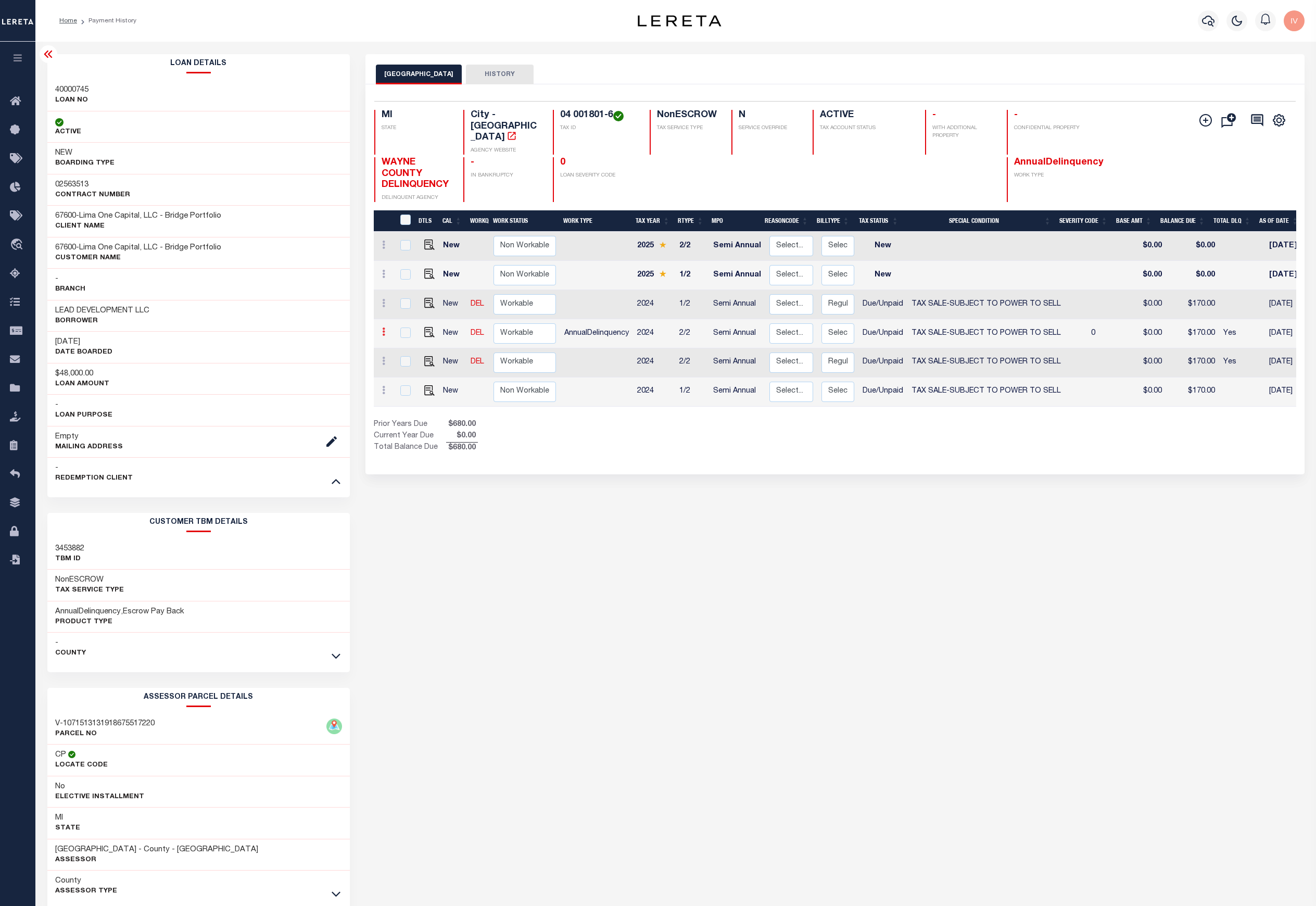
click at [383, 327] on icon at bounding box center [383, 331] width 3 height 8
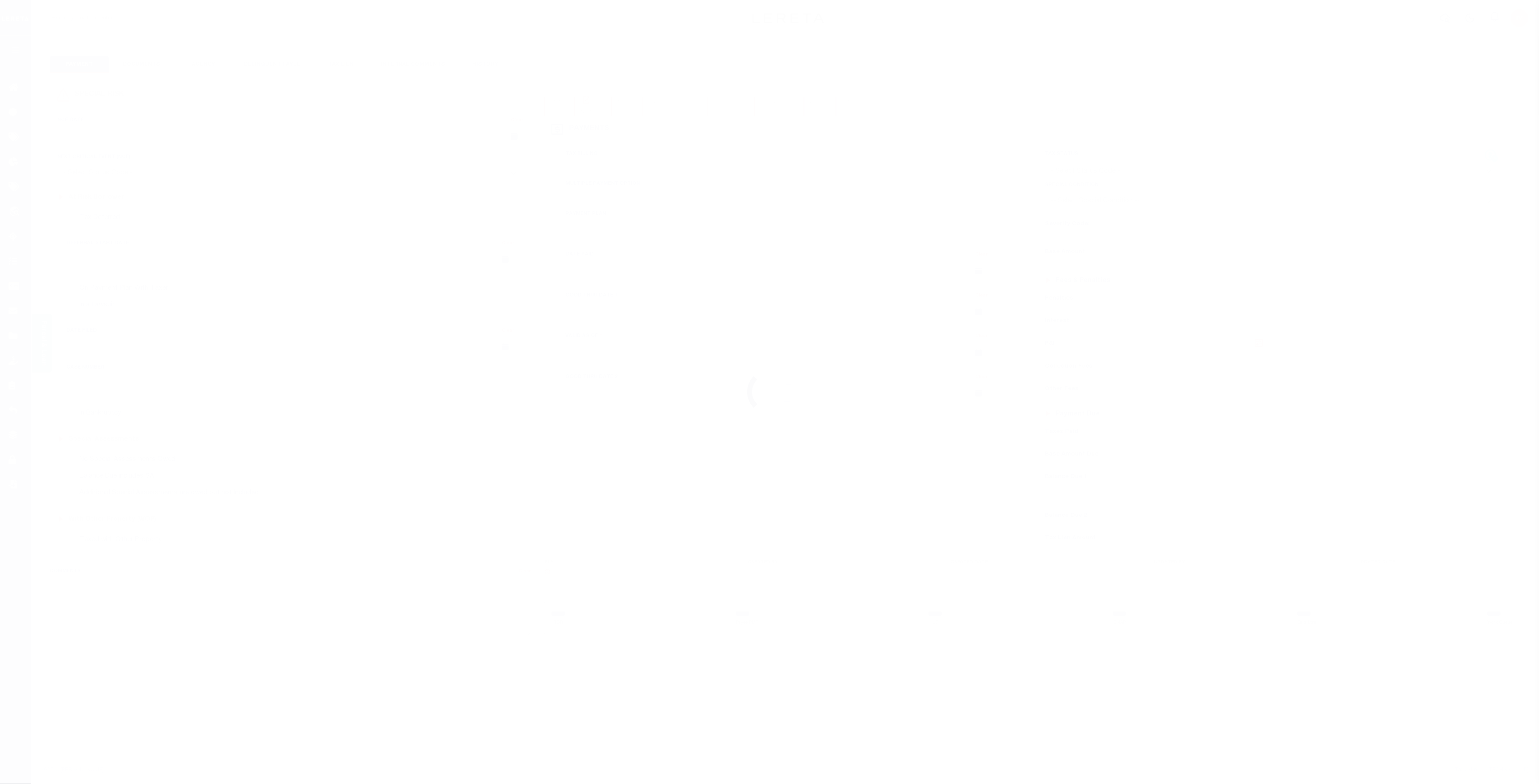
type input "Semi Annual"
type input "[DATE]"
select select "DUE"
select select "29"
type input "0"
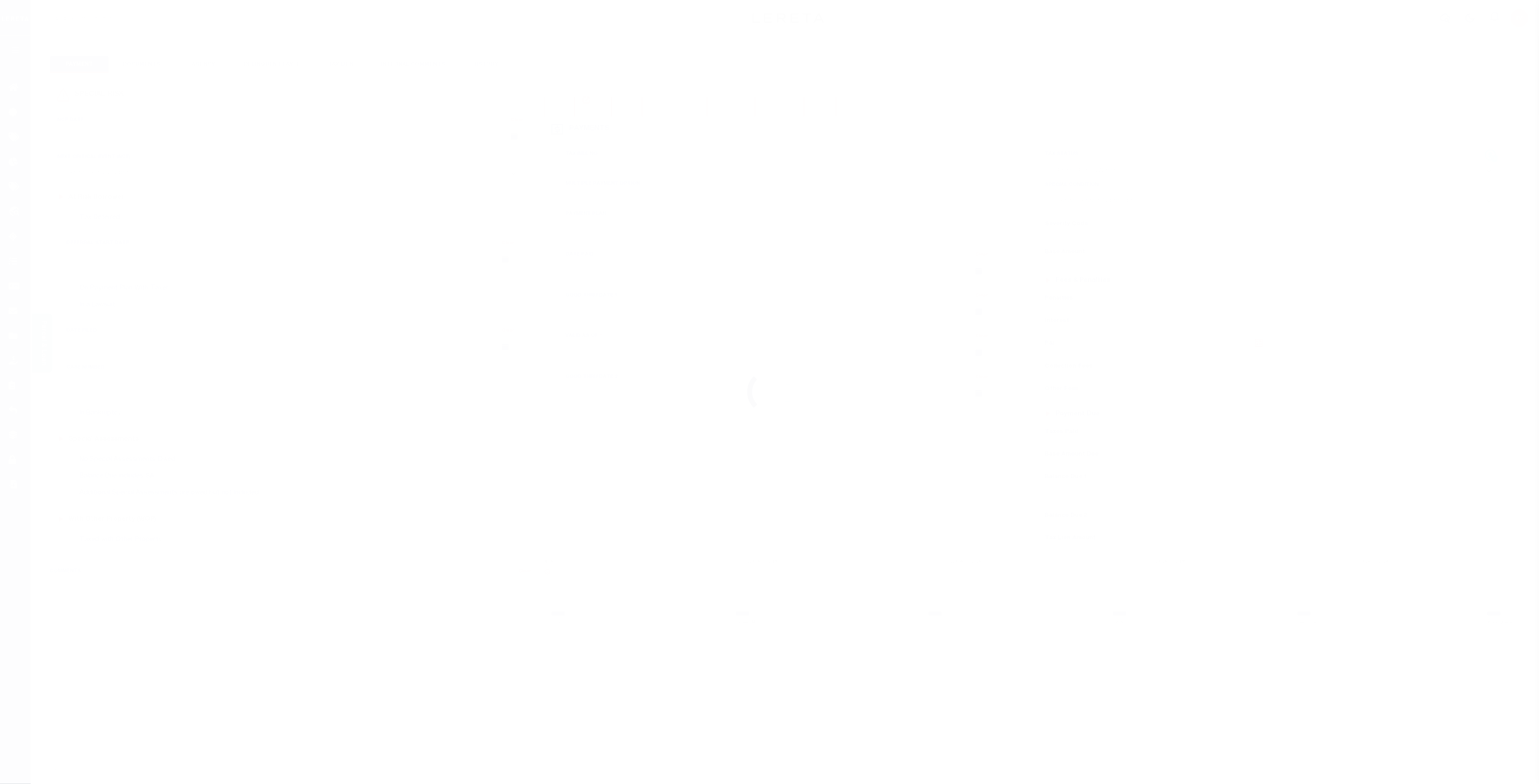
type input "$170"
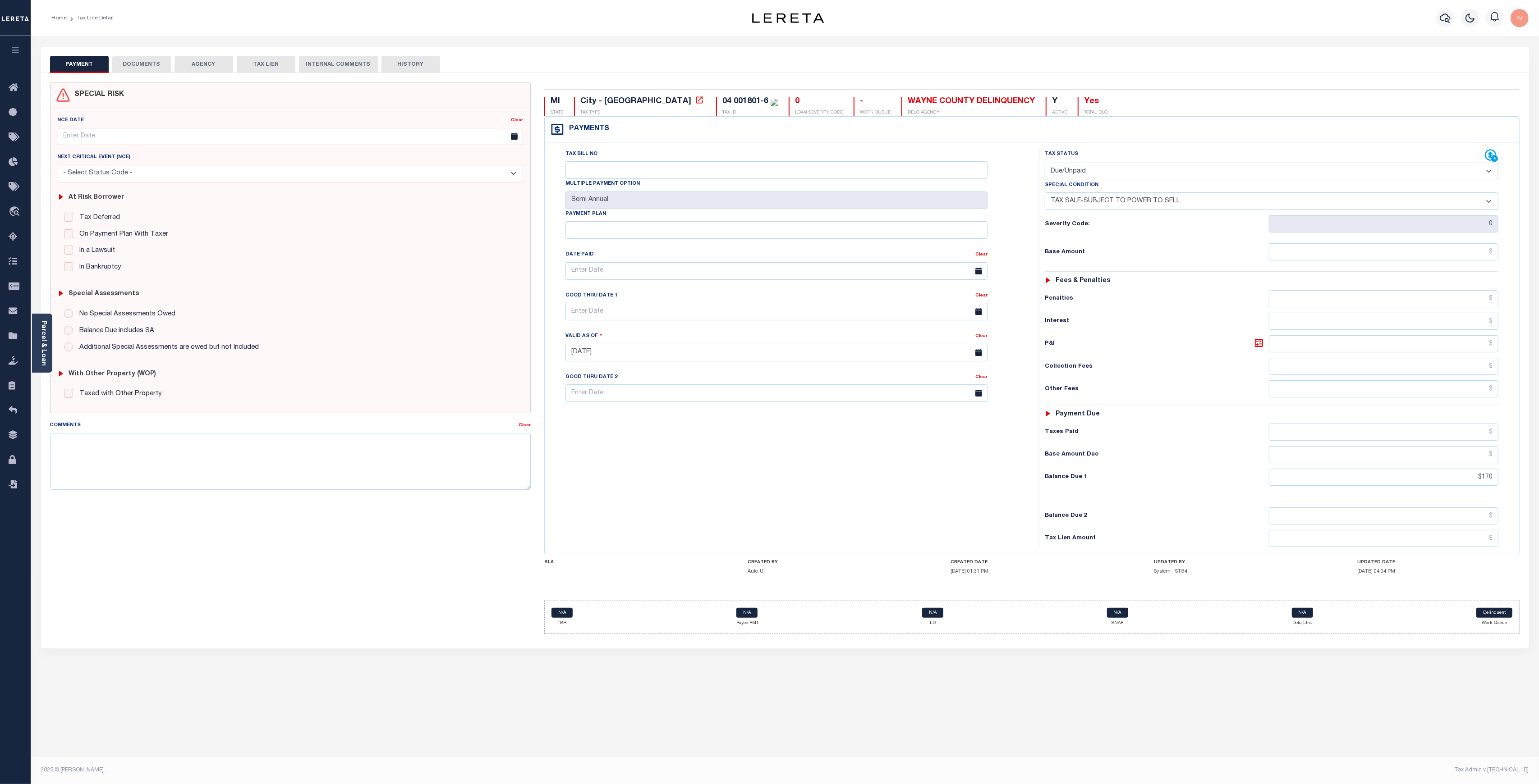
click at [722, 99] on div "04 001801-6" at bounding box center [745, 101] width 46 height 8
drag, startPoint x: 649, startPoint y: 99, endPoint x: 688, endPoint y: 101, distance: 39.1
click at [722, 101] on div "04 001801-6" at bounding box center [745, 101] width 46 height 8
copy div "04 001801-6"
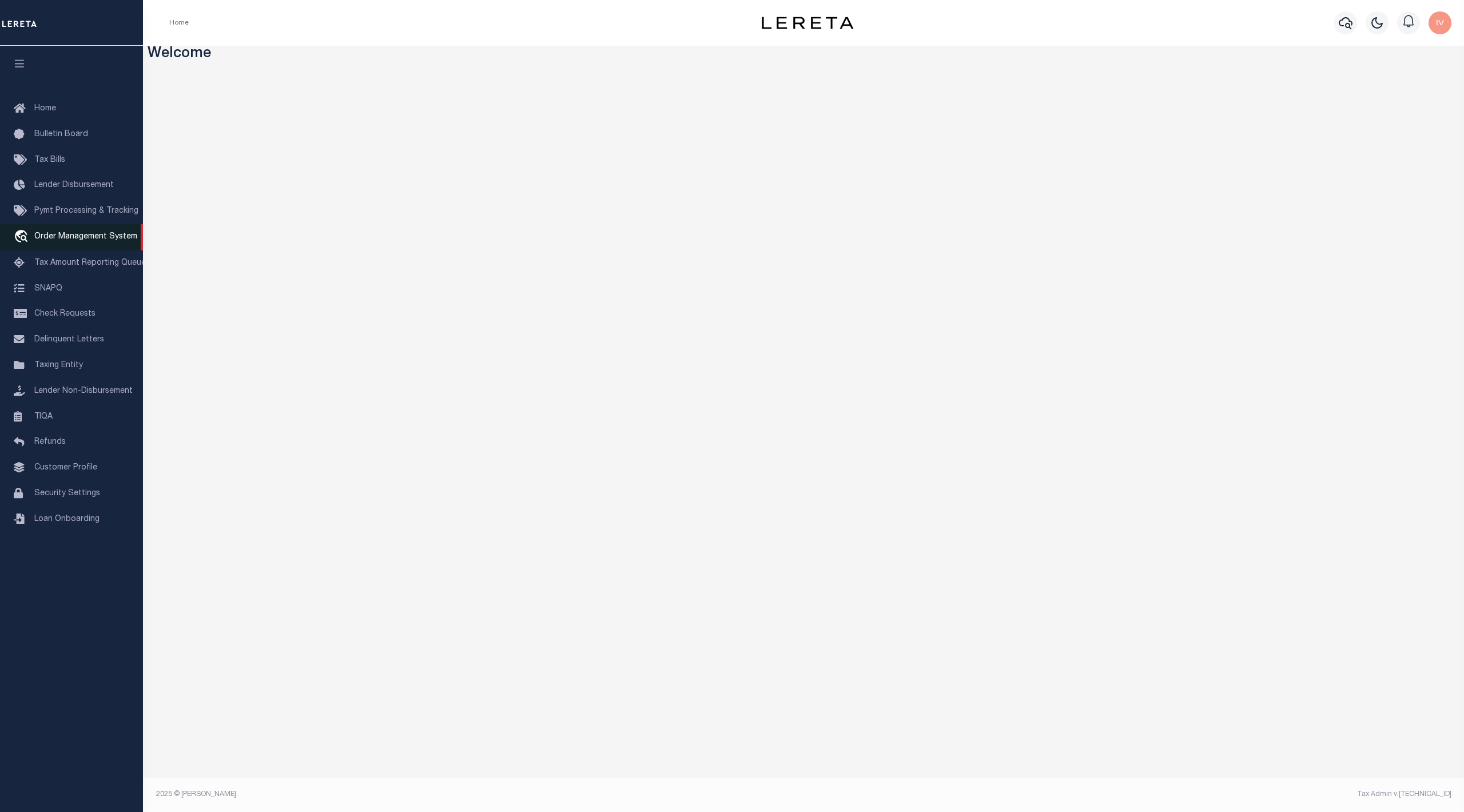
click at [76, 234] on span "Order Management System" at bounding box center [86, 237] width 103 height 8
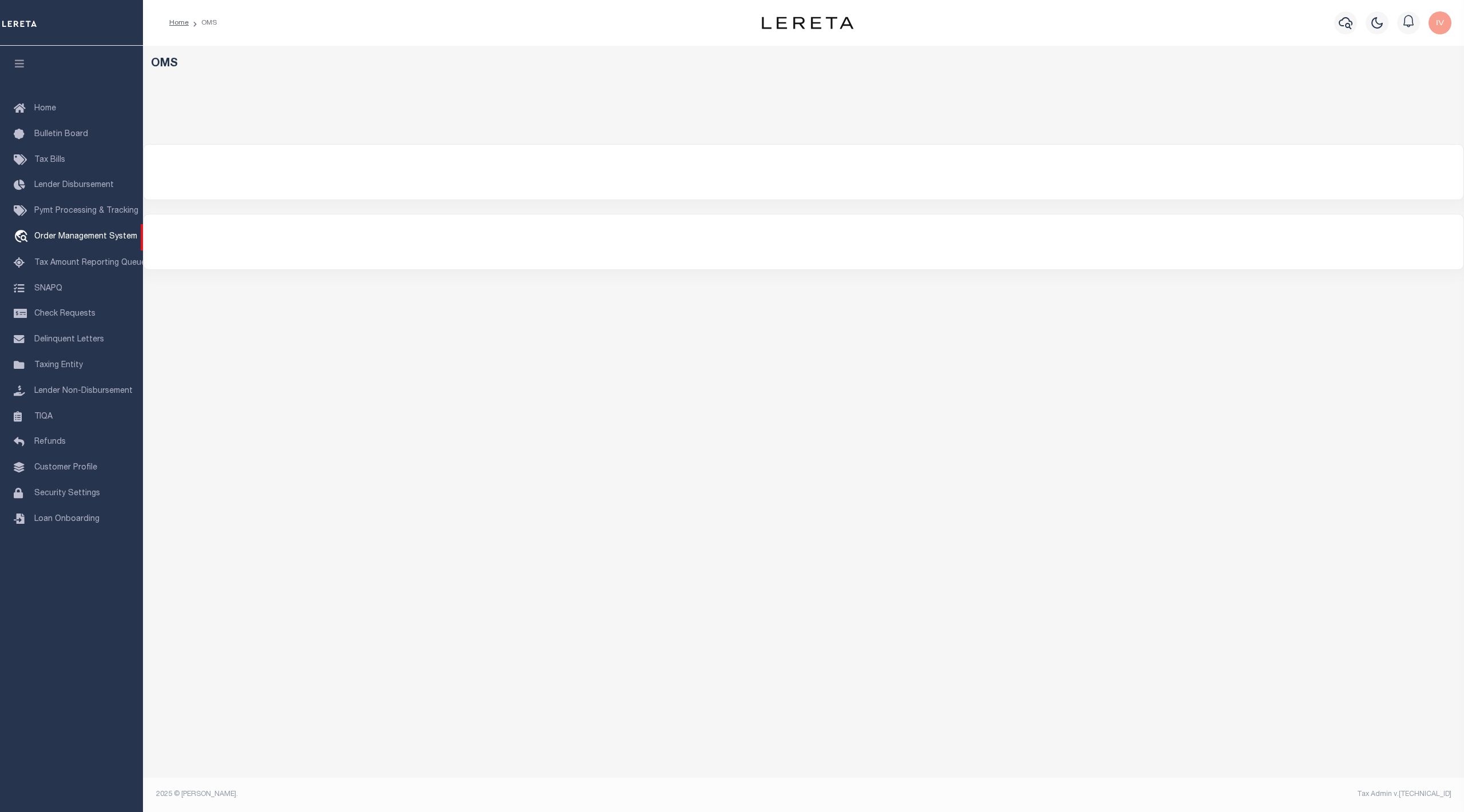
select select "200"
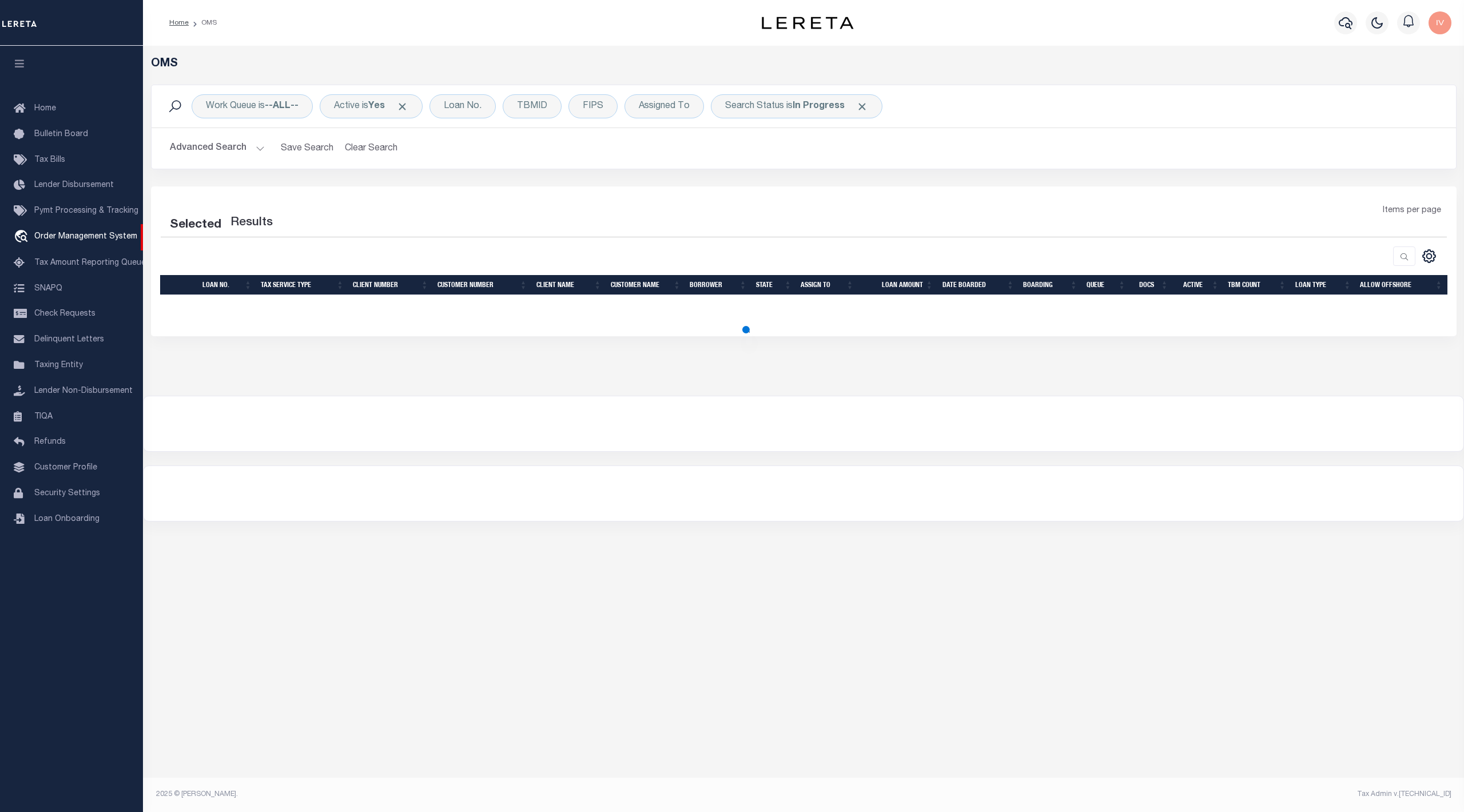
select select "200"
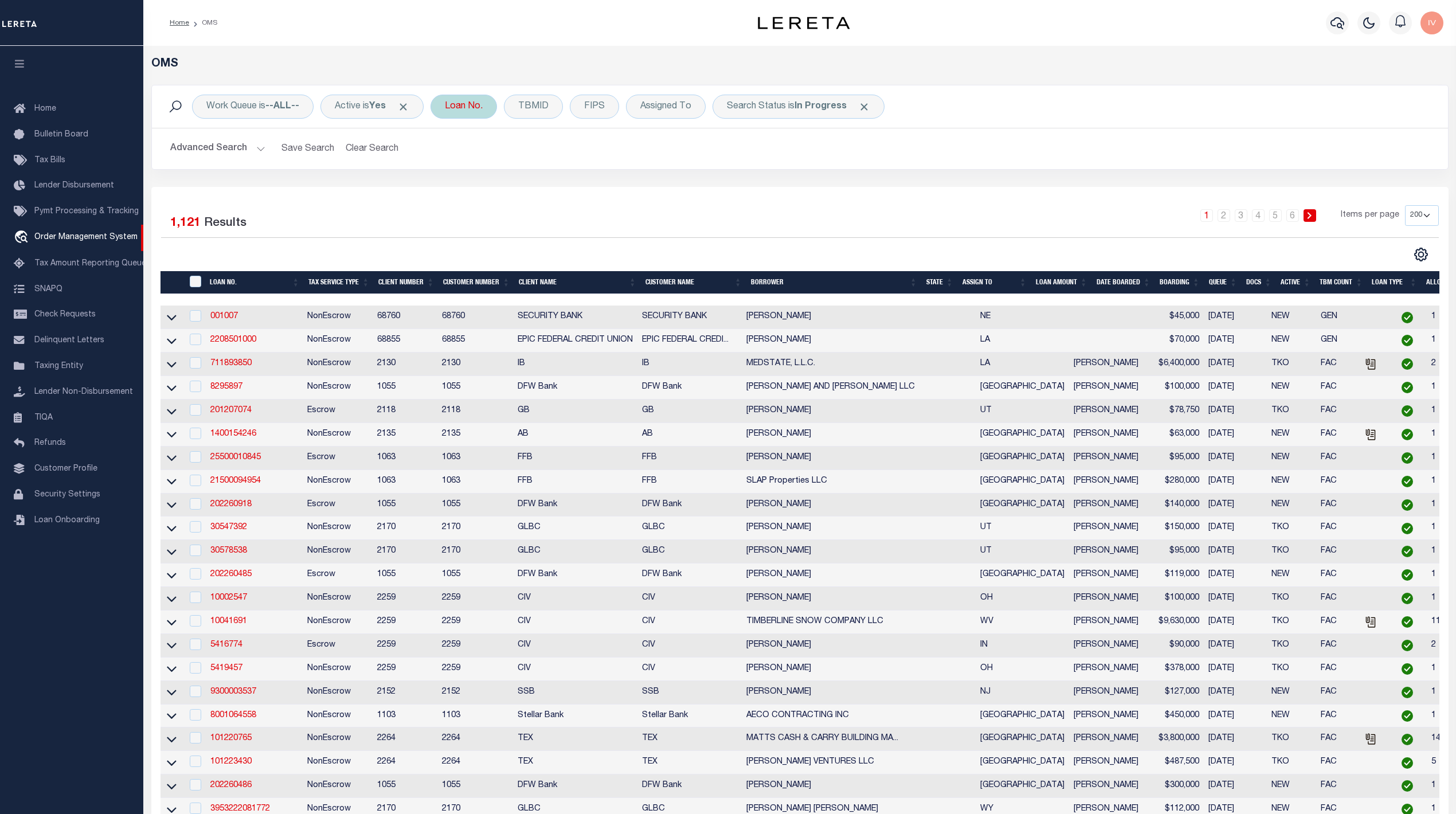
click at [456, 108] on div "Loan No." at bounding box center [464, 106] width 66 height 24
type input "8248966"
click at [609, 191] on input "Apply" at bounding box center [597, 188] width 34 height 19
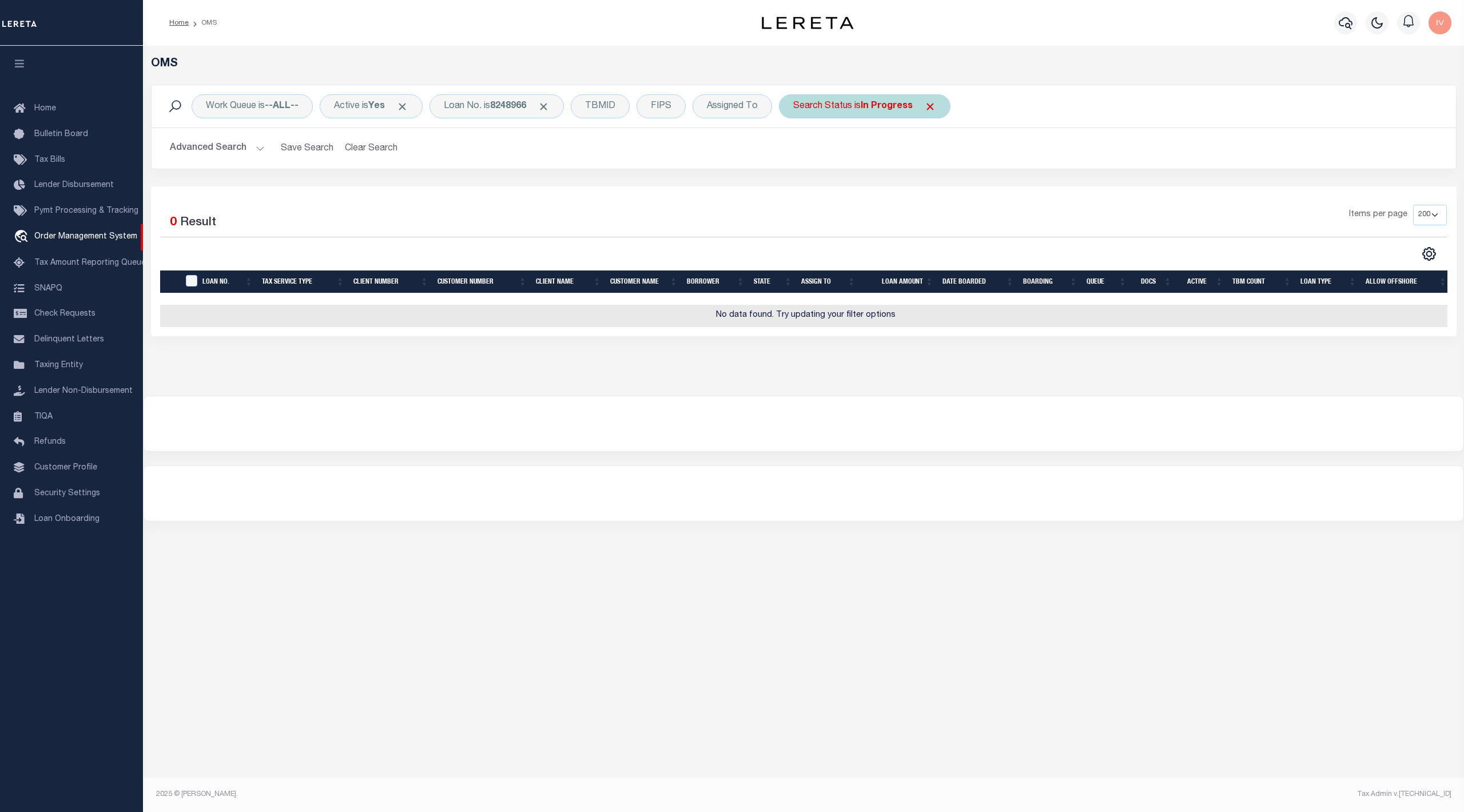
click at [813, 101] on div "Search Status is In Progress" at bounding box center [865, 106] width 171 height 24
select select "IP"
click at [921, 107] on div "Search Status is In Progress Is Contains Automated Search Bad Parcel Complete D…" at bounding box center [865, 106] width 171 height 24
select select "IP"
click at [936, 106] on span "Click to Remove" at bounding box center [930, 106] width 12 height 12
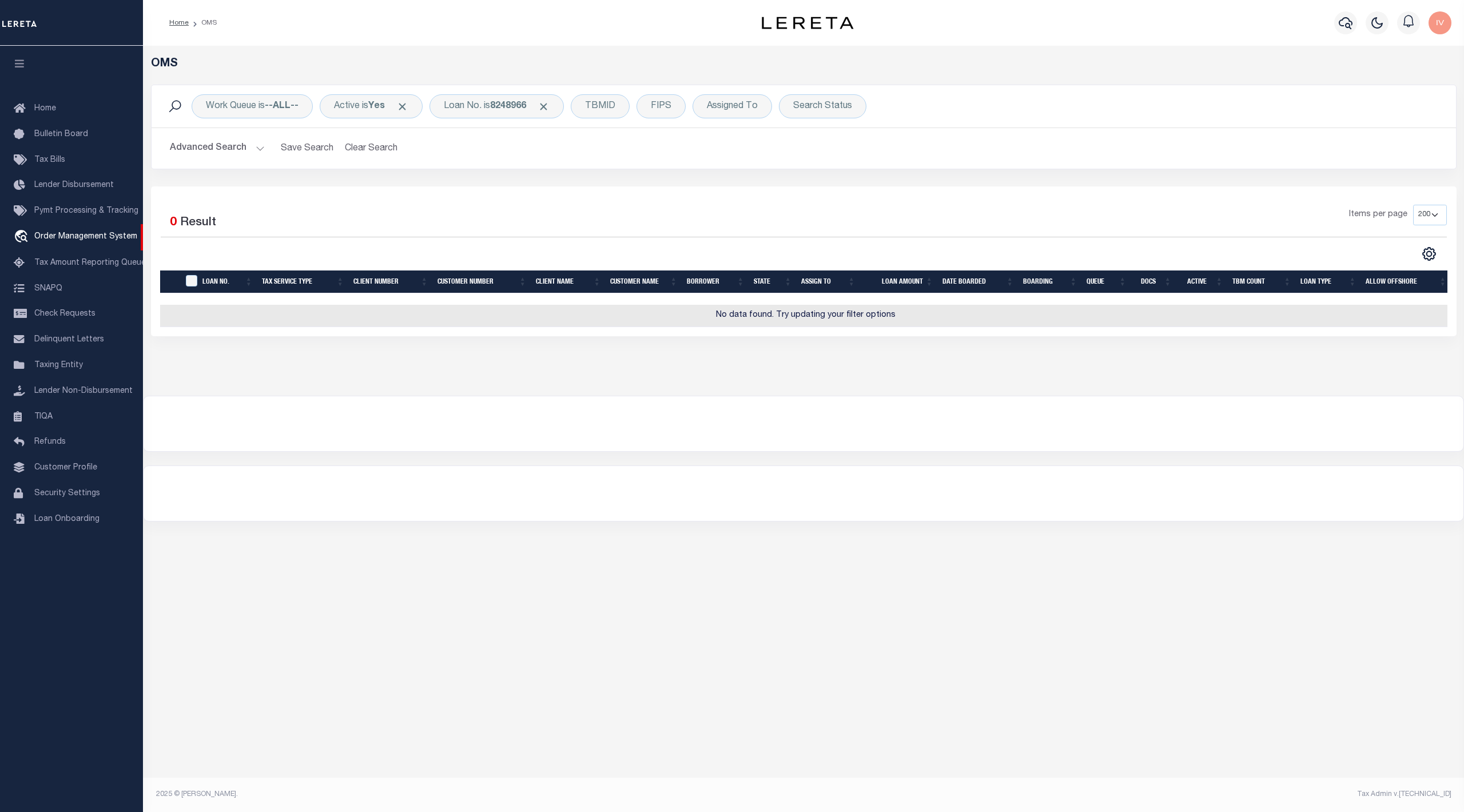
click at [752, 167] on div "Advanced Search Save Search Clear Search tblSearchTopScreen_dynamictable_____De…" at bounding box center [804, 148] width 1304 height 40
click at [406, 103] on span "Click to Remove" at bounding box center [402, 106] width 12 height 12
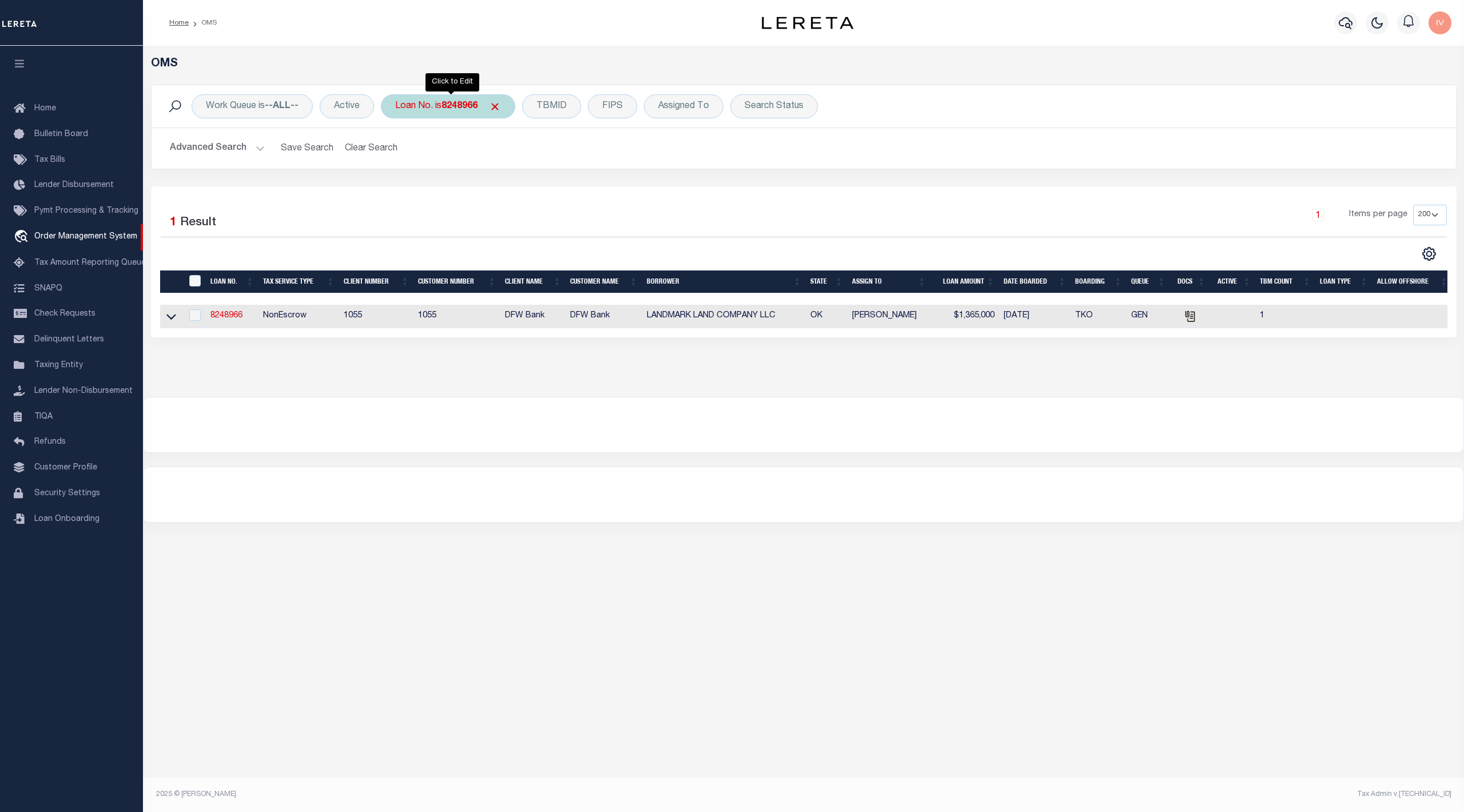
click at [431, 110] on div "Loan No. is 8248966" at bounding box center [448, 106] width 134 height 24
type input "10022471"
click at [542, 186] on input "Apply" at bounding box center [547, 187] width 34 height 19
click at [363, 106] on div "Active" at bounding box center [347, 106] width 54 height 24
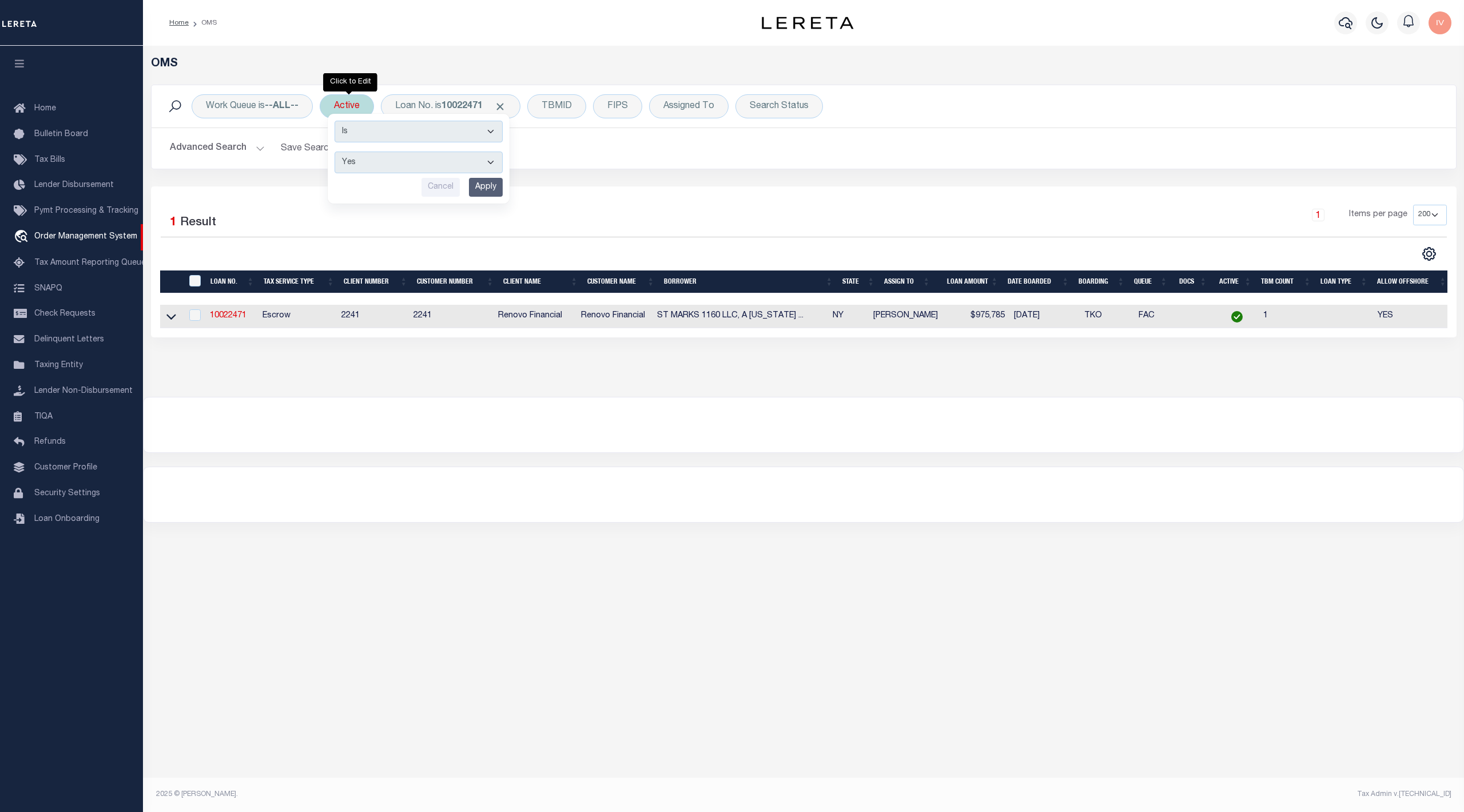
click at [499, 190] on input "Apply" at bounding box center [486, 187] width 34 height 19
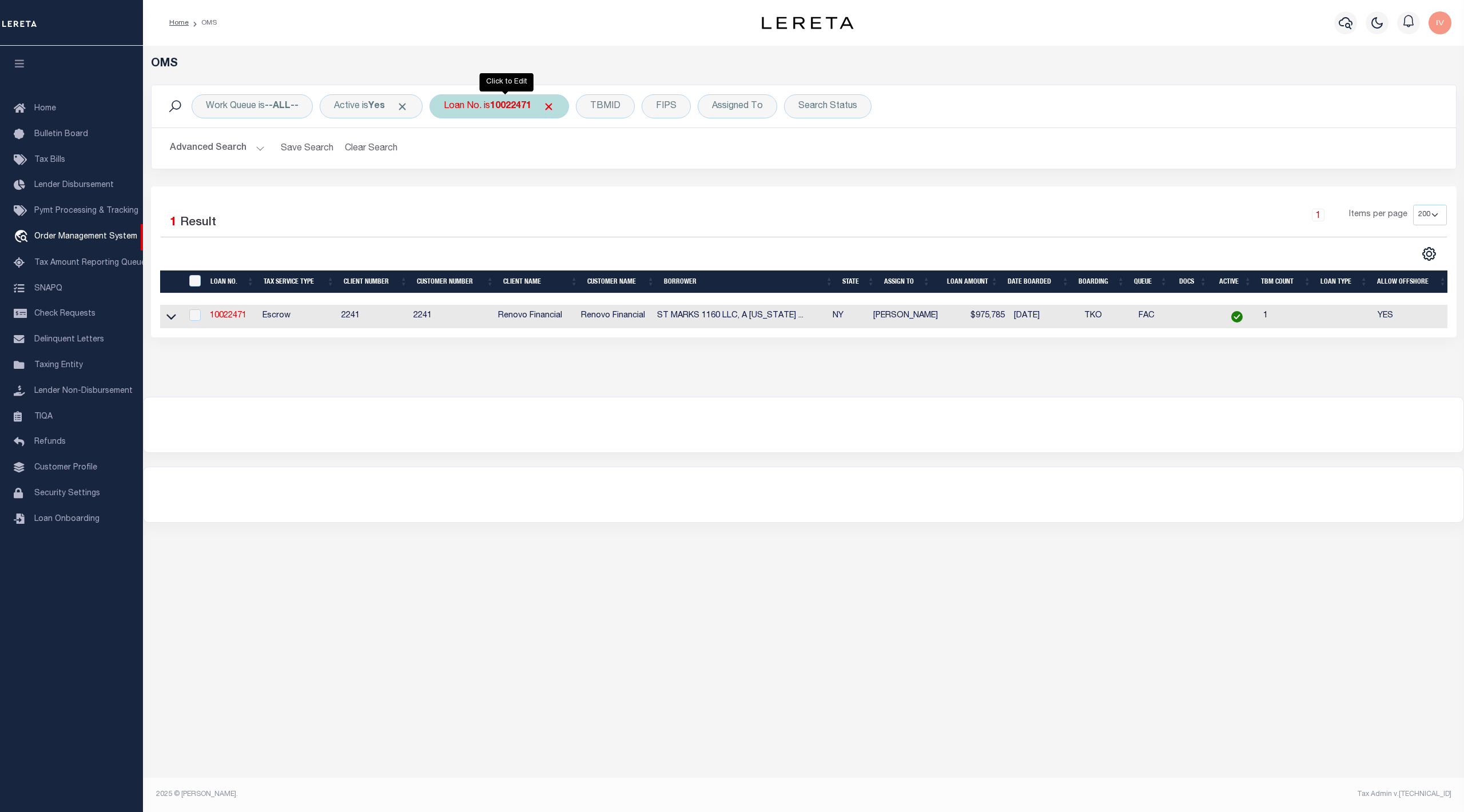
click at [518, 99] on div "Loan No. is 10022471" at bounding box center [499, 106] width 139 height 24
type input "10021426"
click at [570, 188] on input "Cancel" at bounding box center [550, 187] width 38 height 19
drag, startPoint x: 499, startPoint y: 103, endPoint x: 508, endPoint y: 113, distance: 13.5
click at [499, 101] on b "10022471" at bounding box center [510, 106] width 41 height 9
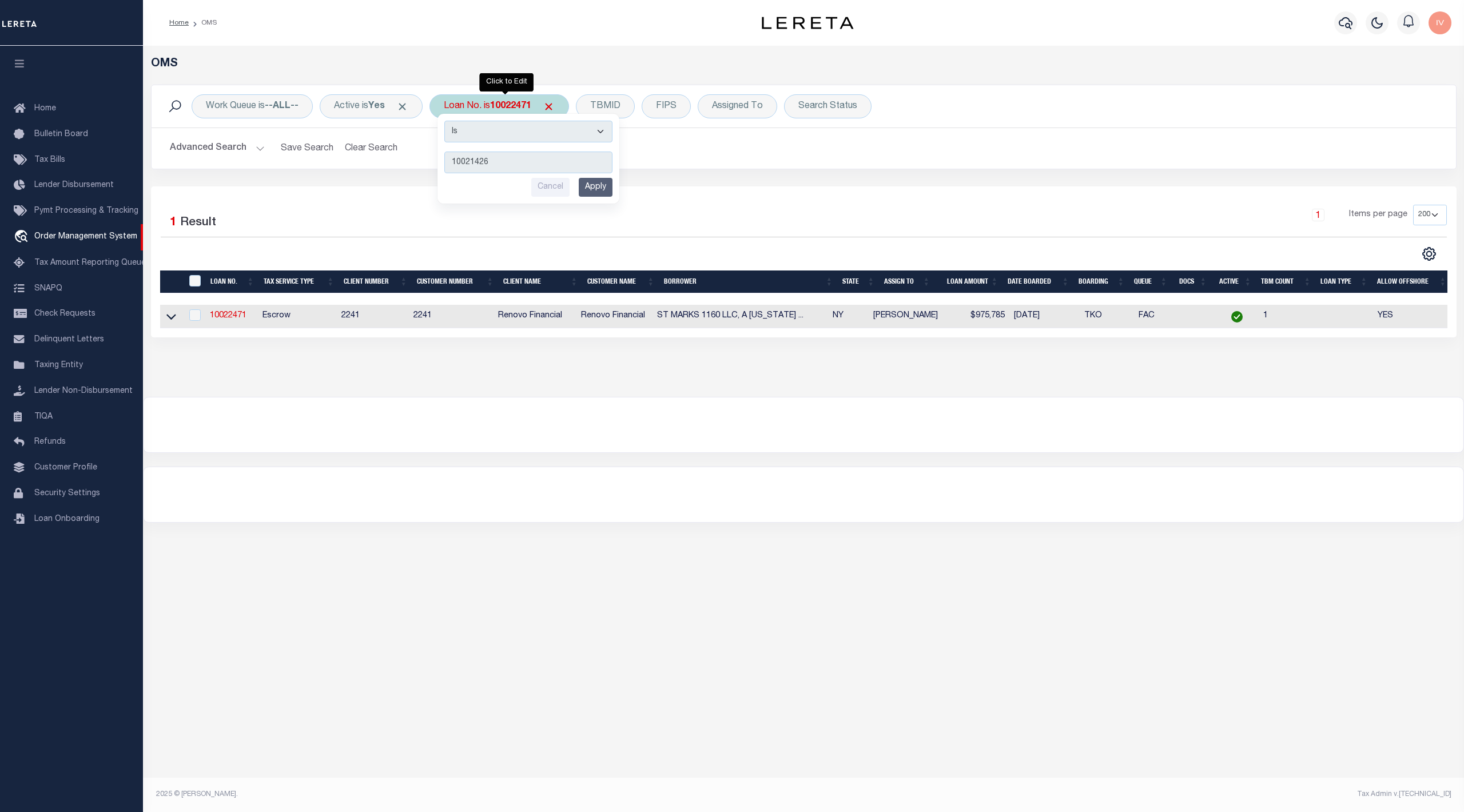
type input "10021426"
click at [594, 195] on input "Apply" at bounding box center [595, 187] width 34 height 19
click at [505, 109] on b "10021426" at bounding box center [510, 106] width 41 height 9
type input "35716"
click at [594, 190] on input "Apply" at bounding box center [595, 187] width 34 height 19
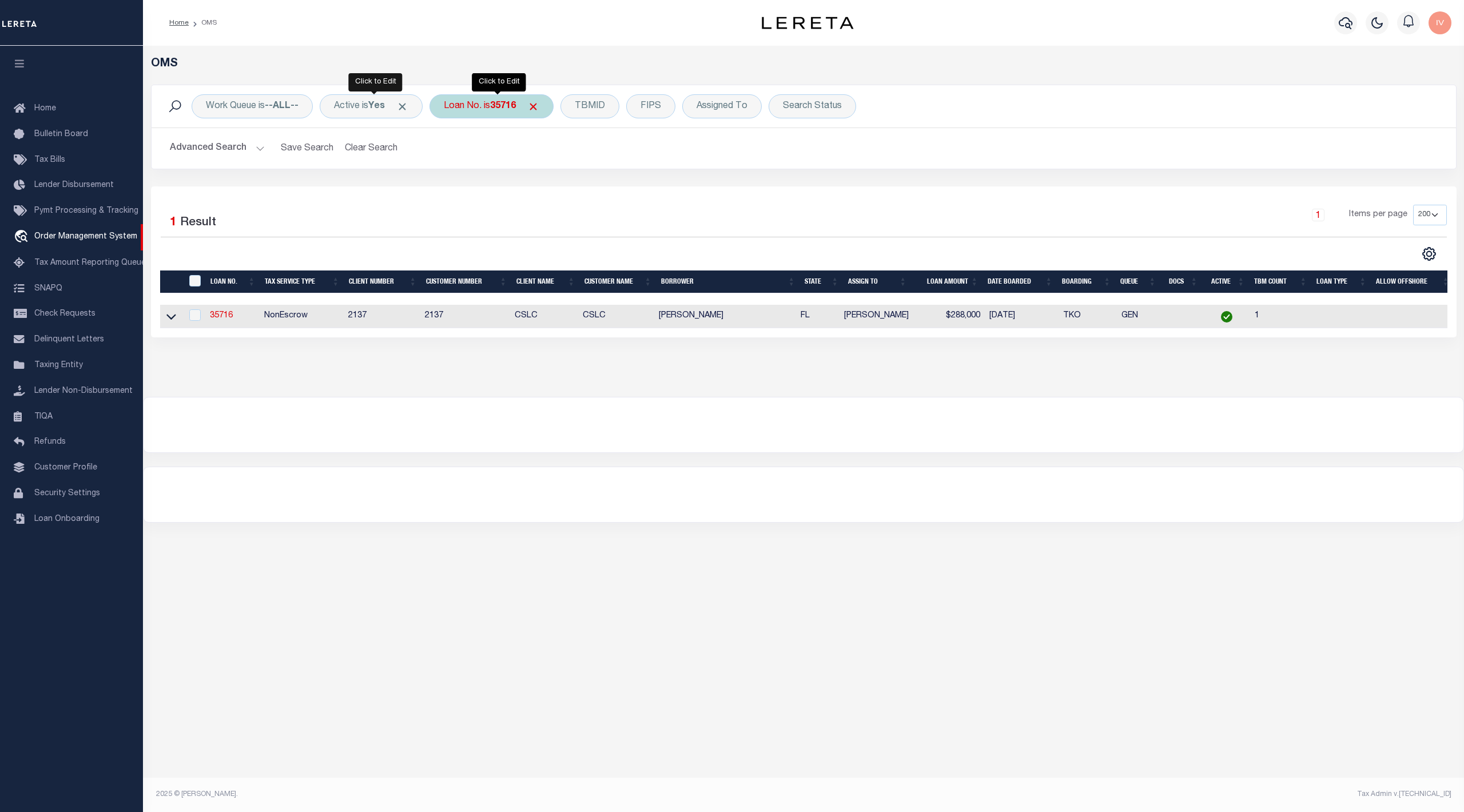
click at [484, 103] on div "Loan No. is 35716" at bounding box center [491, 106] width 124 height 24
type input "10021426"
click at [594, 188] on input "Apply" at bounding box center [595, 187] width 34 height 19
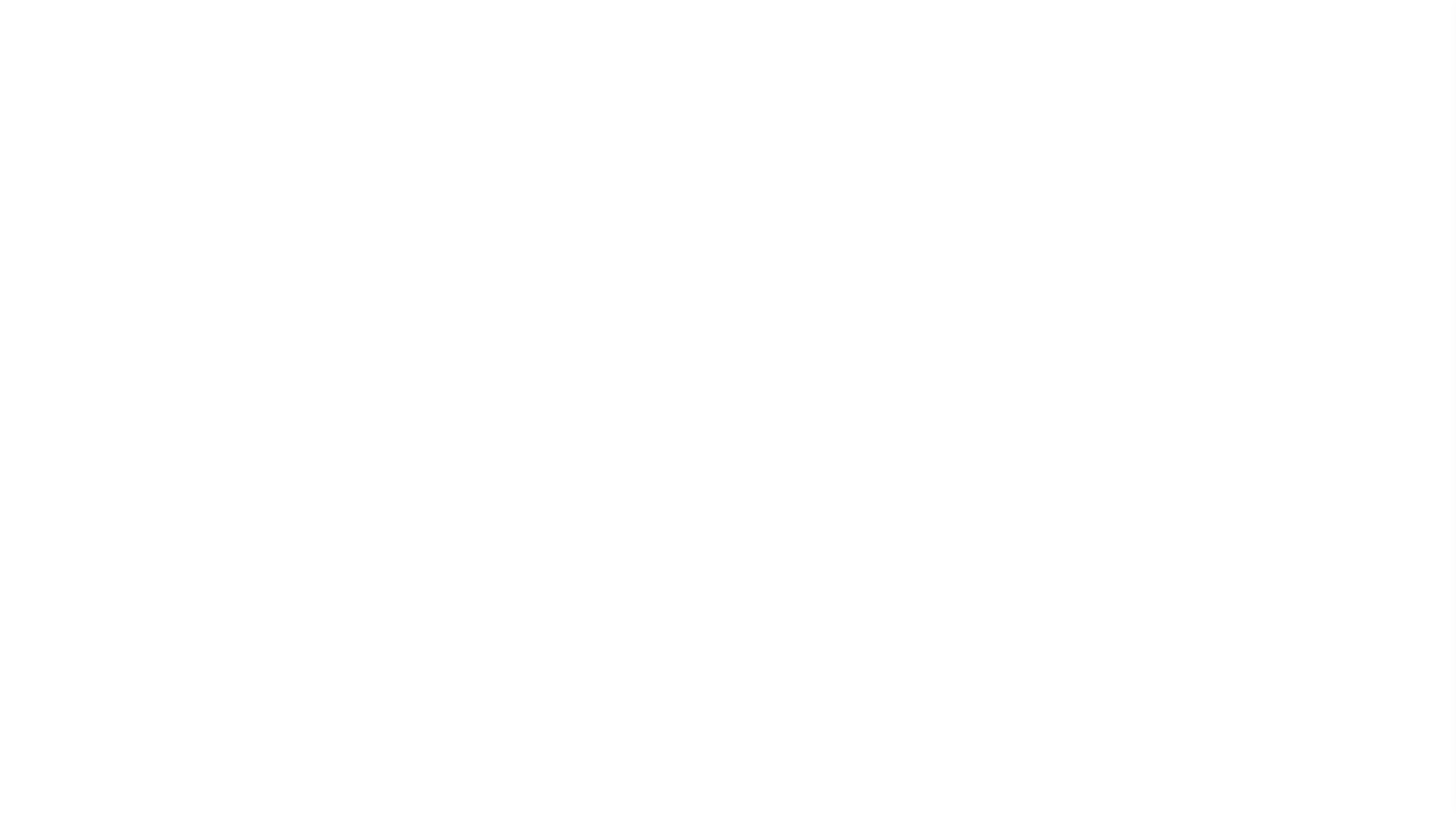
select select "25067"
select select "400"
select select "Escrow"
select select "4"
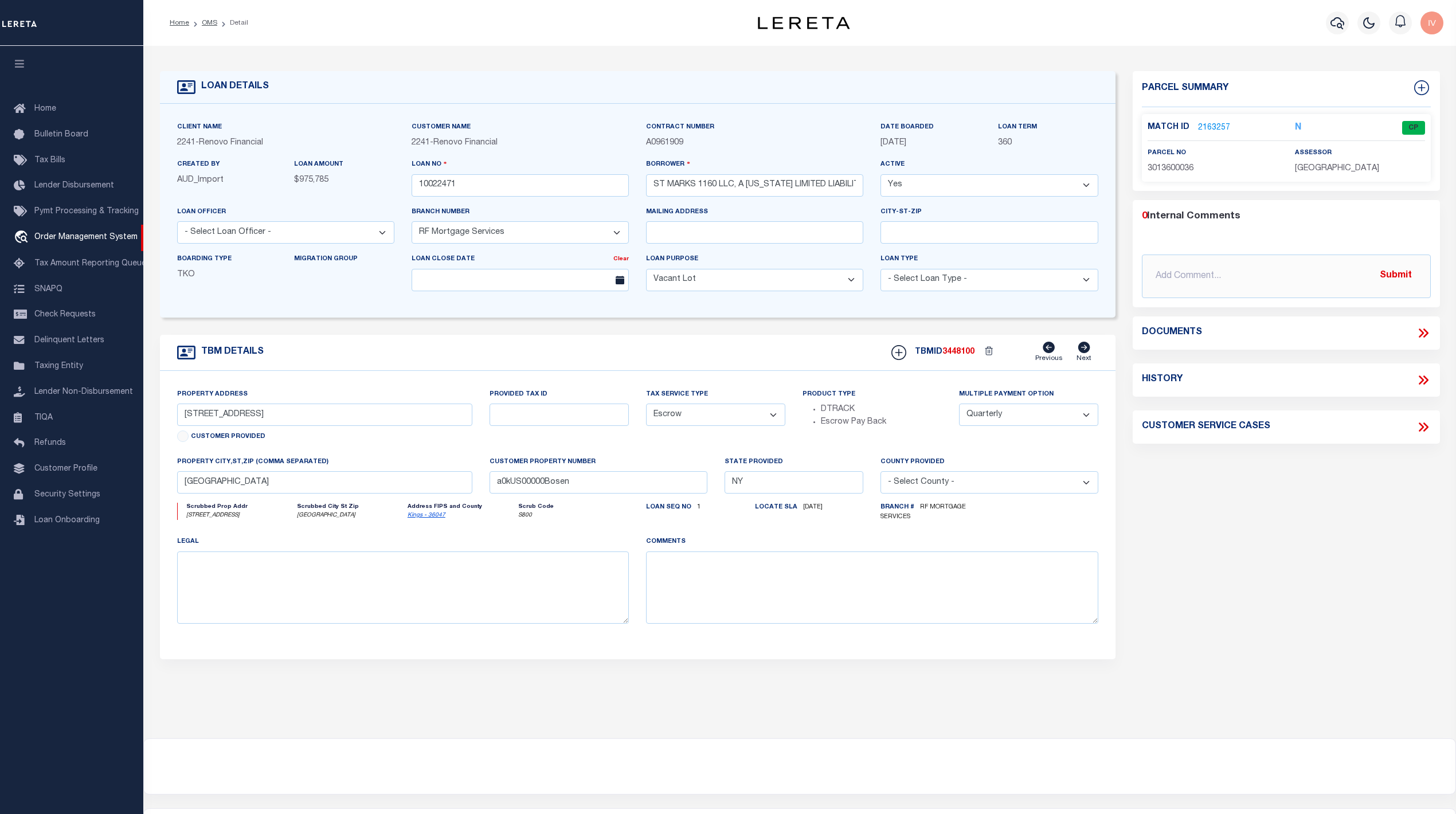
click at [1214, 122] on link "2163257" at bounding box center [1214, 128] width 32 height 12
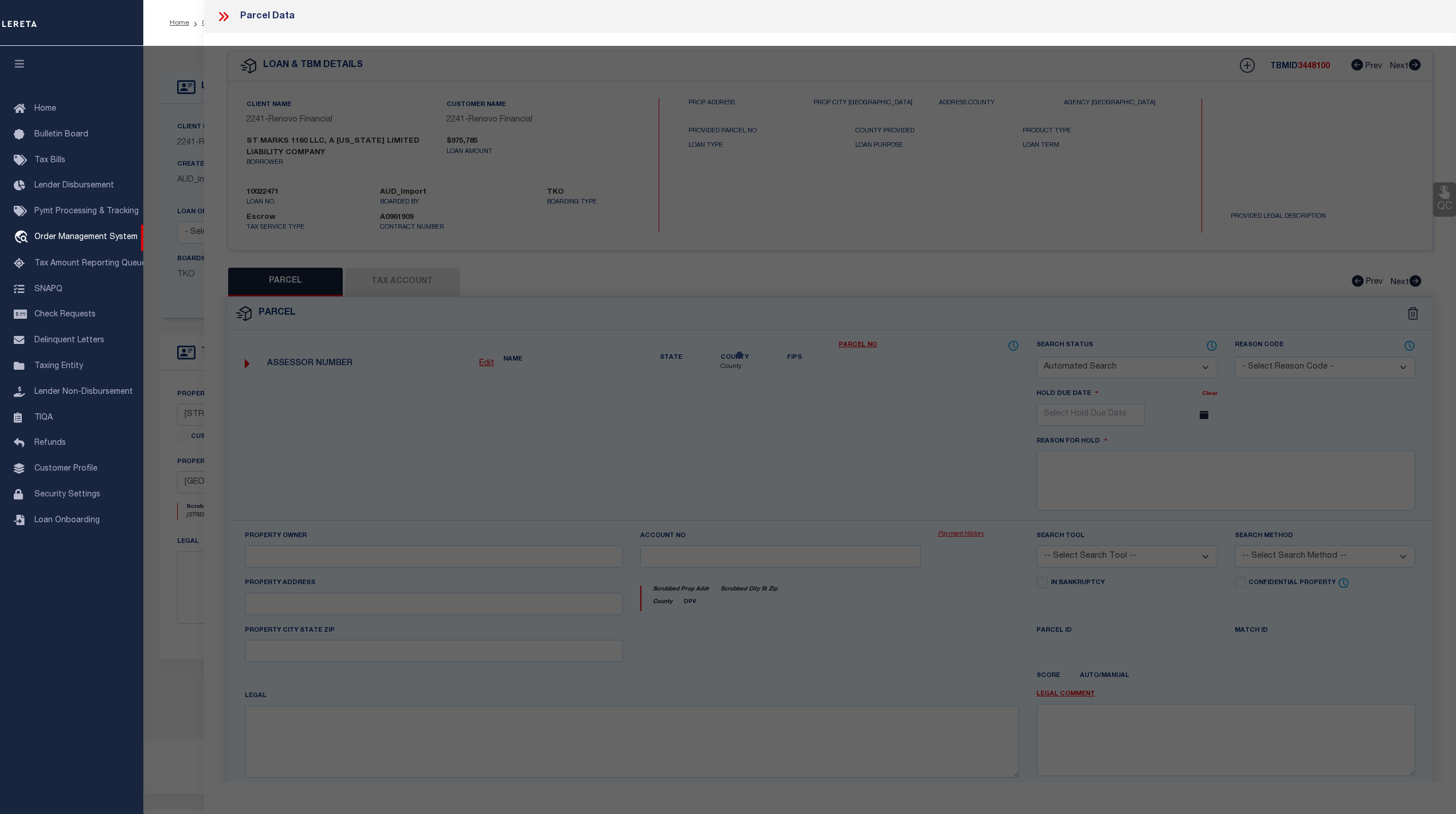
checkbox input "false"
select select "CP"
type input "ST MARKS 1160 LLC"
select select "AGW"
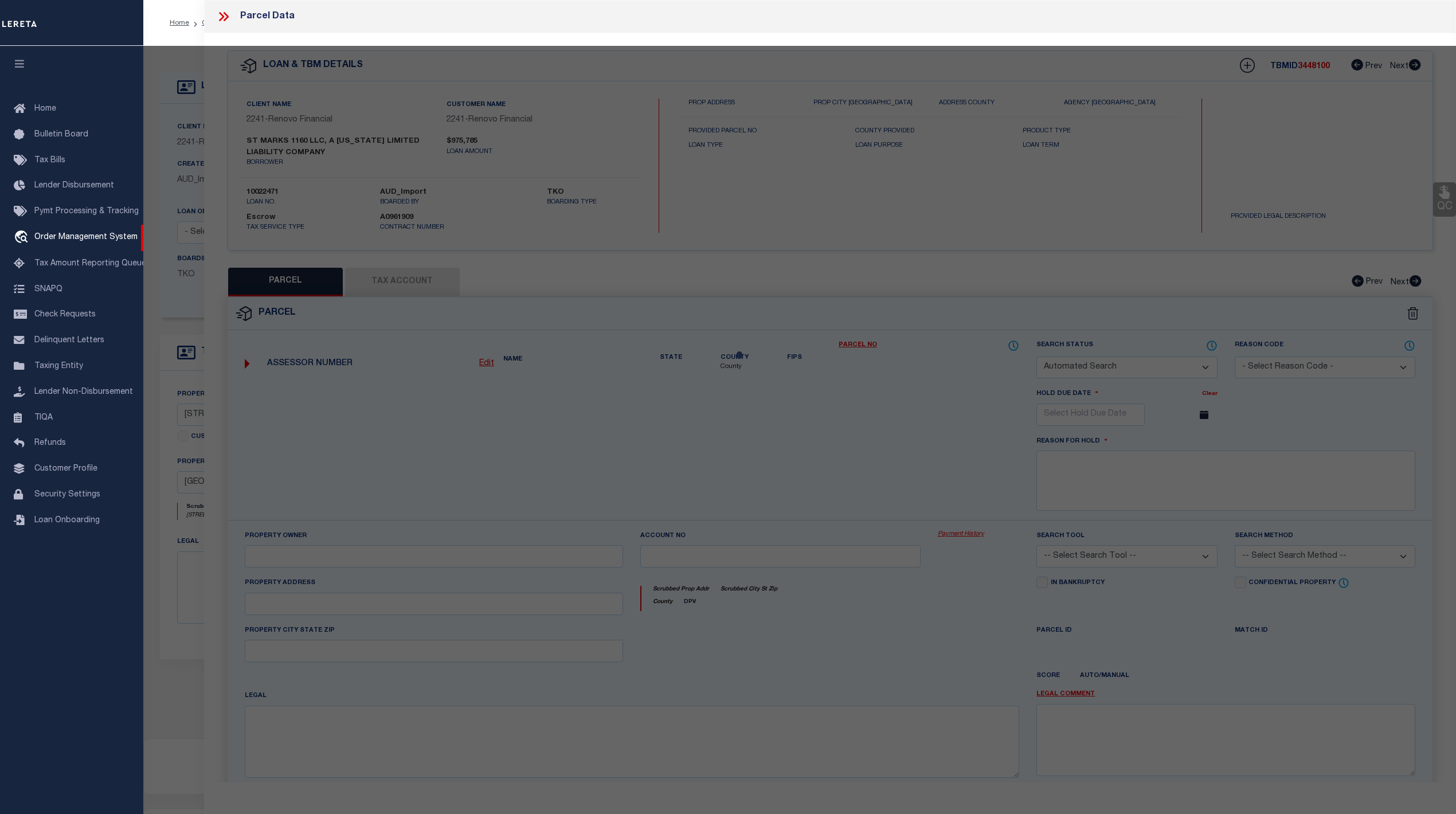
select select "ADD"
type input "1160 ST MARKS AVENUE #4"
type input "Brooklyn, NY 11213"
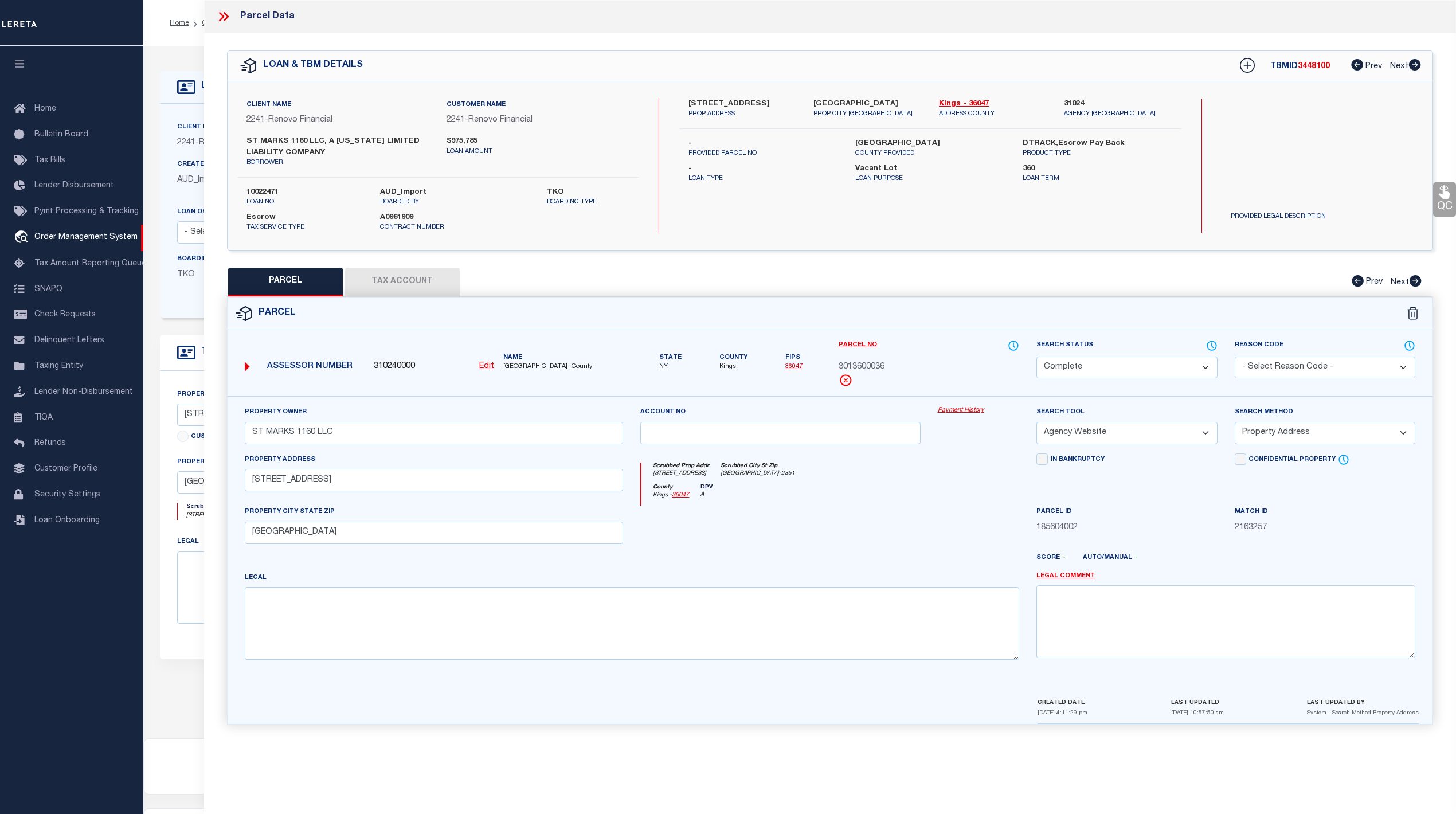
click at [1403, 64] on span "Next" at bounding box center [1399, 67] width 18 height 8
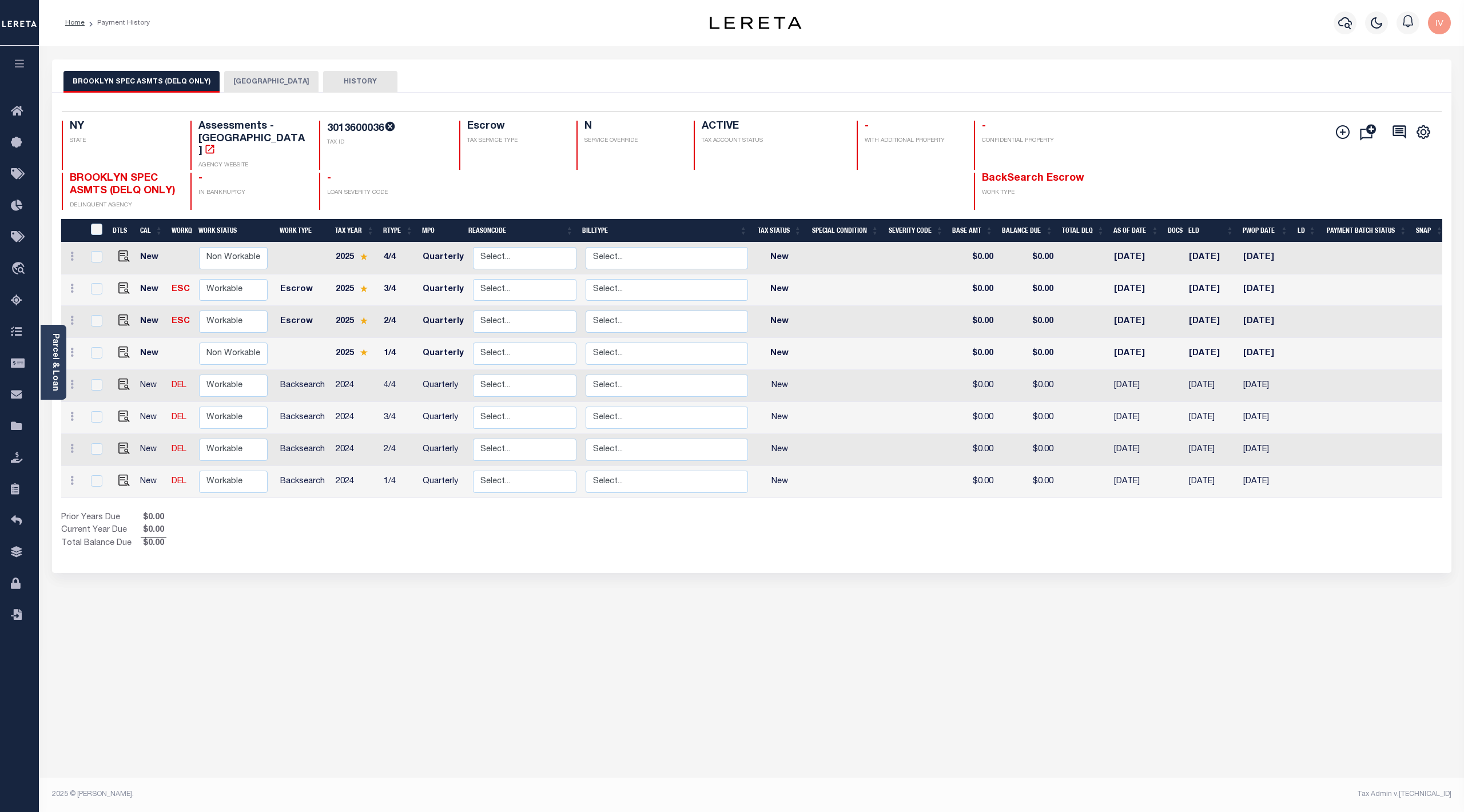
click at [392, 126] on icon at bounding box center [390, 126] width 12 height 12
click at [251, 83] on button "BROOKLYN CITY" at bounding box center [271, 82] width 94 height 21
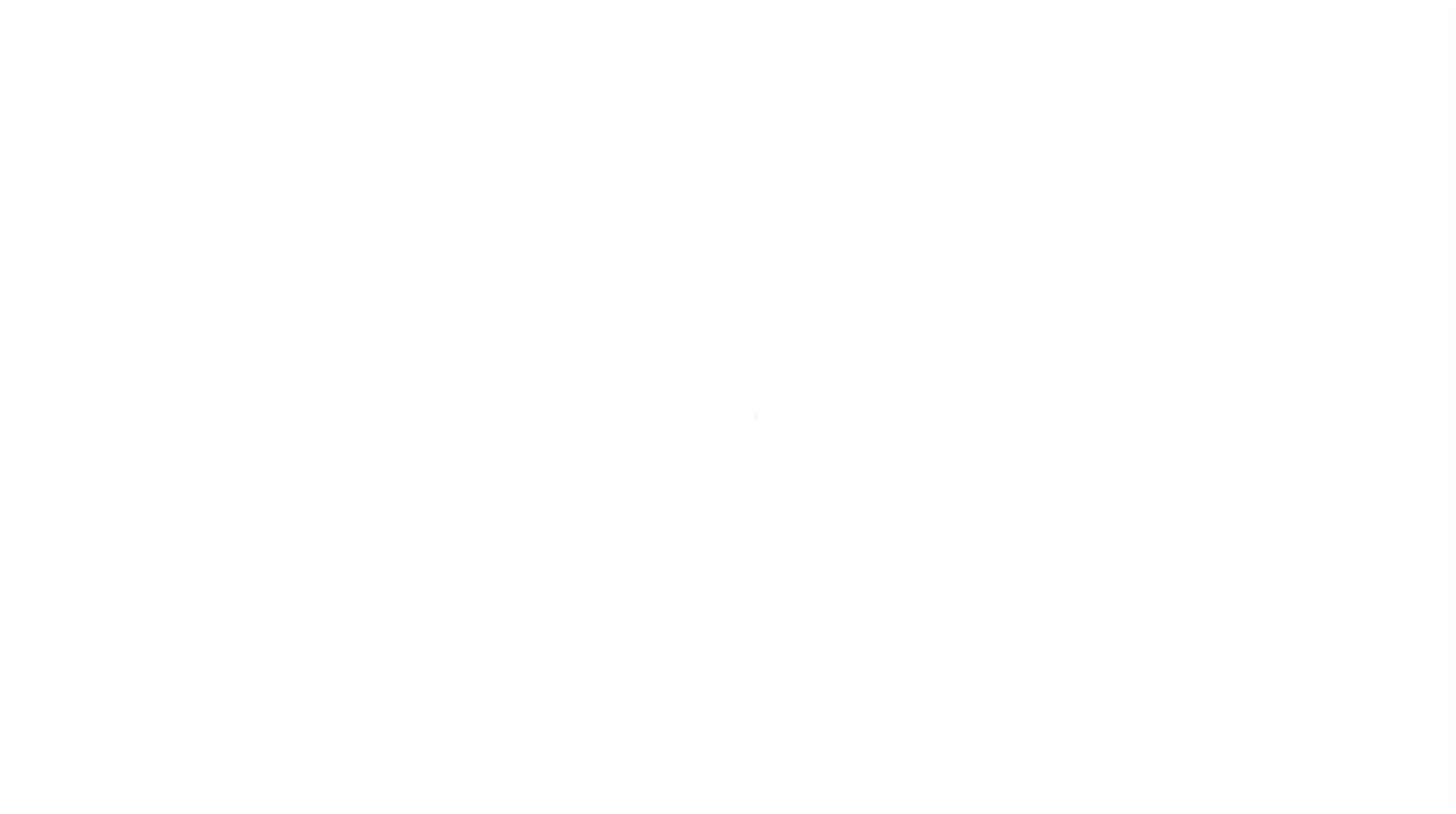
select select "25067"
select select "10"
select select "Escrow"
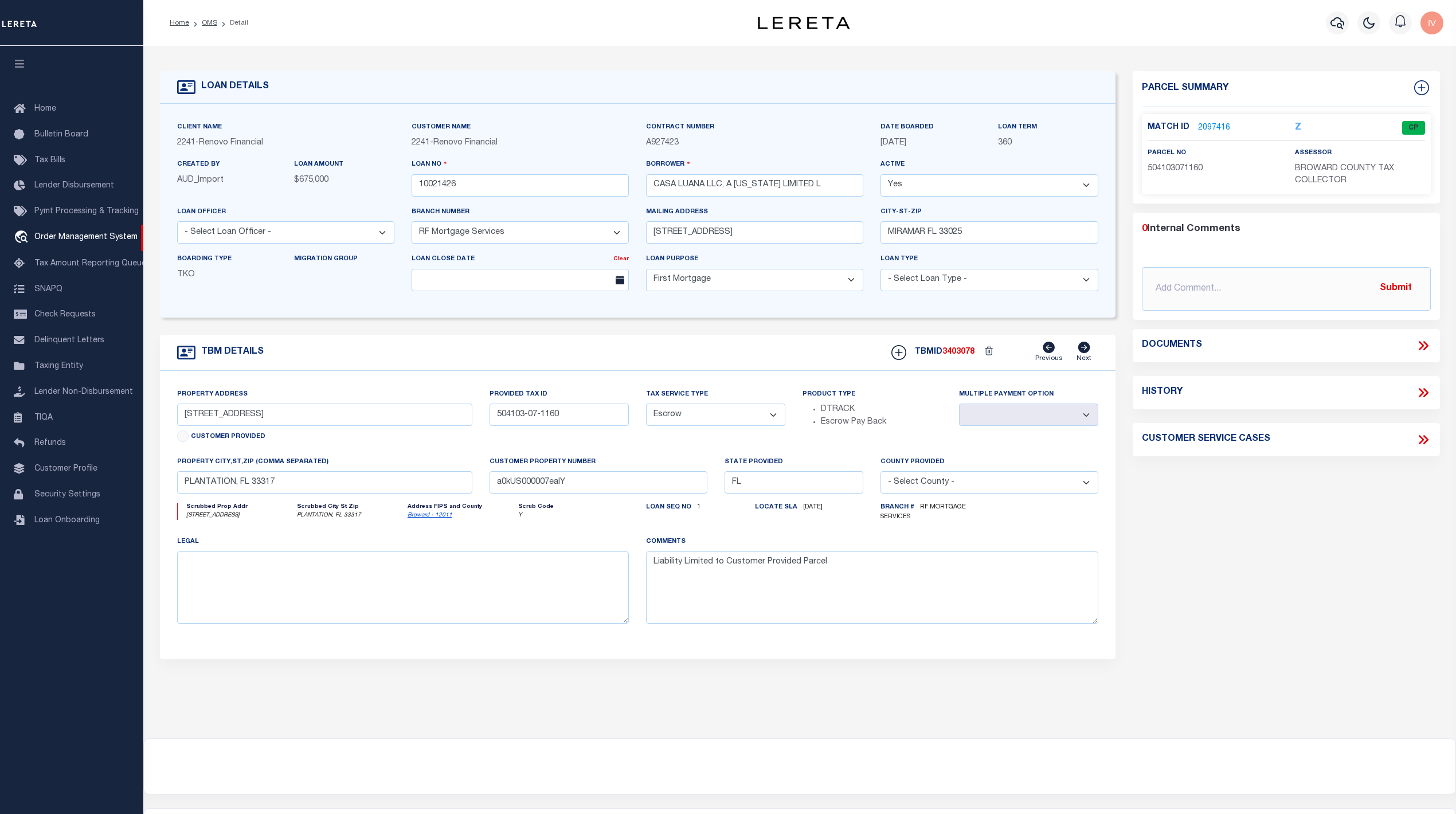
click at [1217, 122] on link "2097416" at bounding box center [1214, 128] width 32 height 12
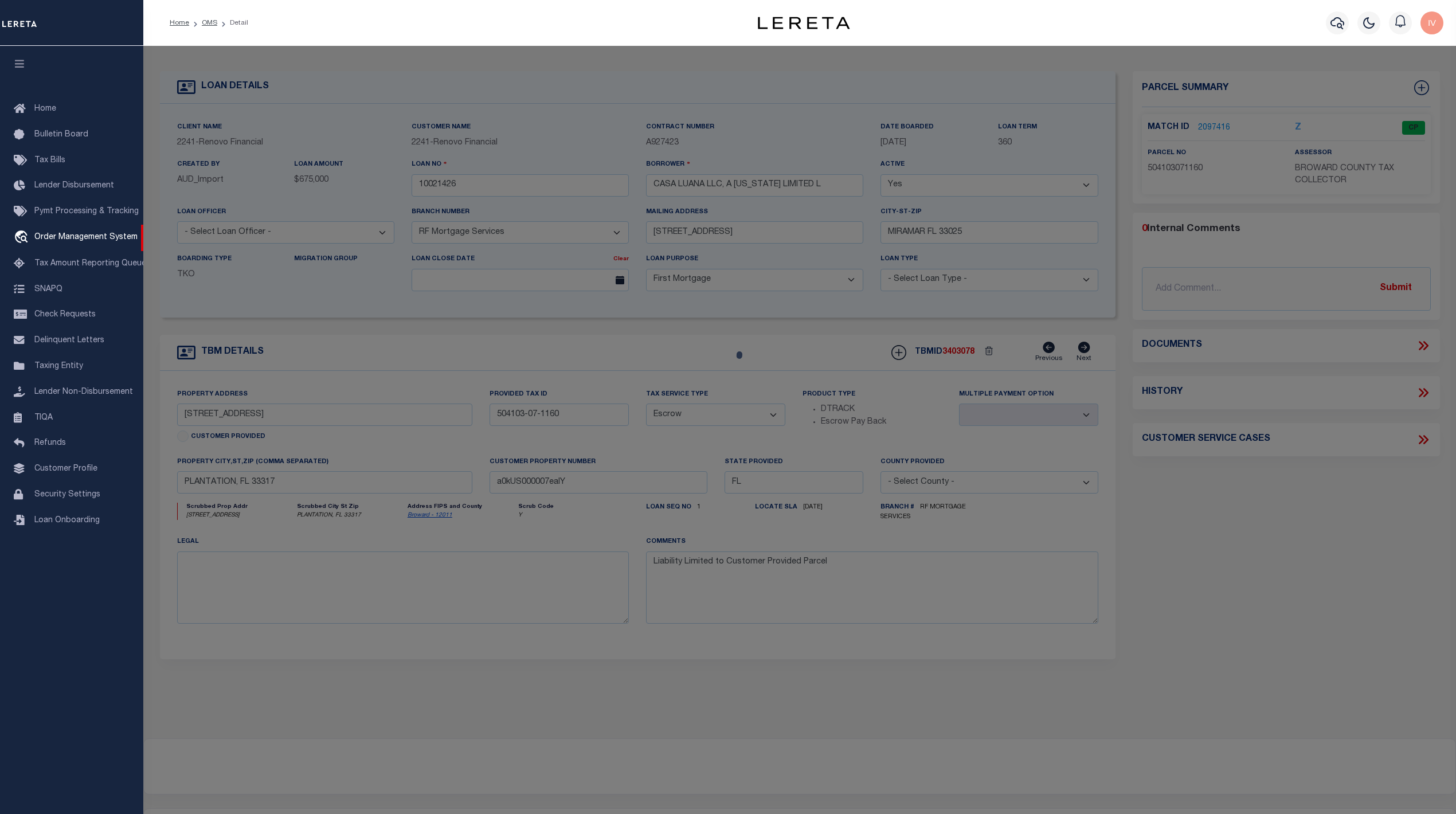
checkbox input "false"
select select "CP"
type input "KARENS BUSINESS INVESTMENTS LLC"
select select "AGW"
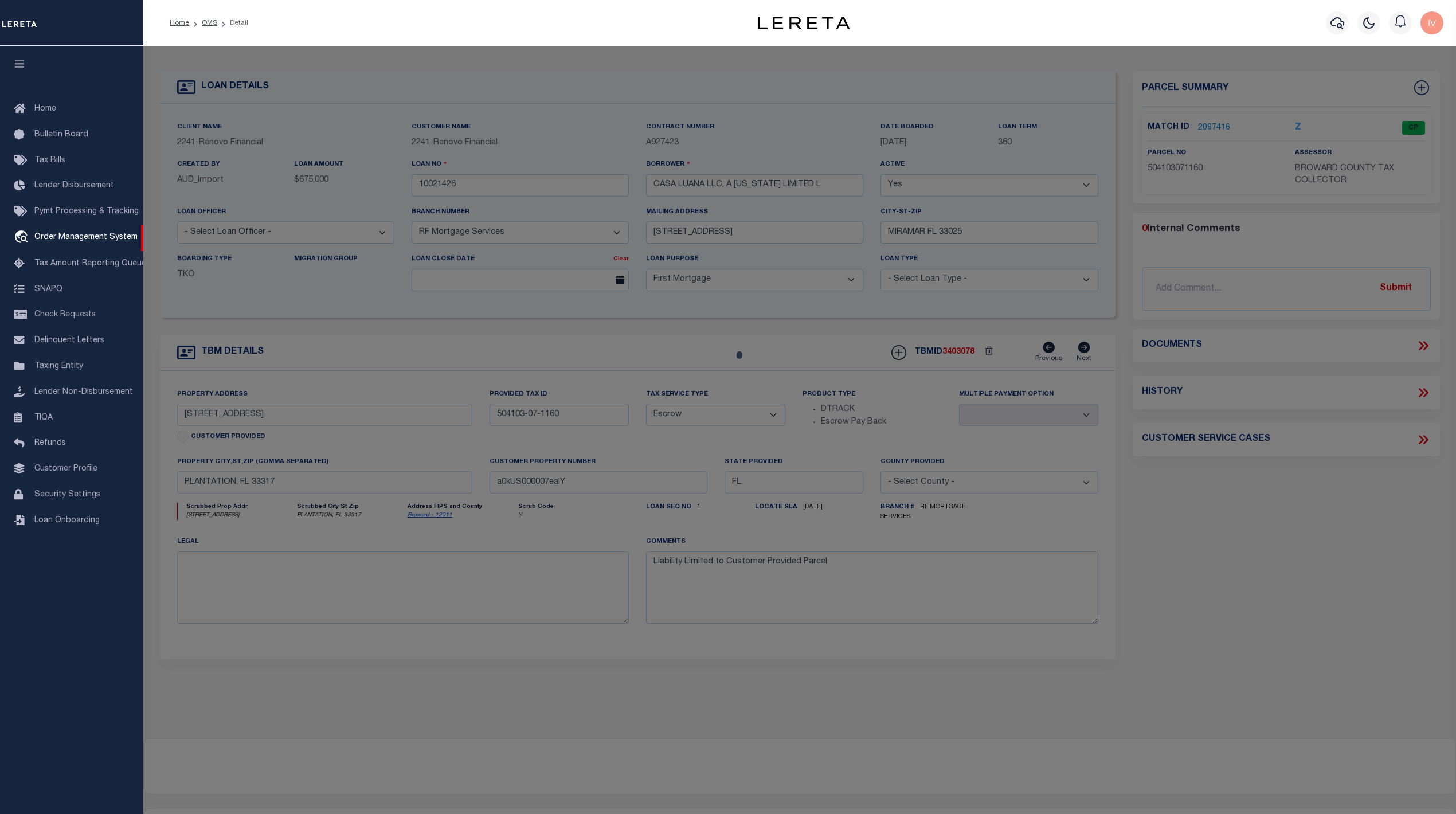
select select "ADD"
type input "[STREET_ADDRESS]"
type input "PLANTATION FL 33317"
type textarea "PLANTATION GARDENS SEC 5 FIRST ADD [STREET_ADDRESS]"
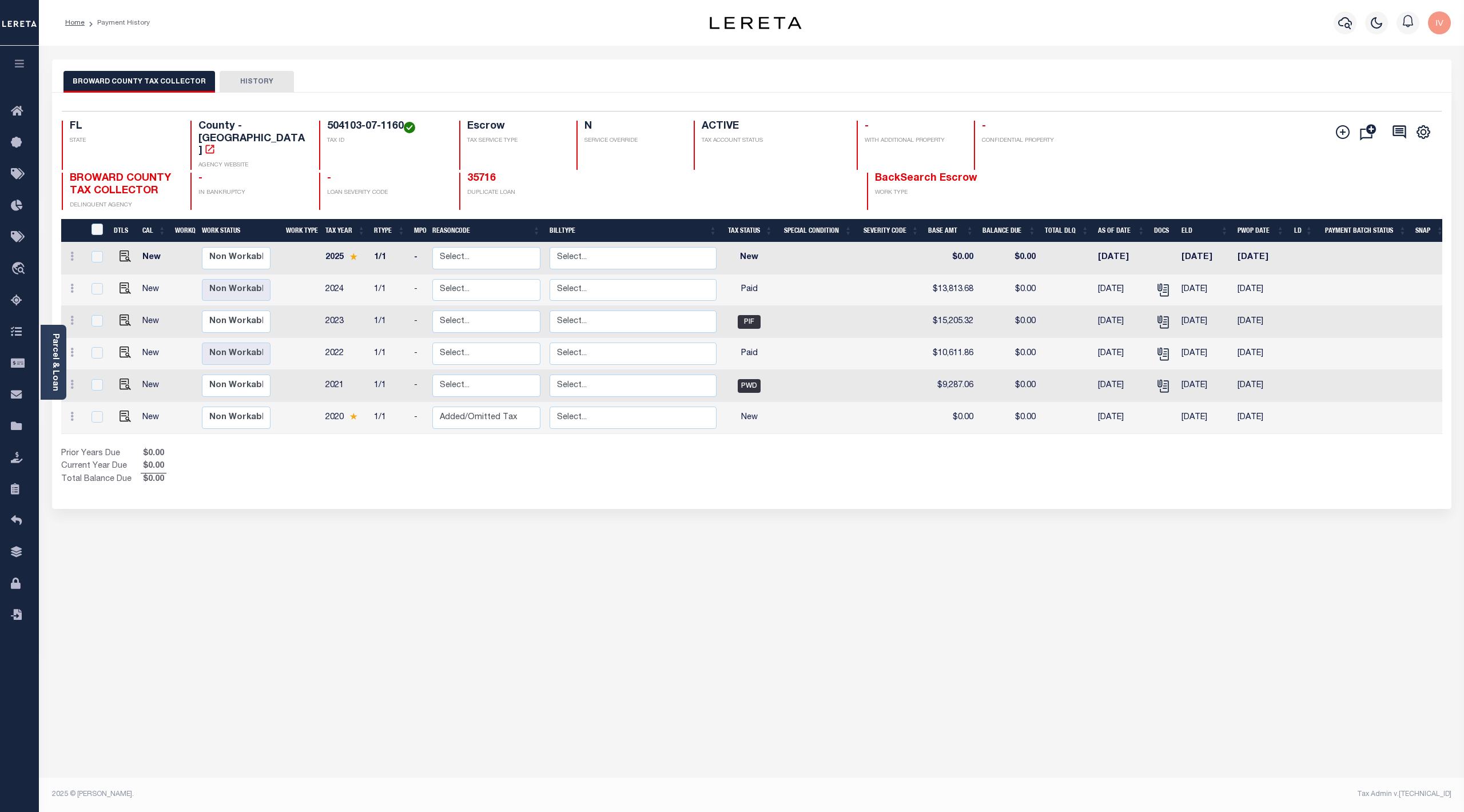
click at [908, 529] on div "BROWARD COUNTY TAX COLLECTOR HISTORY Selected 6 Results" at bounding box center [752, 382] width 1416 height 645
click at [330, 502] on div "BROWARD COUNTY TAX COLLECTOR HISTORY Selected 6 Results" at bounding box center [752, 382] width 1416 height 645
click at [334, 124] on h4 "504103-07-1160" at bounding box center [387, 126] width 119 height 12
drag, startPoint x: 334, startPoint y: 124, endPoint x: 392, endPoint y: 124, distance: 58.0
click at [392, 124] on h4 "504103-07-1160" at bounding box center [387, 126] width 119 height 12
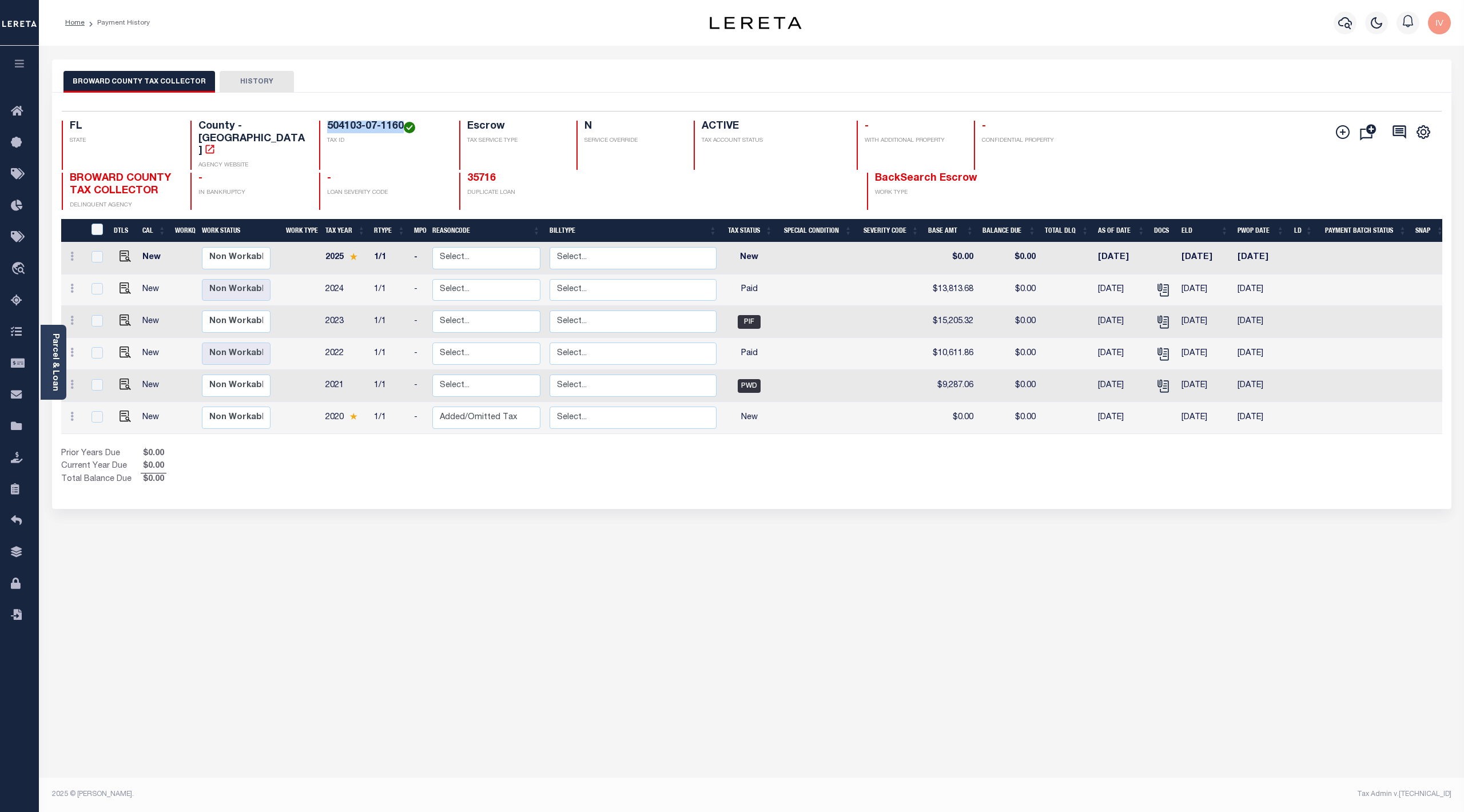
copy h4 "504103-07-1160"
click at [551, 589] on div "BROWARD COUNTY TAX COLLECTOR HISTORY Selected 6 Results" at bounding box center [752, 382] width 1416 height 645
click at [417, 483] on div "Selected 6 Results 1 Items per page 25 50 100 FL STATE TAX ID N" at bounding box center [751, 300] width 1399 height 416
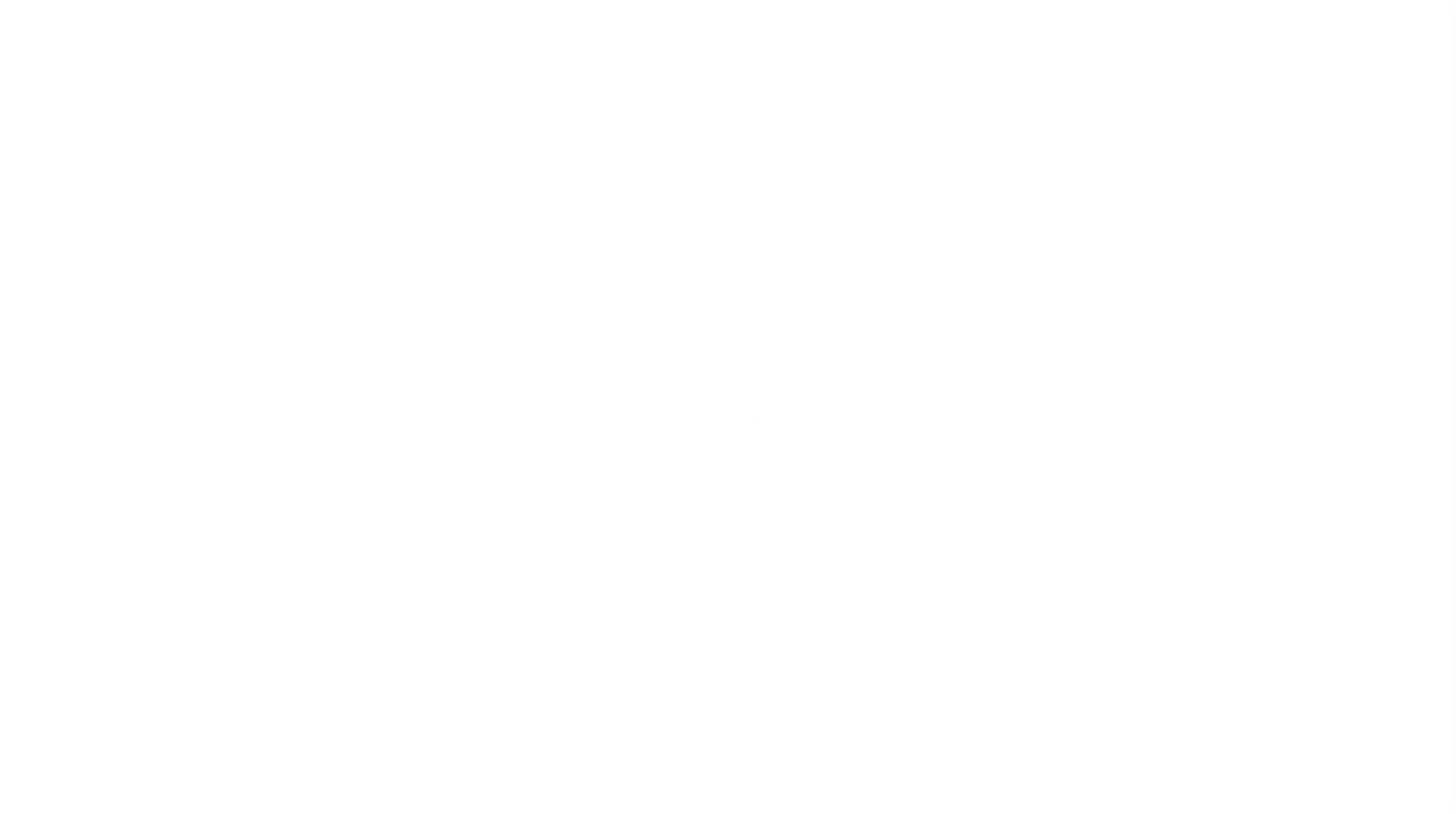
select select "3184"
select select "NonEscrow"
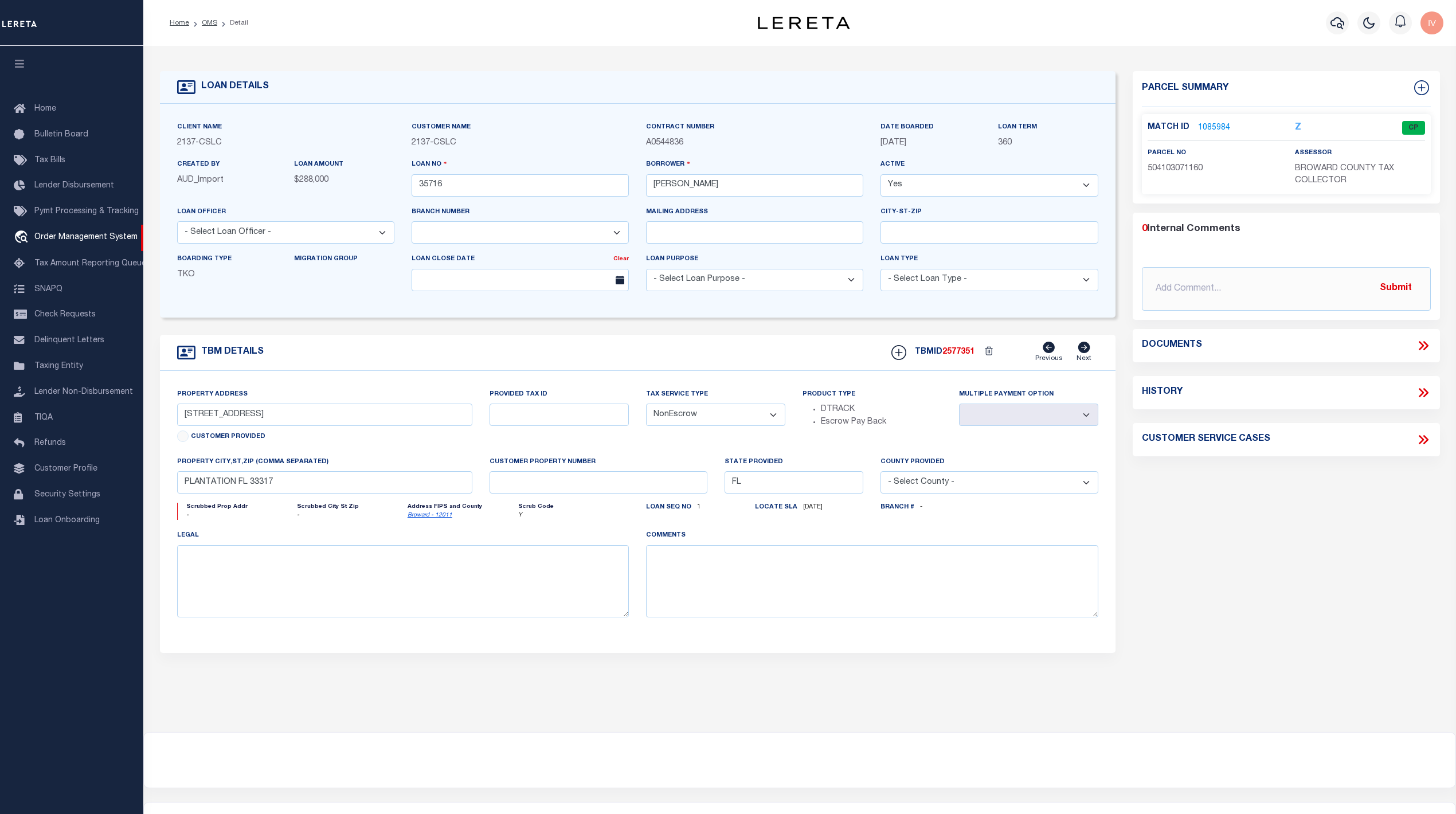
click at [1221, 132] on link "1085984" at bounding box center [1214, 128] width 32 height 12
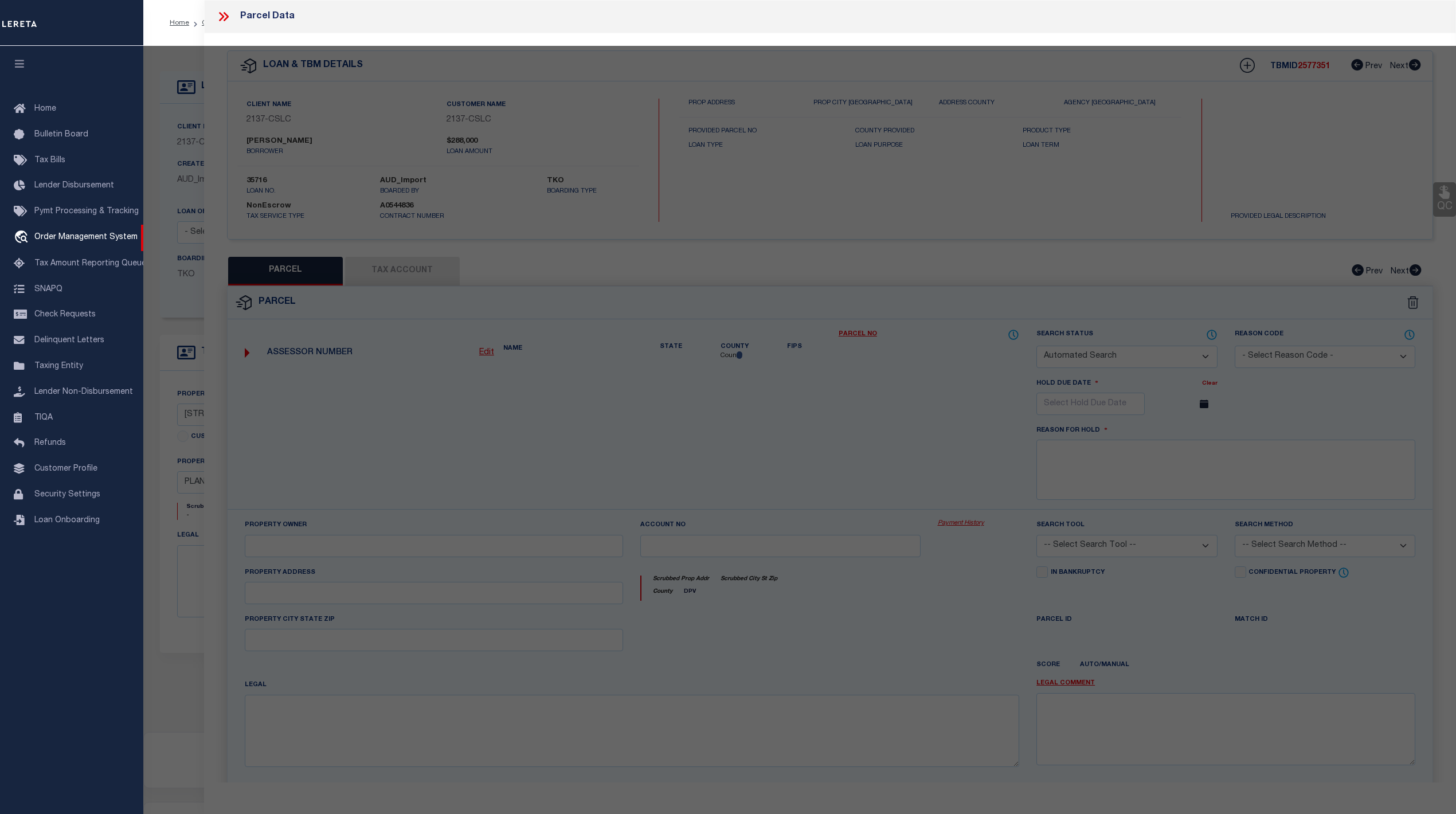
checkbox input "false"
select select "CP"
type input "KARENS BUSINESS INVESTMENTS LLC"
select select
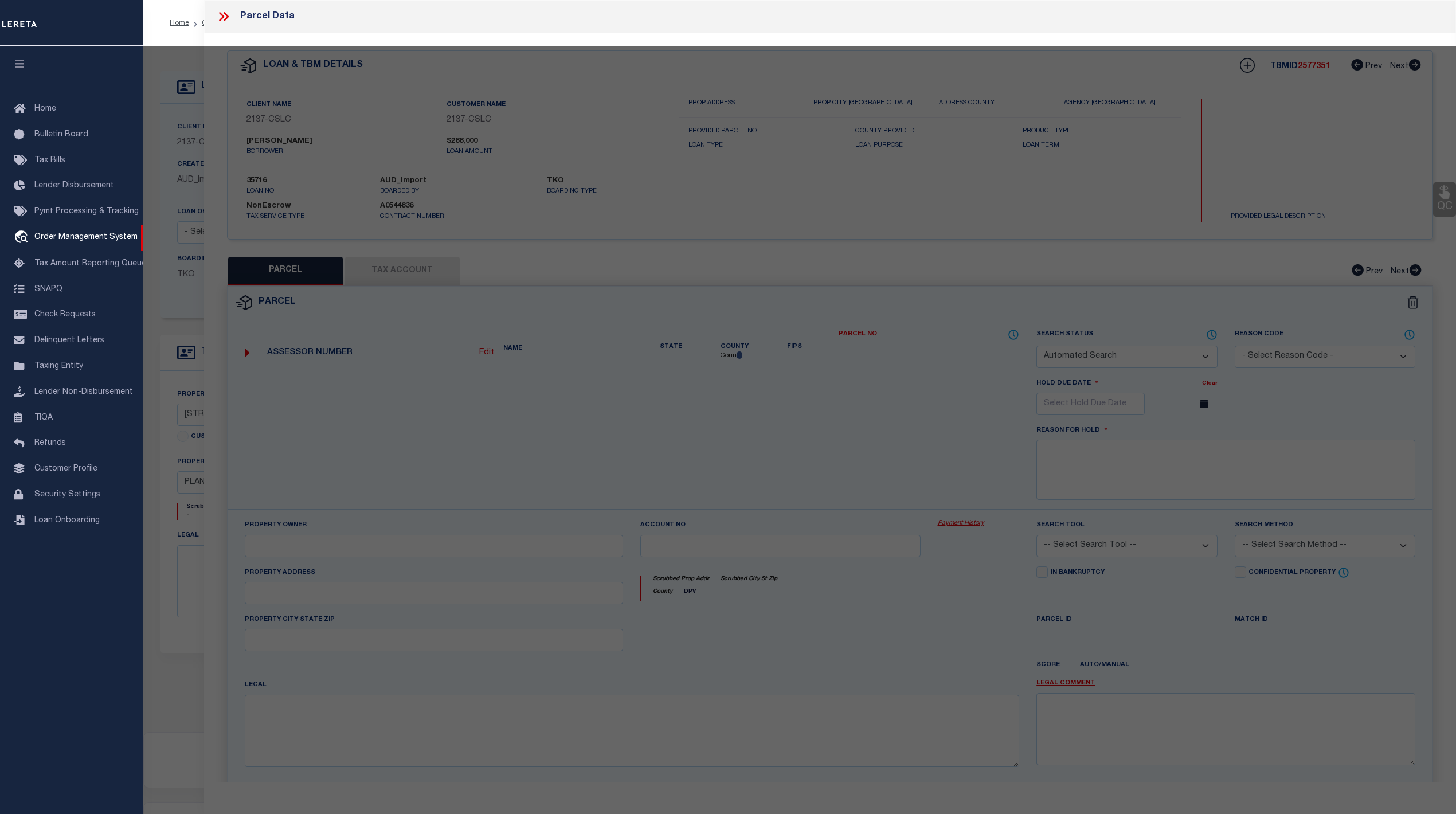
type input "[STREET_ADDRESS]"
type input "PLANTATION FL 33317"
type textarea "PLANTATION GARDENS SEC 5 FIRST ADD [STREET_ADDRESS]"
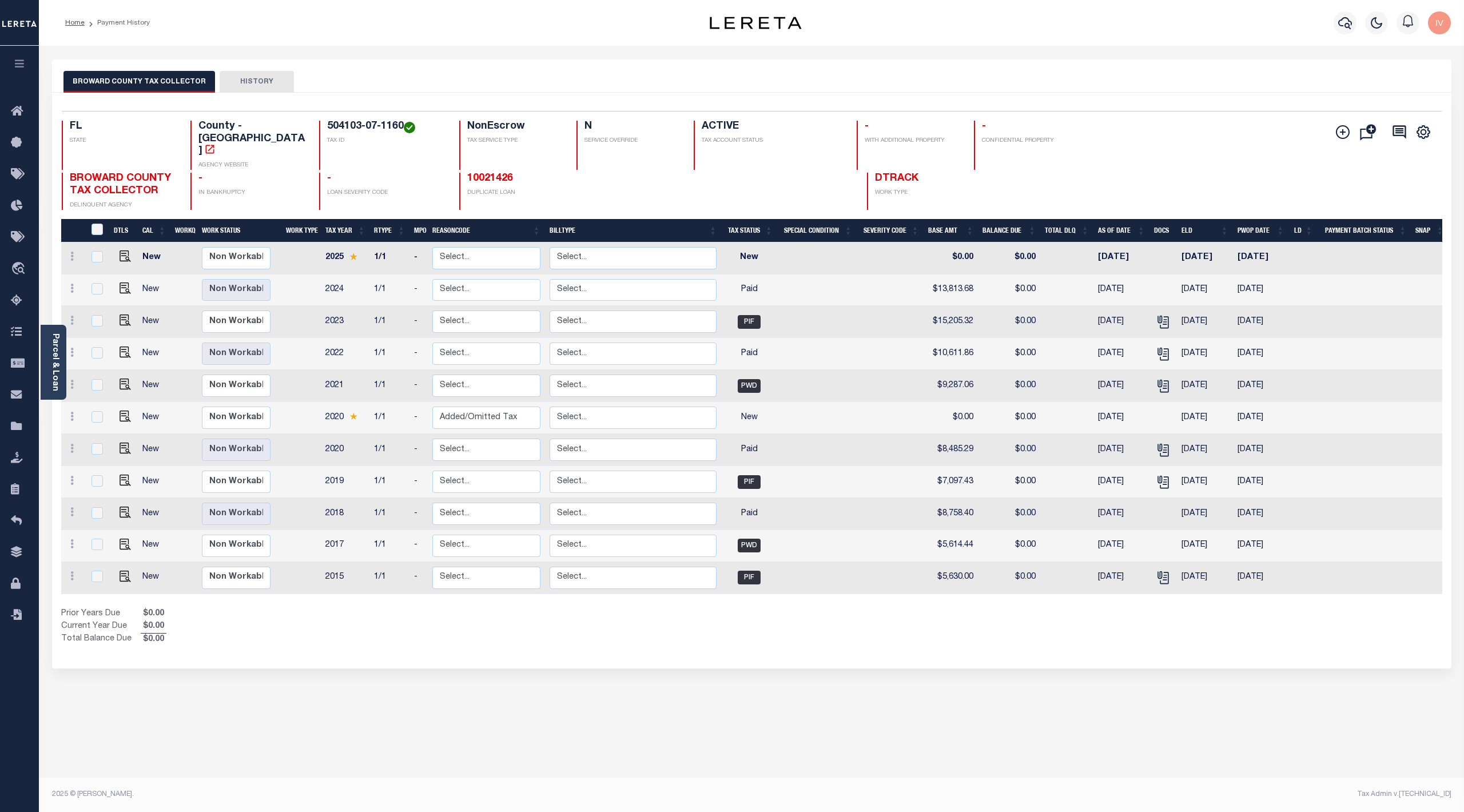
click at [858, 636] on div "Show Tax Lines before Bill Release Date Prior Years Due $0.00 Current Year Due …" at bounding box center [751, 627] width 1381 height 38
click at [548, 640] on div "Selected 11 Results 1 Items per page 25 50 100 FL STATE TAX ID N" at bounding box center [751, 380] width 1399 height 576
drag, startPoint x: 732, startPoint y: 398, endPoint x: 744, endPoint y: 425, distance: 29.5
click at [768, 406] on td "New" at bounding box center [749, 418] width 56 height 32
checkbox input "true"
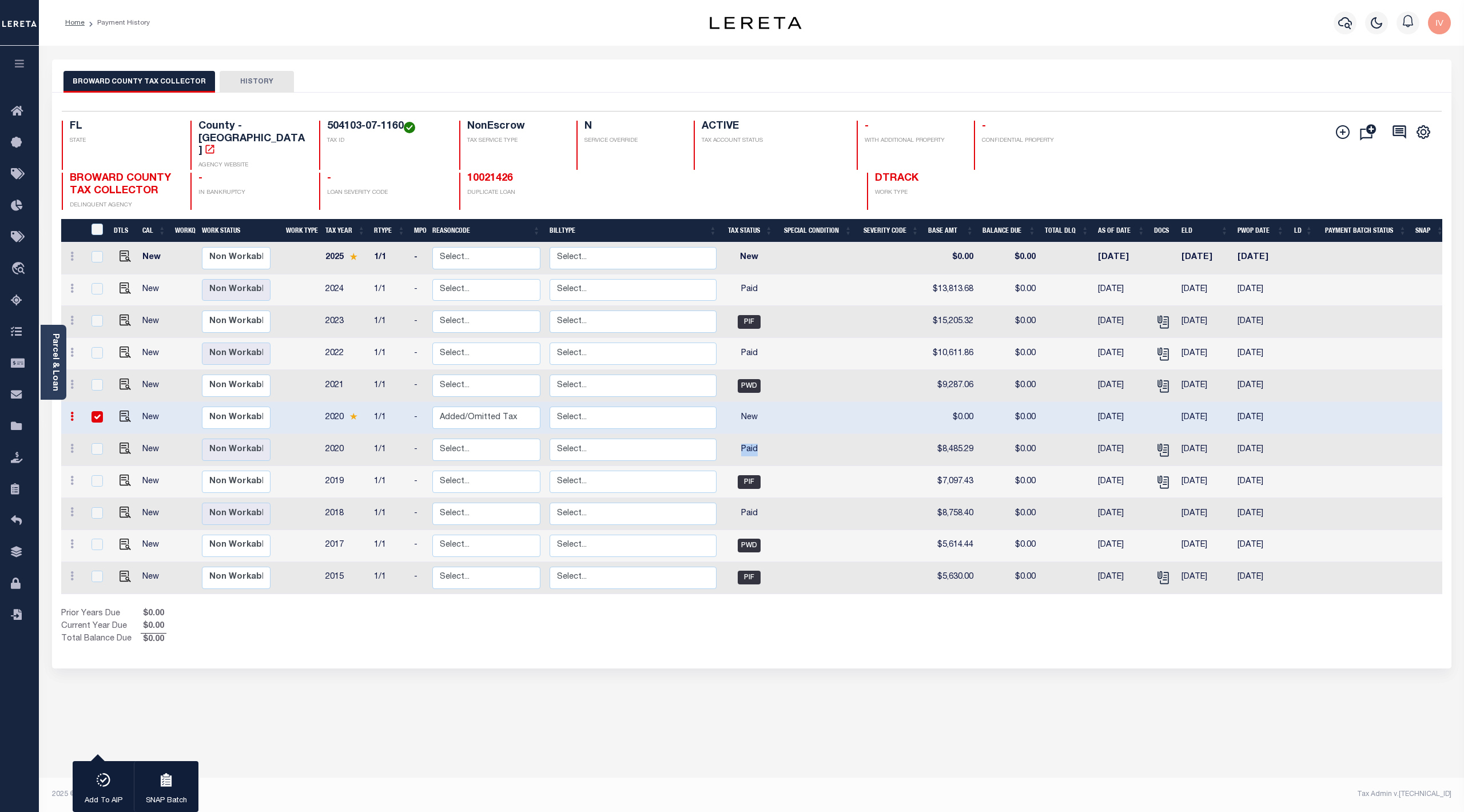
drag, startPoint x: 759, startPoint y: 426, endPoint x: 773, endPoint y: 429, distance: 14.3
click at [773, 434] on td "Paid" at bounding box center [749, 450] width 56 height 32
checkbox input "true"
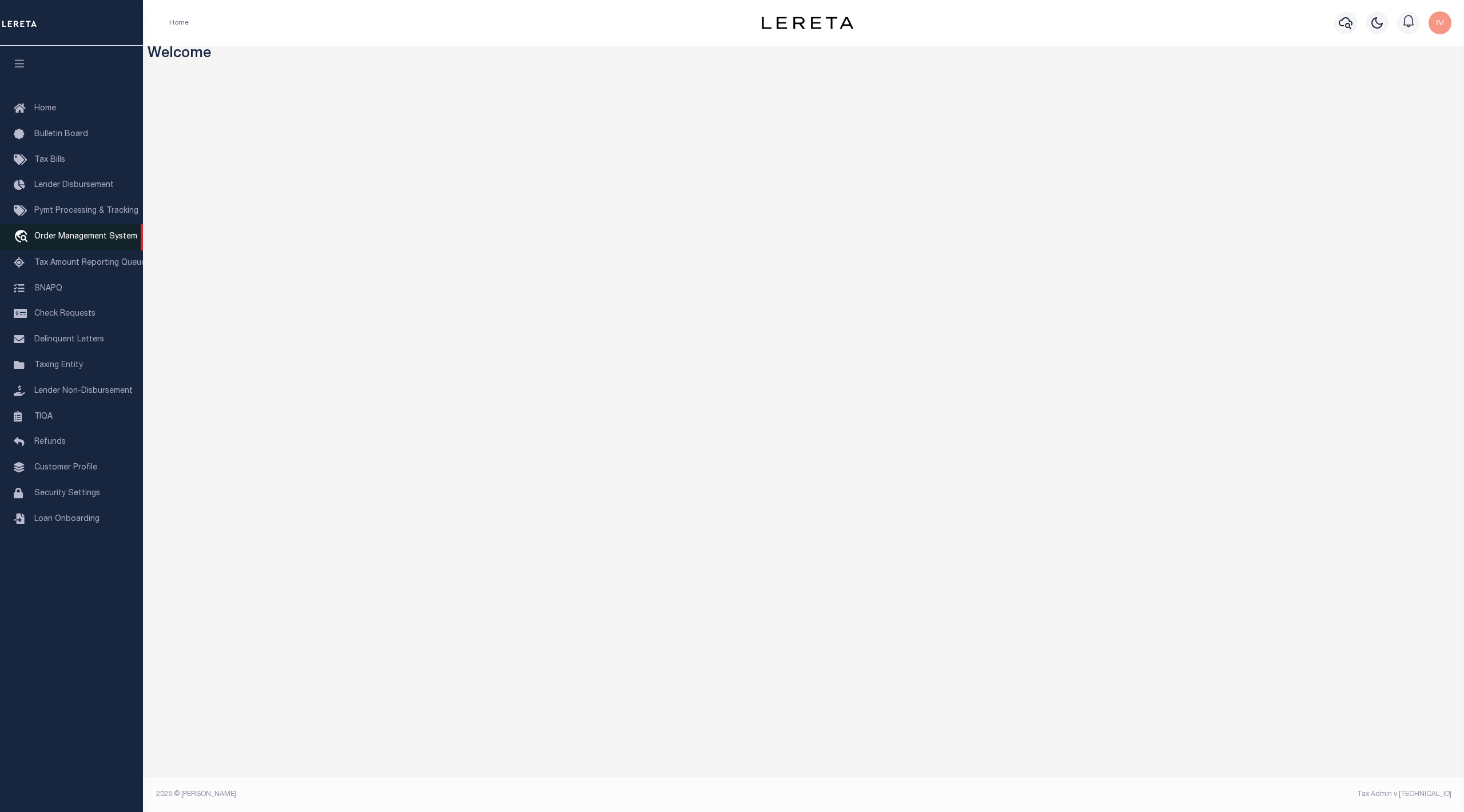
click at [72, 238] on span "Order Management System" at bounding box center [86, 237] width 103 height 8
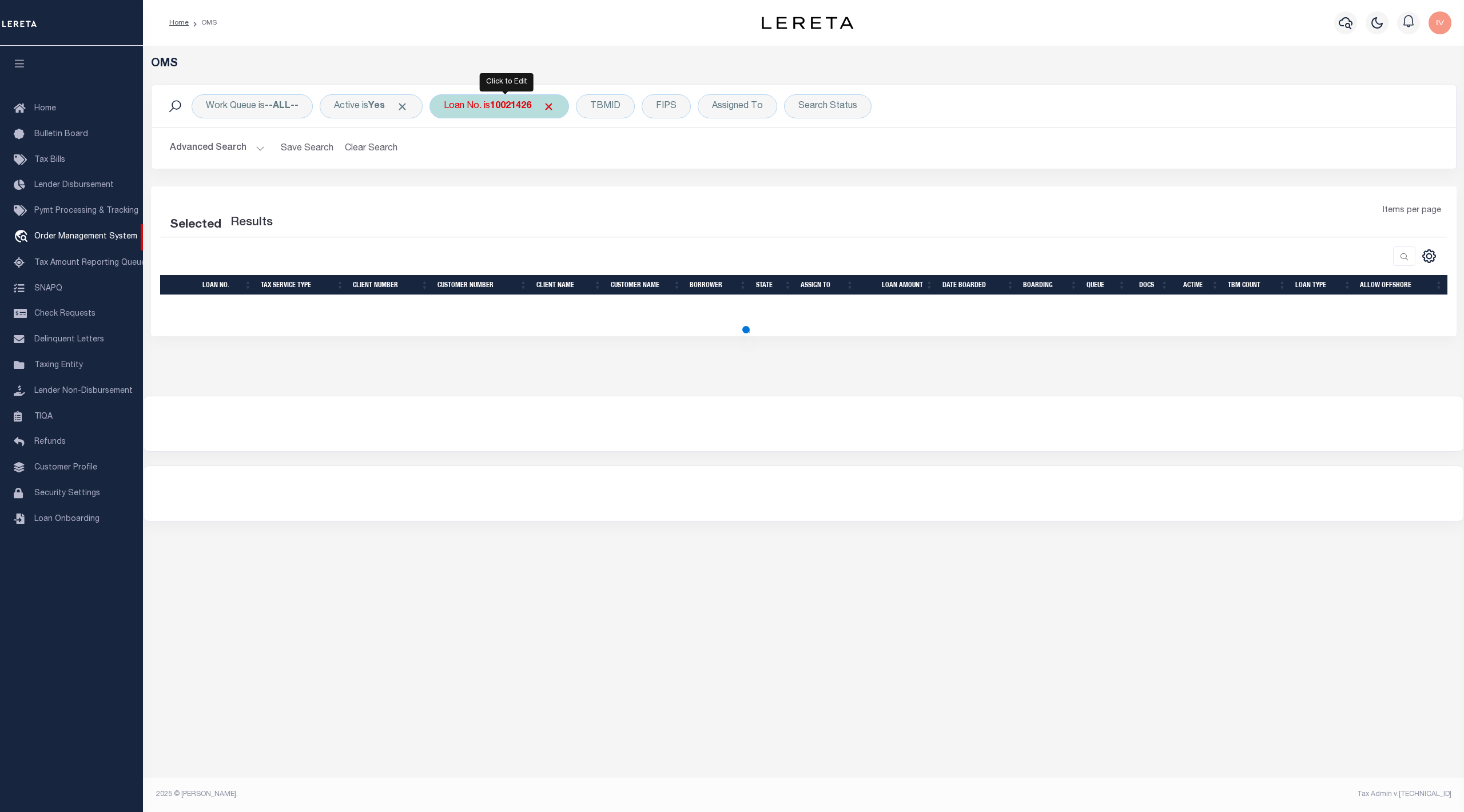
click at [522, 104] on b "10021426" at bounding box center [510, 106] width 41 height 9
select select "200"
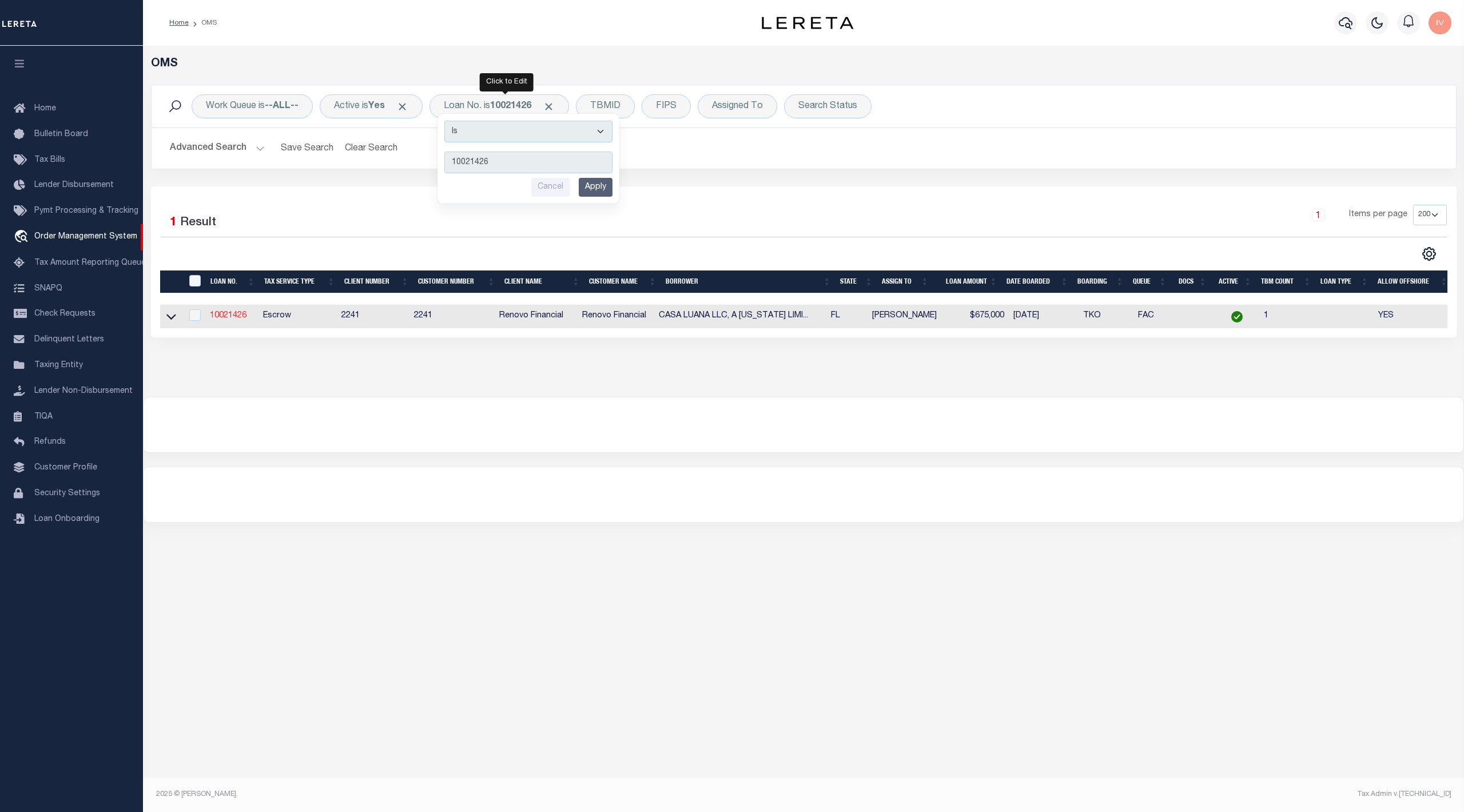
click at [236, 317] on link "10021426" at bounding box center [228, 316] width 36 height 8
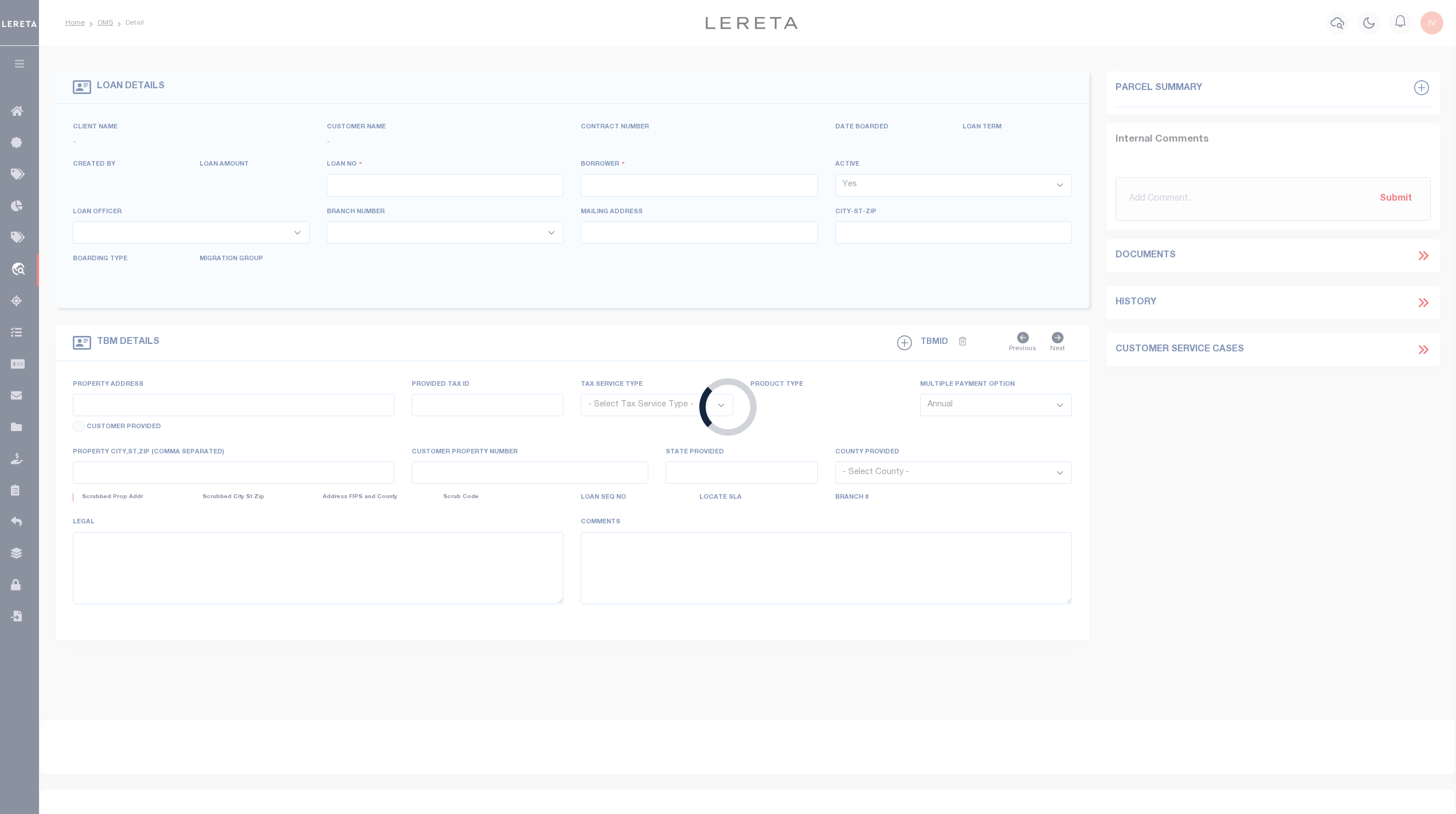
type input "10021426"
type input "CASA LUANA LLC, A [US_STATE] LIMITED L"
select select
type input "[STREET_ADDRESS]"
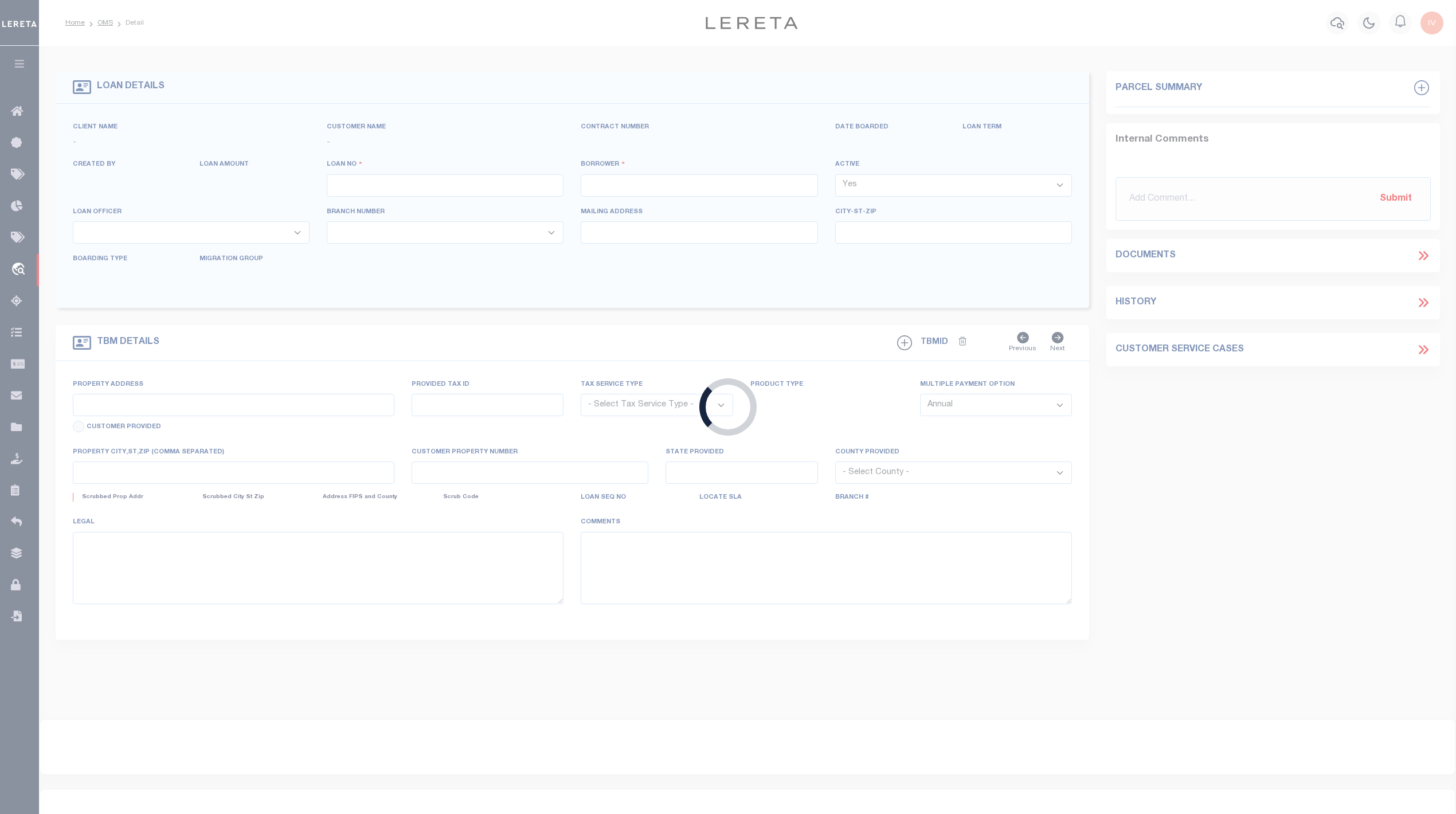
type input "MIRAMAR FL 33025"
select select "10"
select select "Escrow"
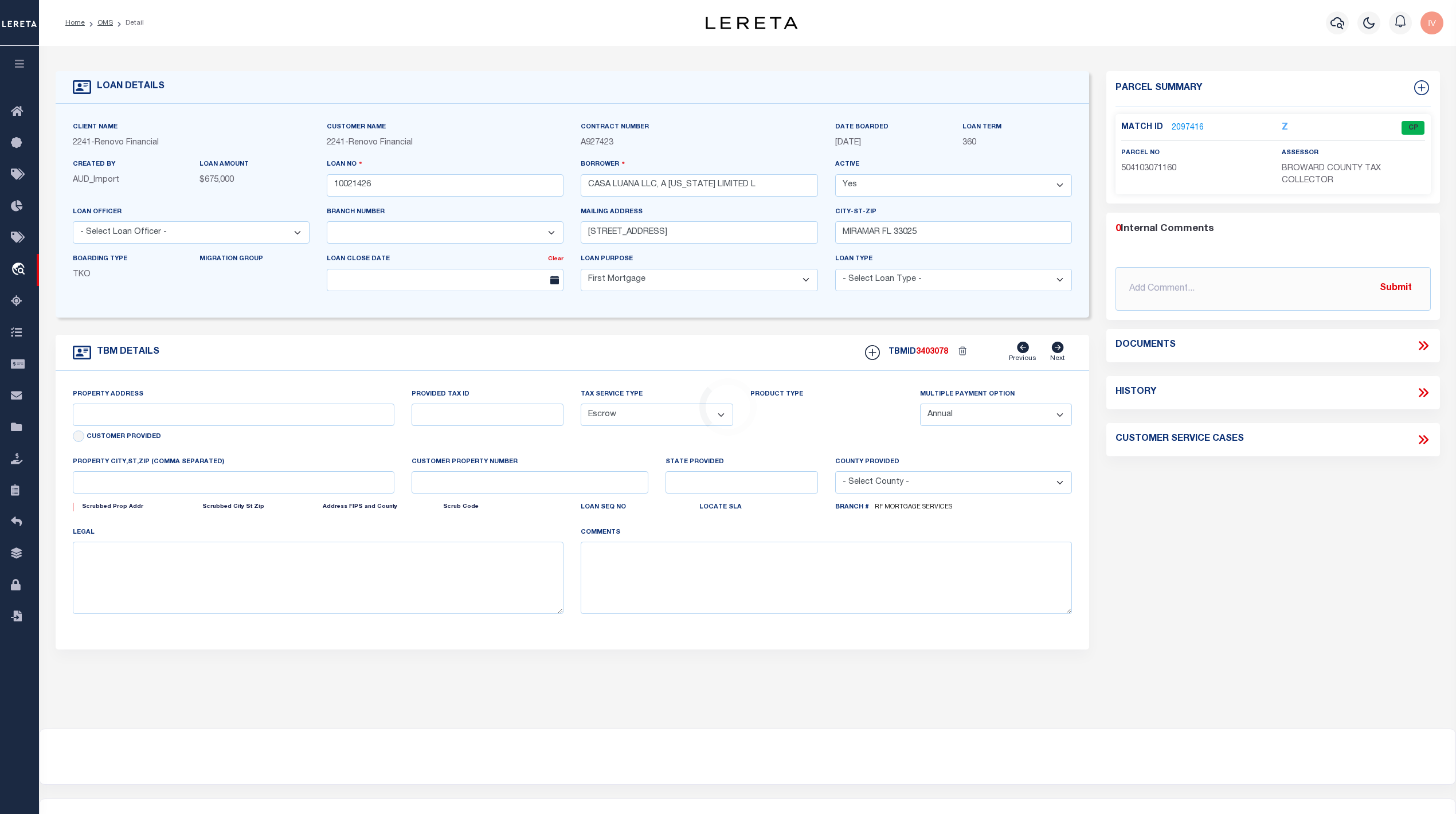
type input "[STREET_ADDRESS]"
type input "504103-07-1160"
select select
type input "PLANTATION, FL 33317"
type input "a0kUS000007eaIY"
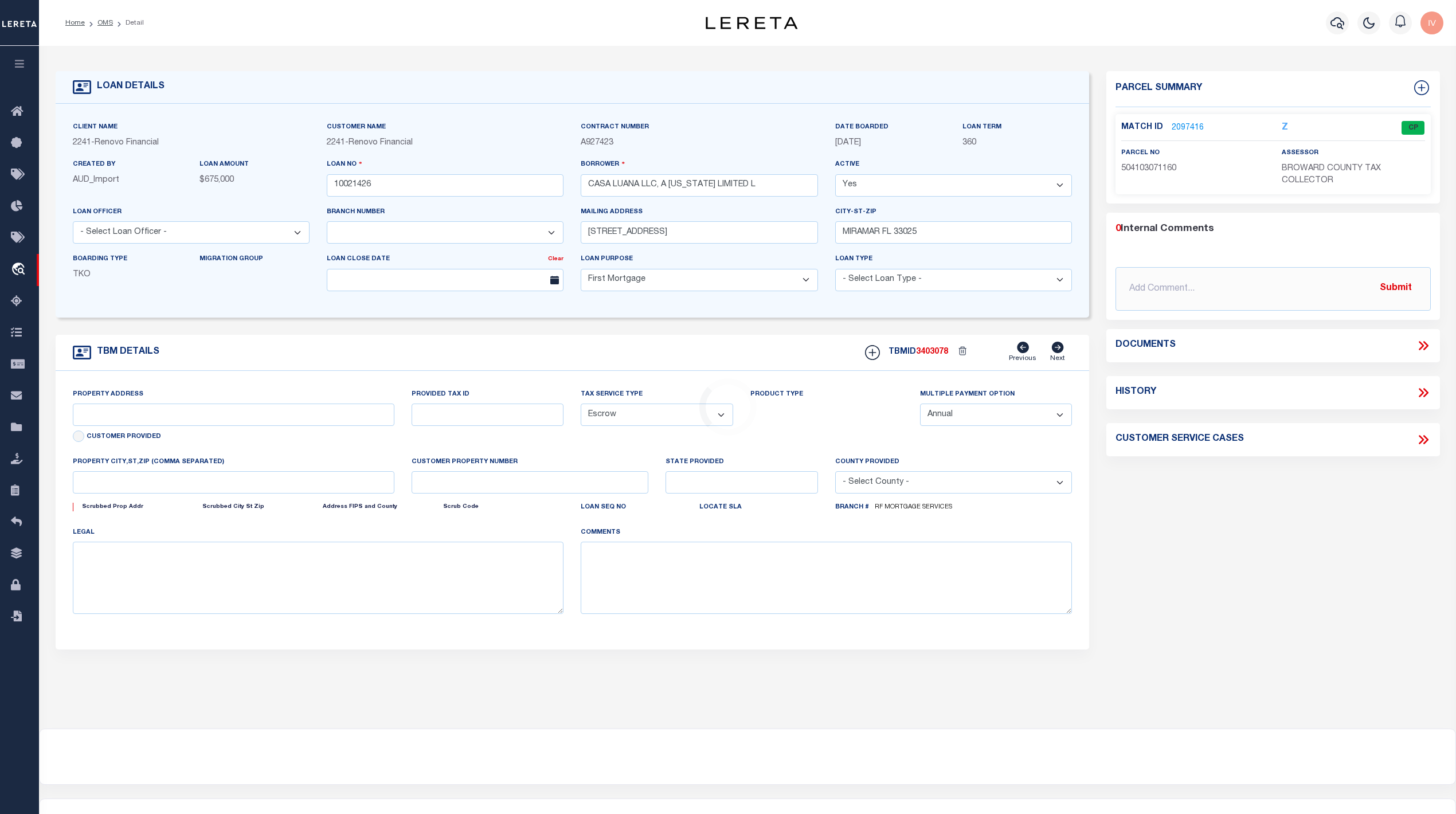
type input "FL"
select select
type textarea "Liability Limited to Customer Provided Parcel"
select select "25067"
click at [1183, 122] on link "2097416" at bounding box center [1187, 128] width 32 height 12
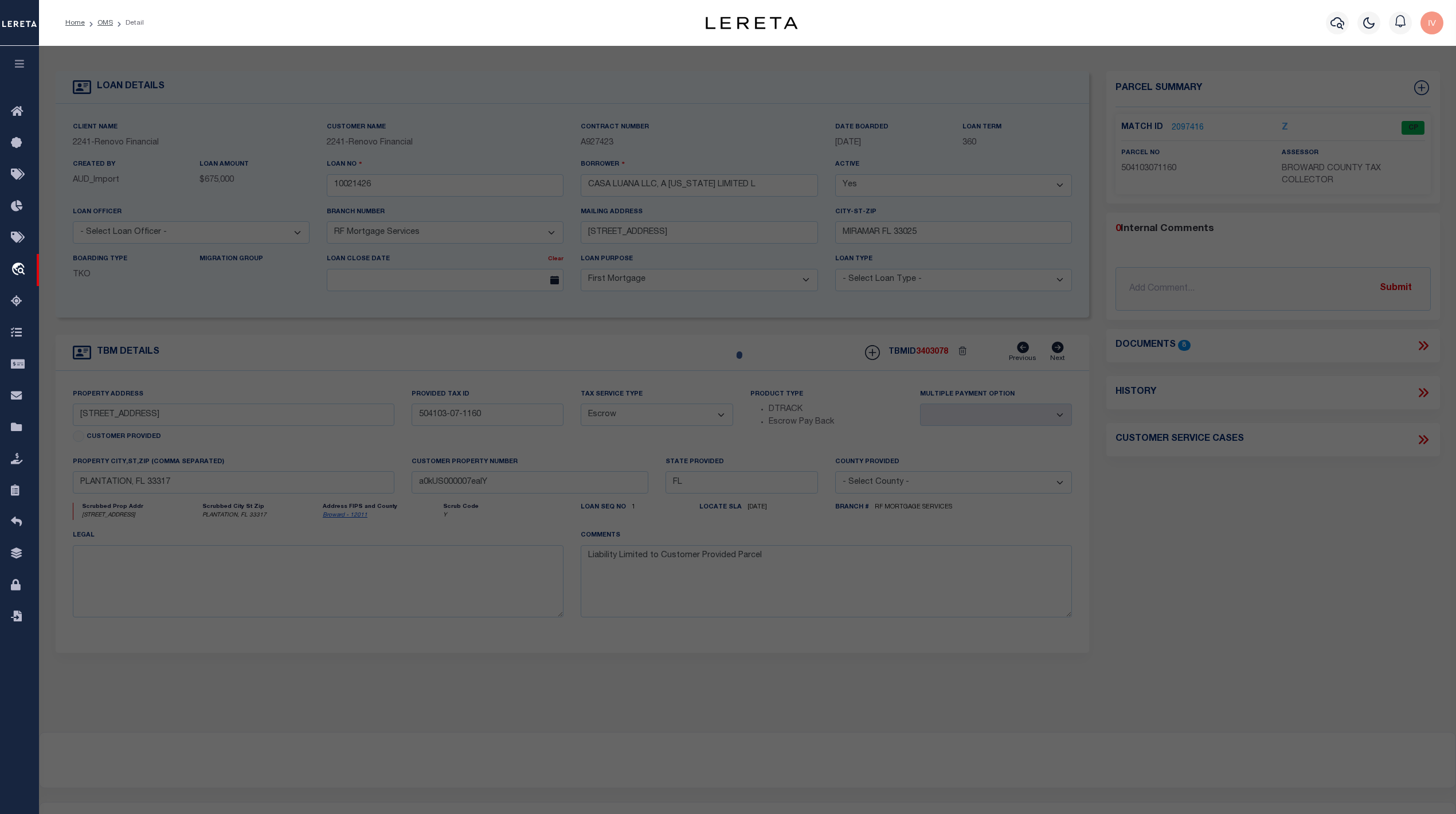
checkbox input "false"
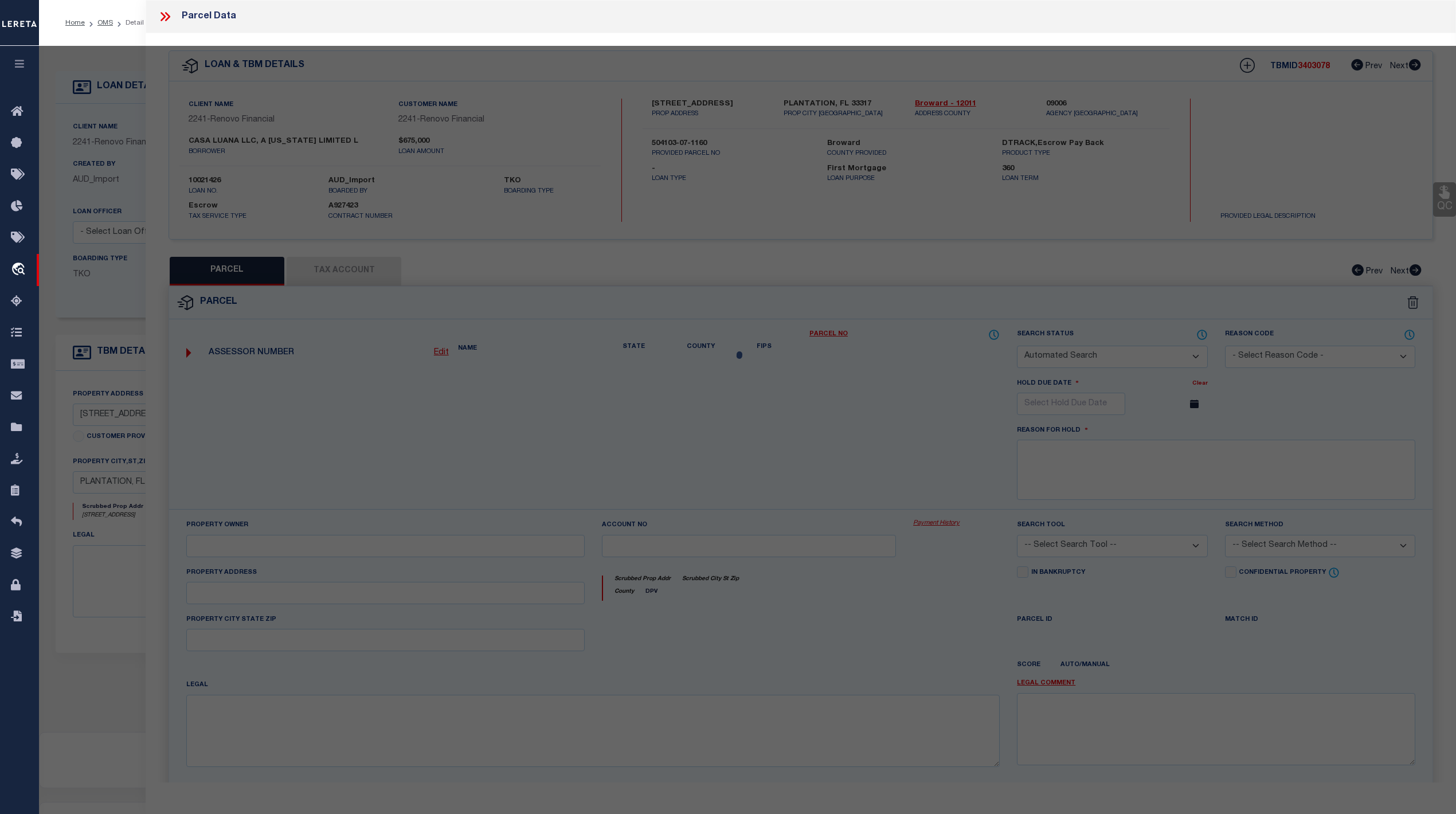
select select "CP"
type input "KARENS BUSINESS INVESTMENTS LLC"
select select "AGW"
select select "ADD"
type input "[STREET_ADDRESS]"
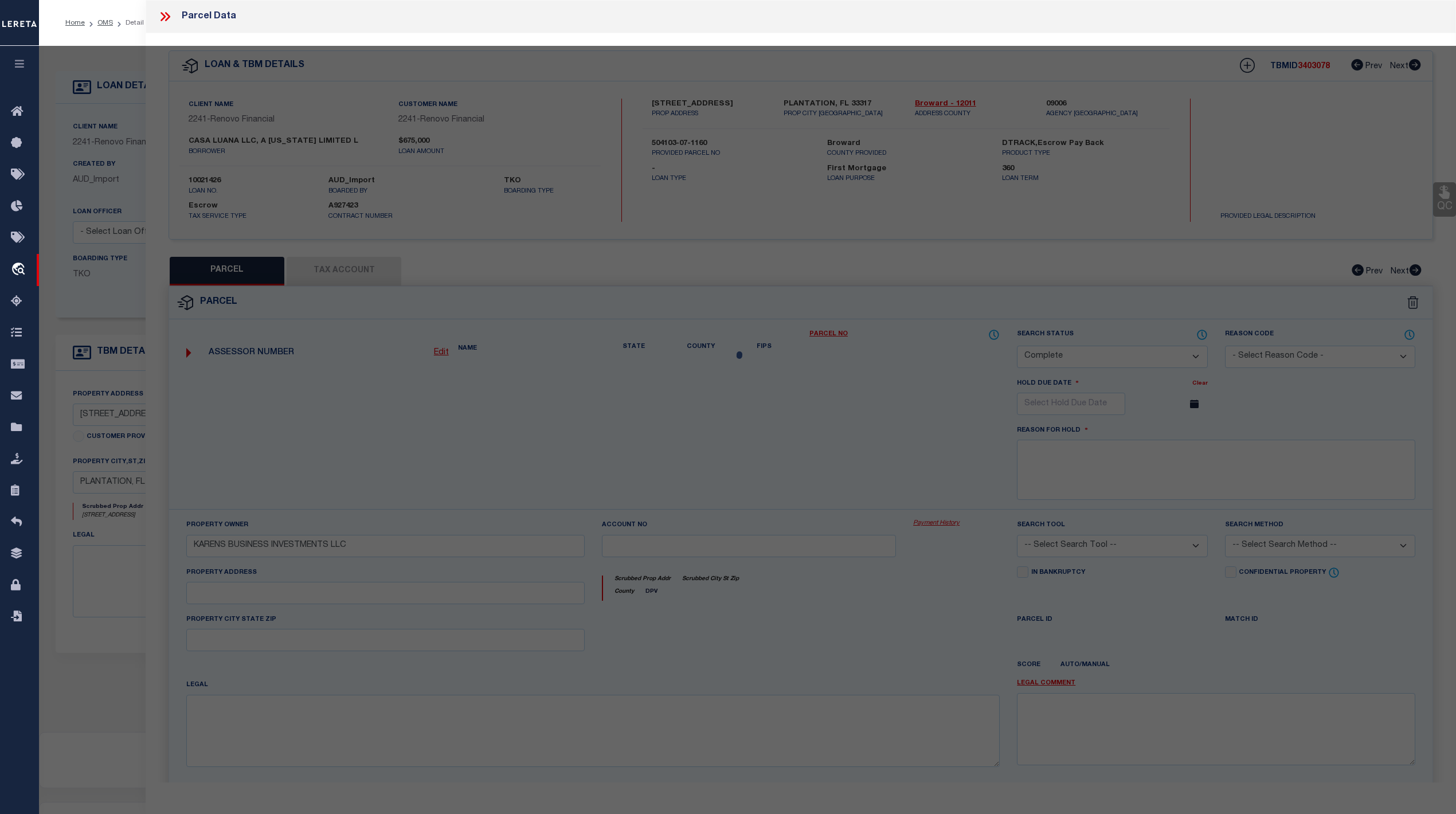
type input "PLANTATION FL 33317"
type textarea "PLANTATION GARDENS SEC 5 FIRST ADD [STREET_ADDRESS]"
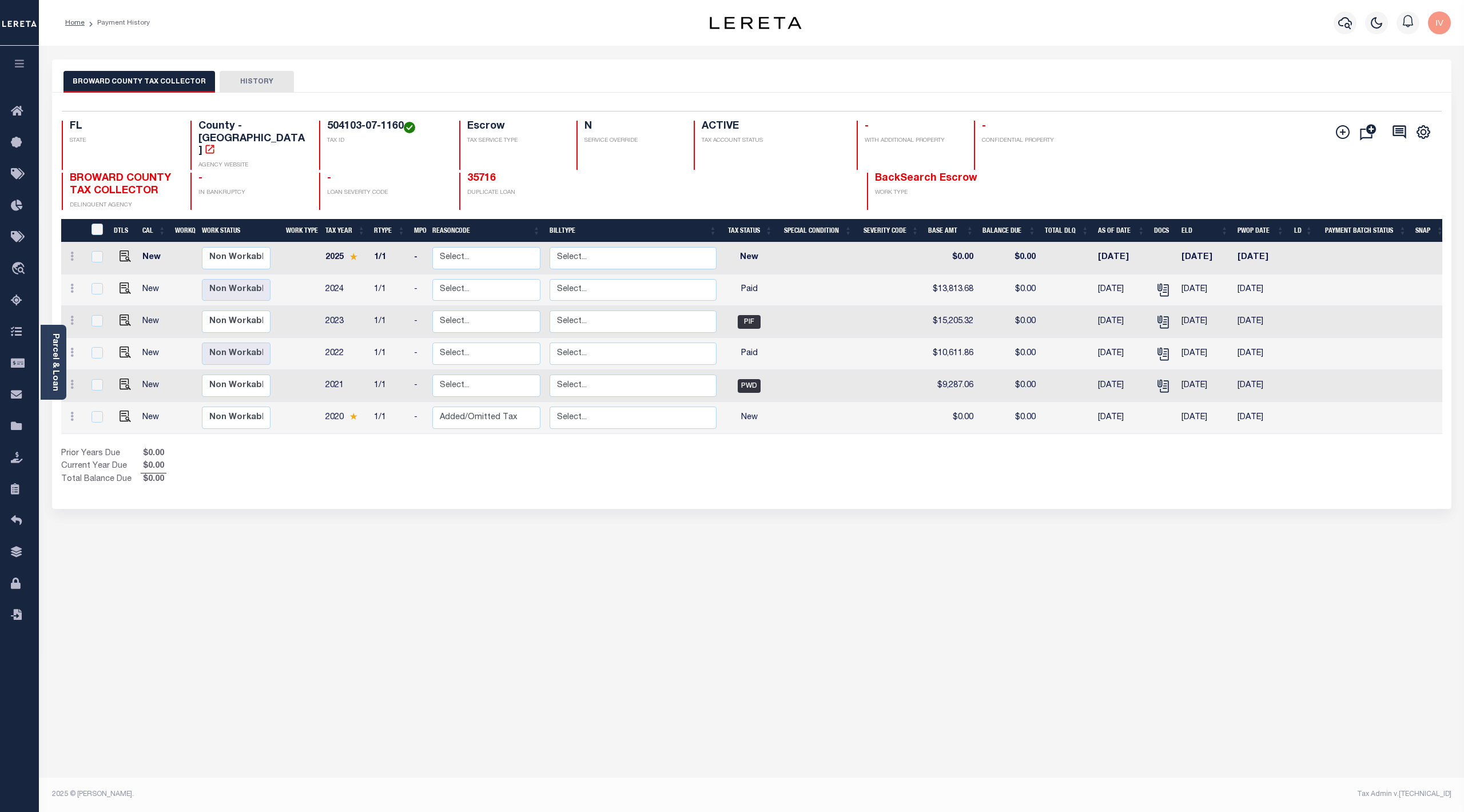
click at [488, 451] on div "Prior Years Due $0.00 Current Year Due $0.00 Total Balance Due $0.00" at bounding box center [406, 467] width 691 height 38
click at [340, 408] on td "2020" at bounding box center [345, 418] width 49 height 32
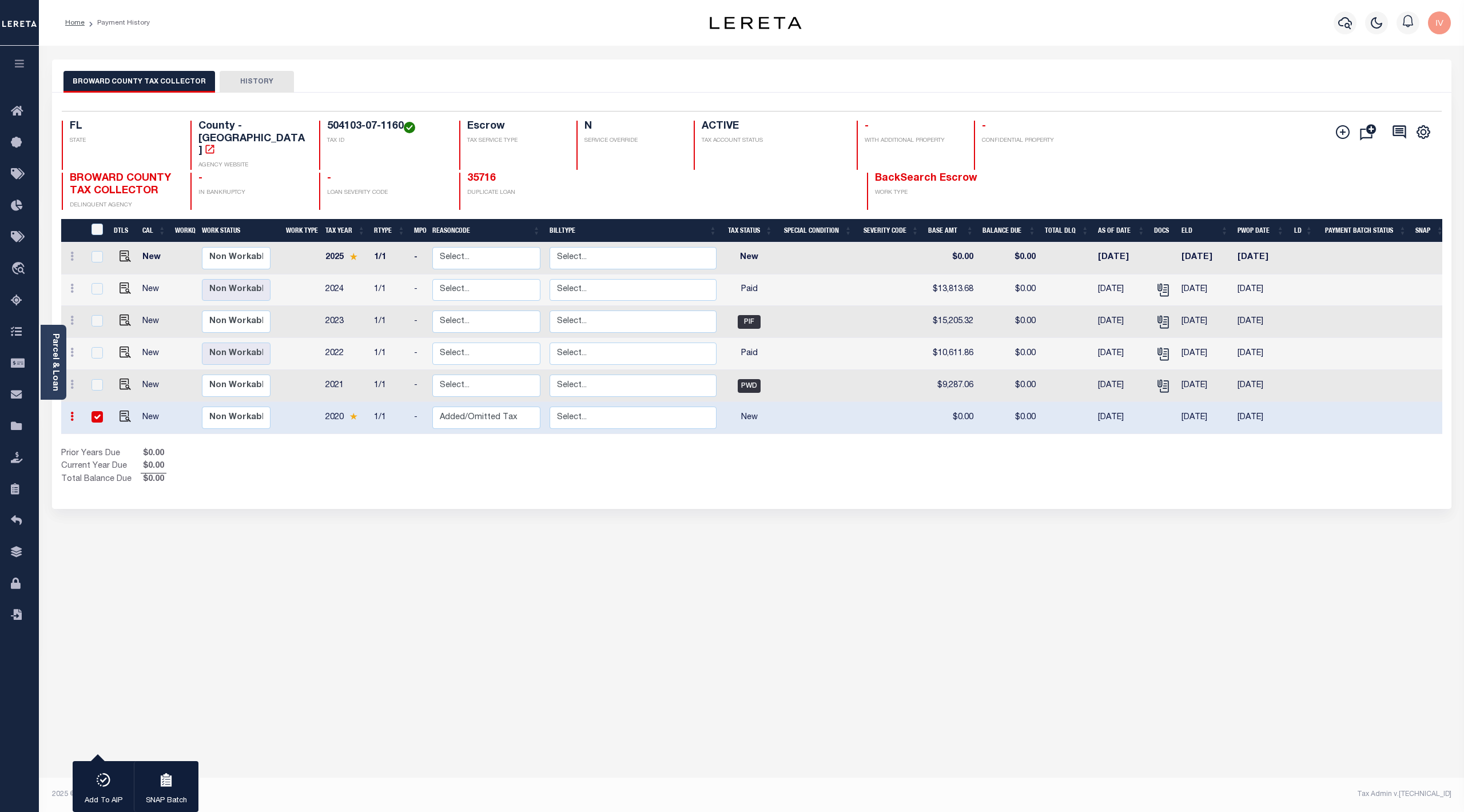
drag, startPoint x: 320, startPoint y: 399, endPoint x: 354, endPoint y: 399, distance: 34.0
click at [354, 402] on td "2020" at bounding box center [345, 418] width 49 height 32
checkbox input "false"
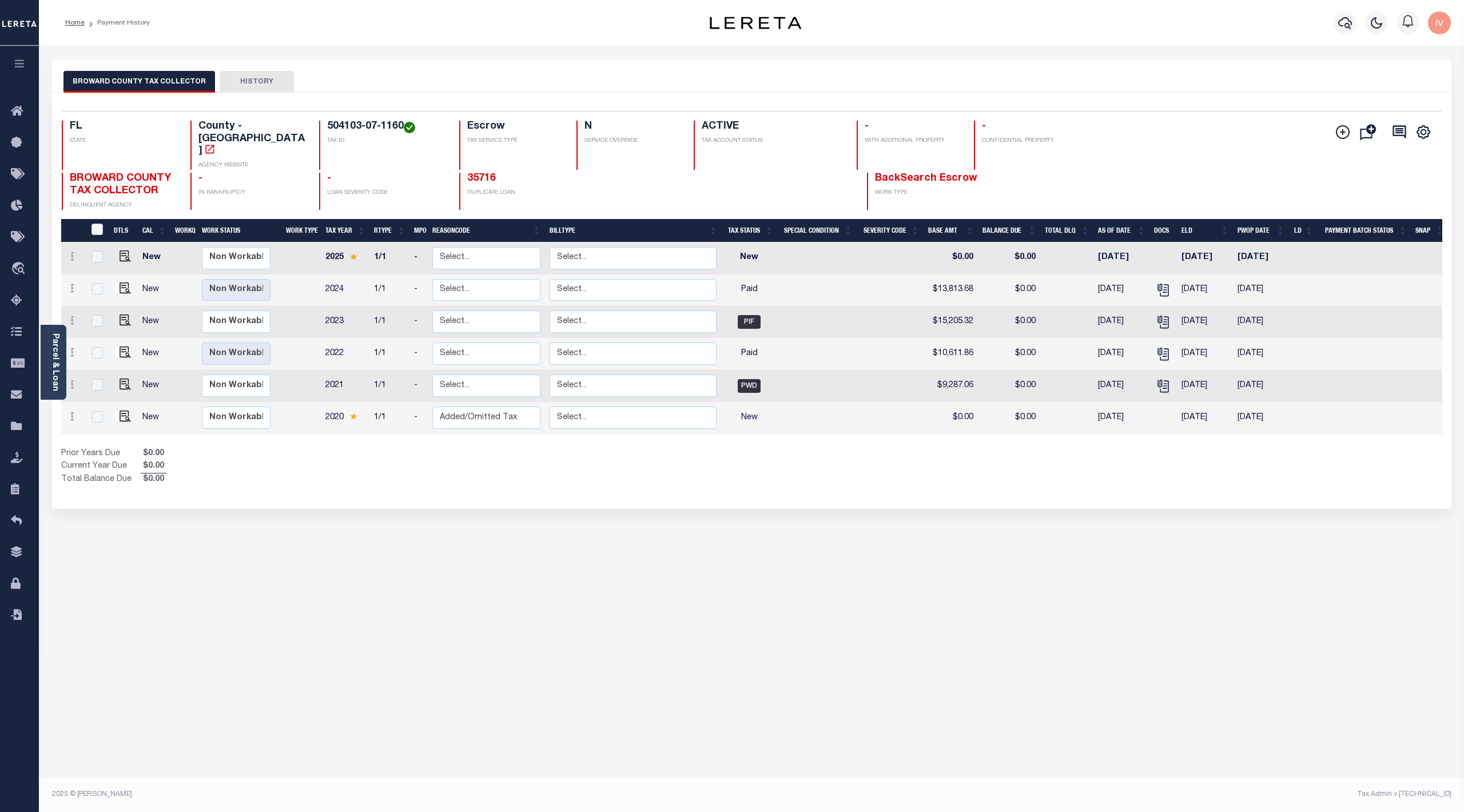
click at [438, 470] on div "Prior Years Due $0.00 Current Year Due $0.00 Total Balance Due $0.00" at bounding box center [406, 467] width 691 height 38
click at [56, 359] on link "Parcel & Loan" at bounding box center [55, 362] width 8 height 58
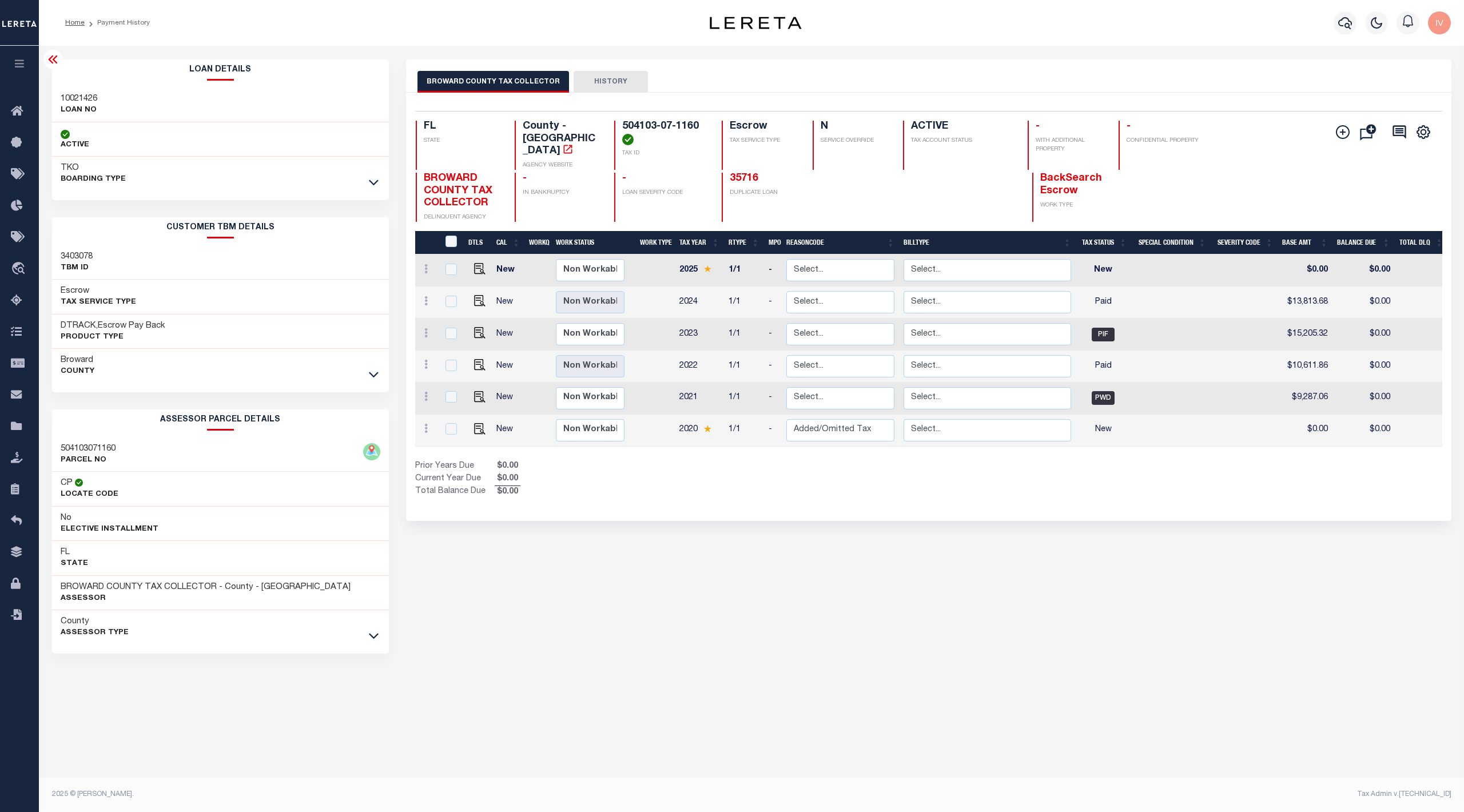
click at [399, 368] on div "1 Selected 6 Results 1 Items per page 25 50 100 FL STATE" at bounding box center [928, 307] width 1063 height 429
click at [50, 60] on icon at bounding box center [53, 59] width 14 height 14
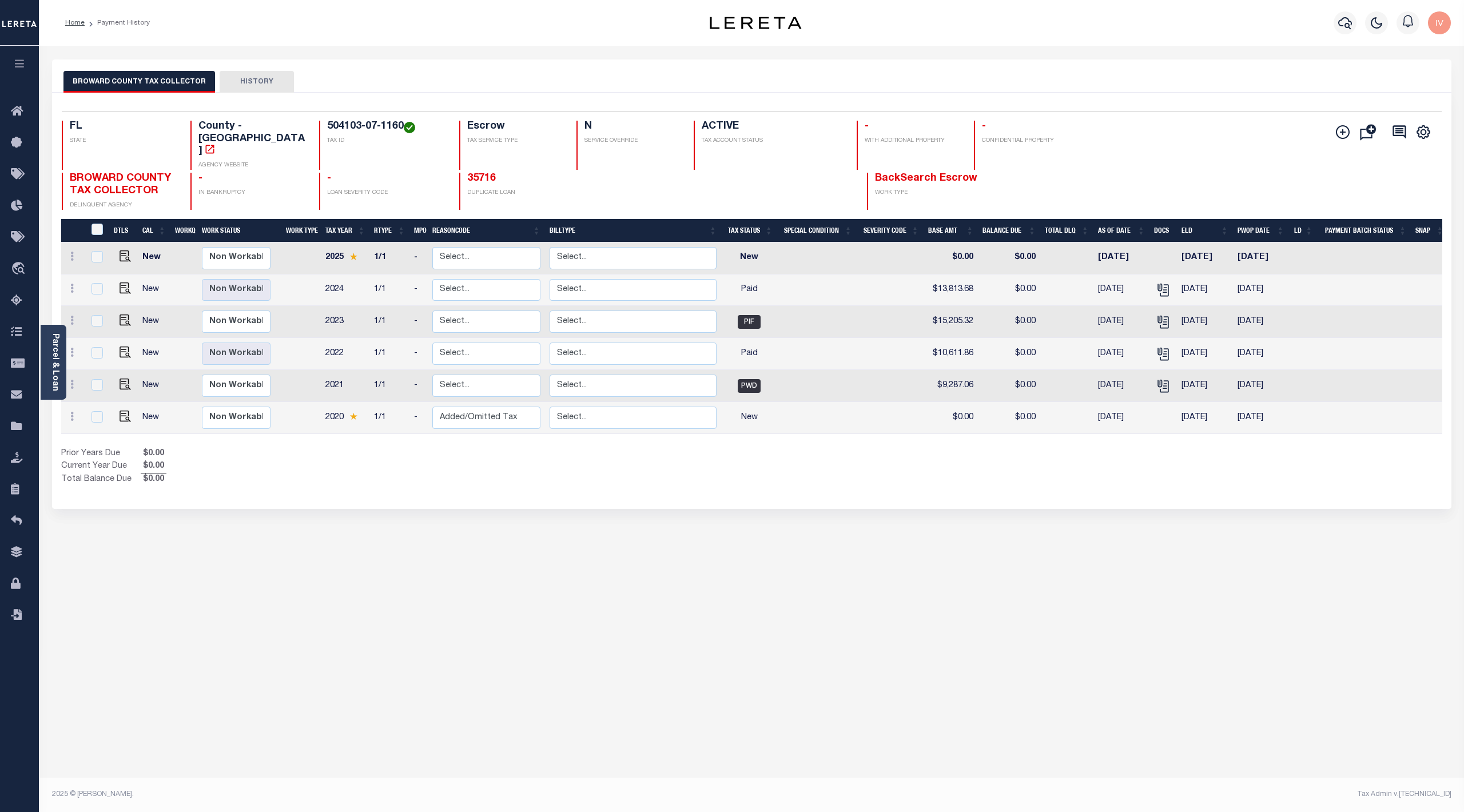
click at [520, 448] on div "Prior Years Due $0.00 Current Year Due $0.00 Total Balance Due $0.00" at bounding box center [406, 467] width 691 height 38
click at [482, 149] on div "FL STATE County - FL AGENCY WEBSITE 504103-07-1160 TAX ID Escrow TAX SERVICE TY…" at bounding box center [636, 165] width 1150 height 89
click at [481, 173] on link "35716" at bounding box center [481, 178] width 29 height 10
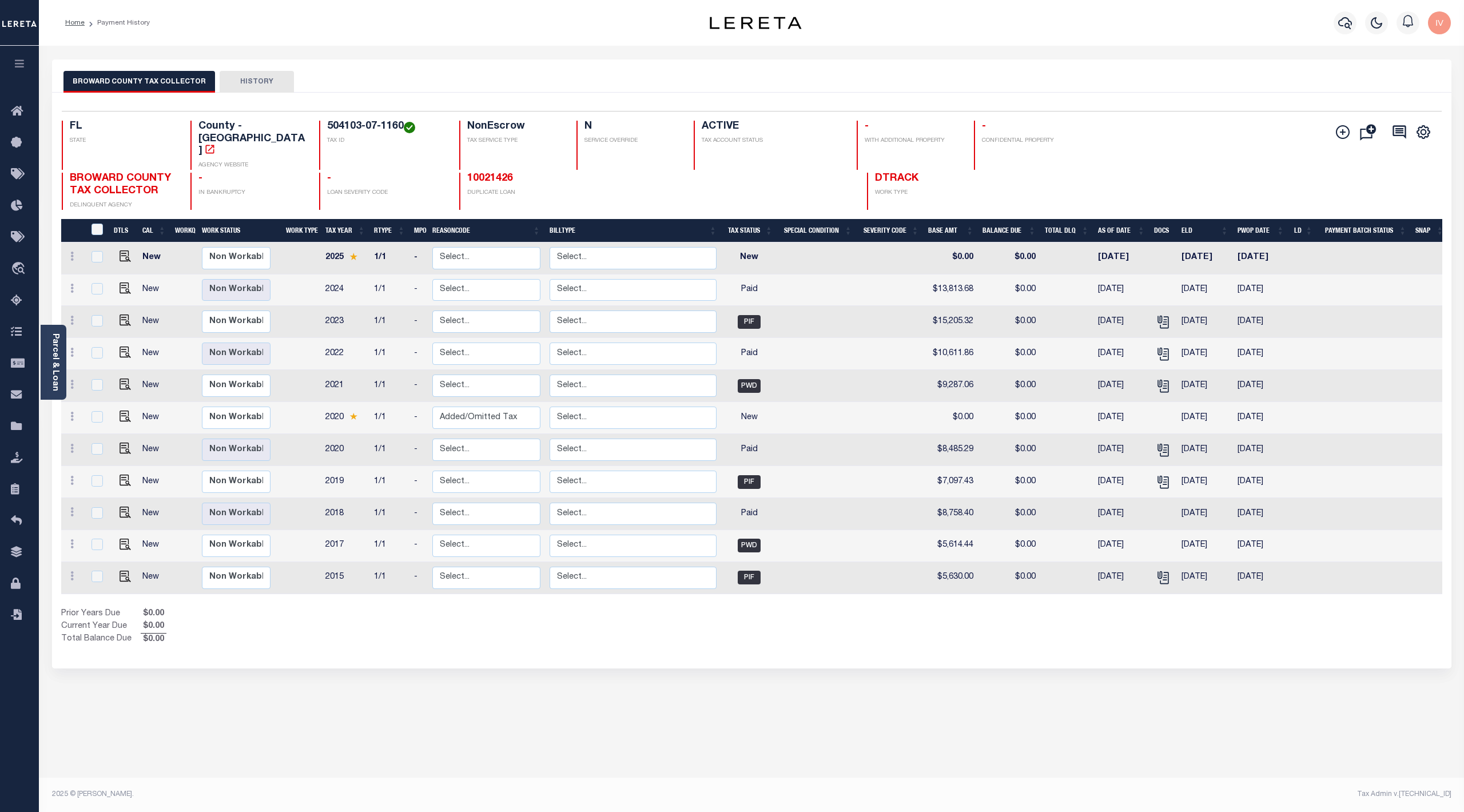
click at [481, 173] on link "10021426" at bounding box center [490, 178] width 45 height 10
